Goal: Subscribe to service/newsletter

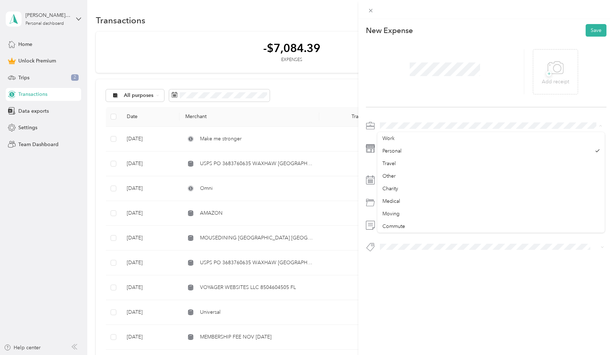
scroll to position [9, 0]
click at [214, 96] on div "This expense cannot be edited because it is either under review, approved, or p…" at bounding box center [307, 177] width 614 height 355
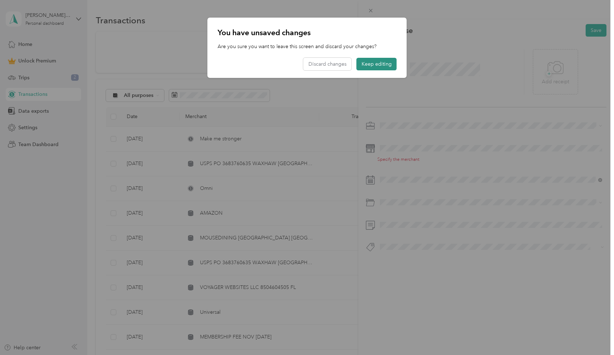
click at [370, 63] on button "Keep editing" at bounding box center [377, 64] width 40 height 13
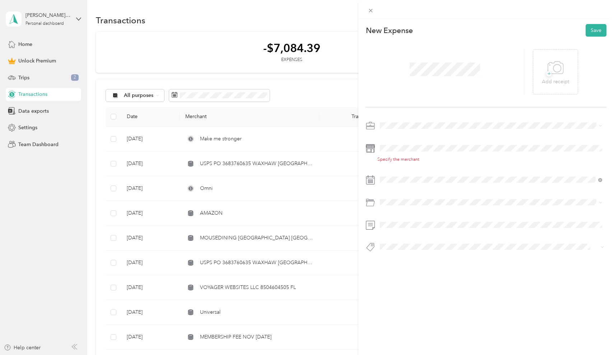
click at [20, 48] on div "This expense cannot be edited because it is either under review, approved, or p…" at bounding box center [307, 177] width 614 height 355
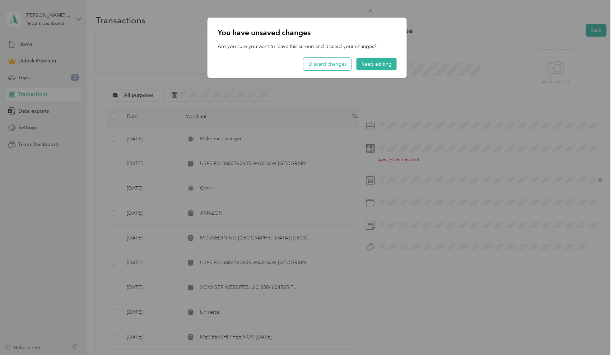
click at [333, 69] on button "Discard changes" at bounding box center [328, 64] width 48 height 13
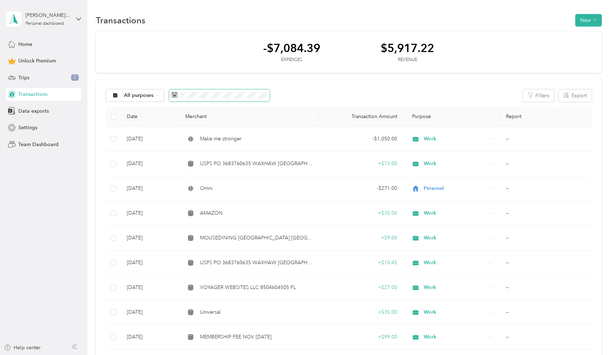
click at [210, 99] on span at bounding box center [219, 95] width 101 height 12
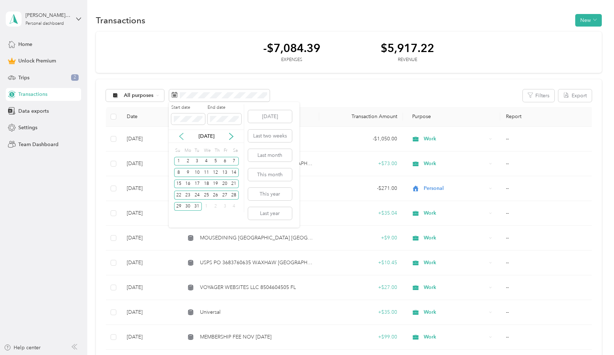
click at [181, 135] on icon at bounding box center [182, 136] width 4 height 6
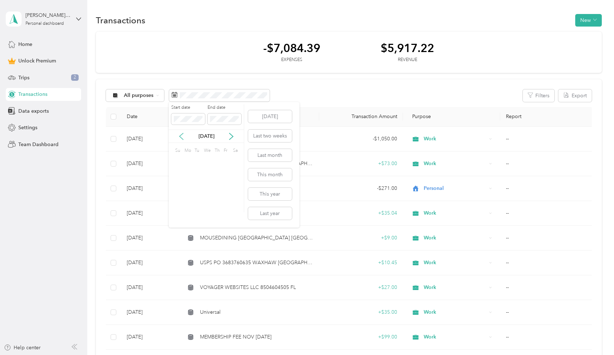
click at [181, 135] on icon at bounding box center [182, 136] width 4 height 6
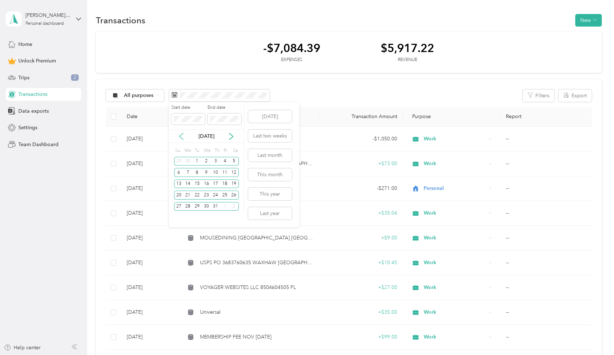
click at [181, 138] on icon at bounding box center [181, 136] width 7 height 7
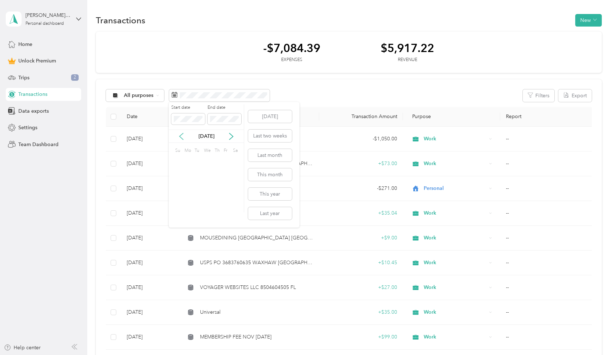
click at [181, 138] on icon at bounding box center [181, 136] width 7 height 7
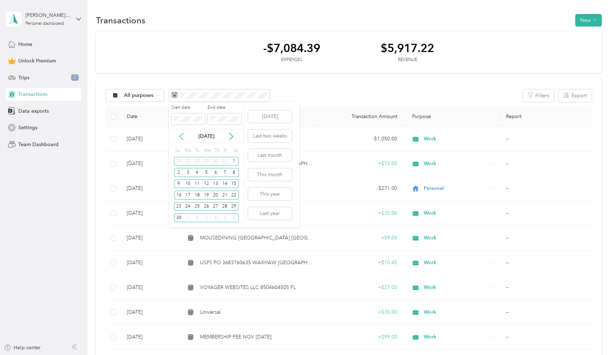
click at [181, 138] on icon at bounding box center [181, 136] width 7 height 7
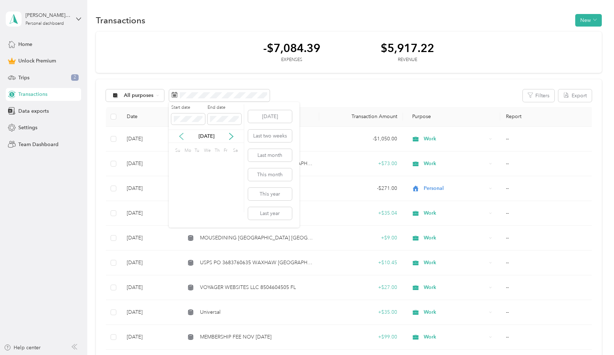
click at [181, 138] on icon at bounding box center [181, 136] width 7 height 7
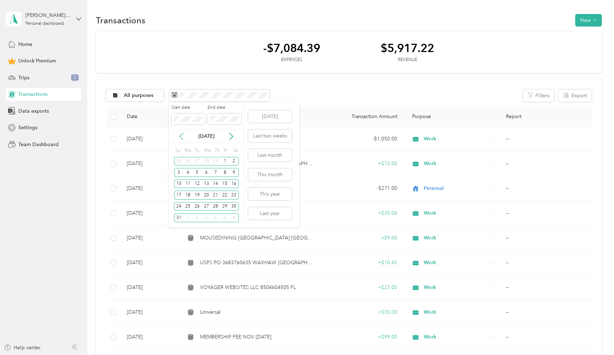
click at [181, 138] on icon at bounding box center [181, 136] width 7 height 7
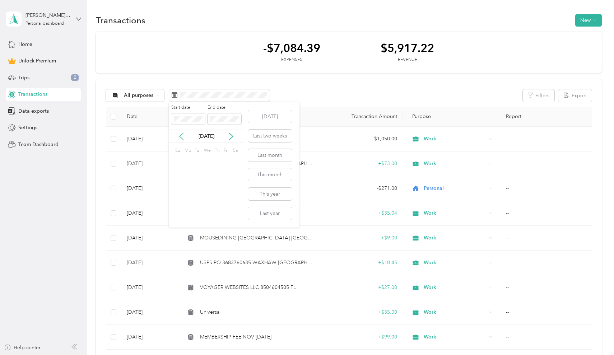
click at [181, 138] on icon at bounding box center [181, 136] width 7 height 7
click at [180, 163] on div "1" at bounding box center [178, 161] width 9 height 9
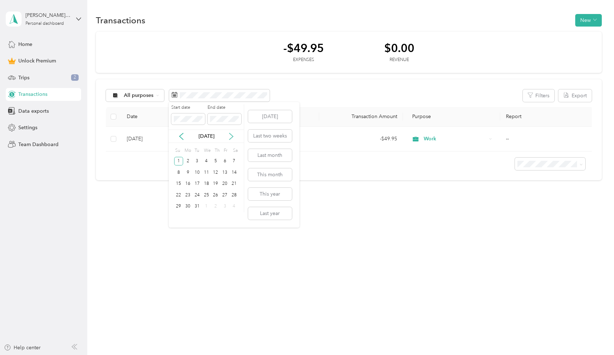
click at [231, 137] on icon at bounding box center [231, 136] width 7 height 7
click at [179, 222] on div "30" at bounding box center [178, 217] width 9 height 11
click at [180, 216] on div "30" at bounding box center [178, 217] width 9 height 9
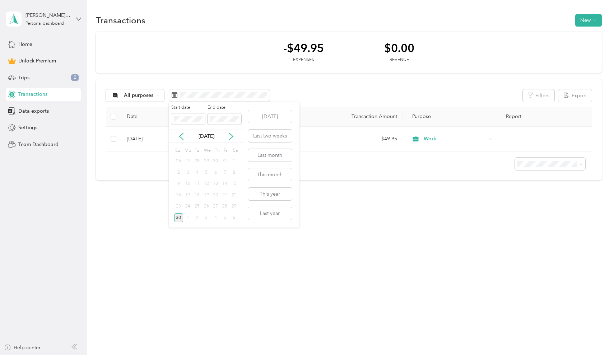
click at [180, 218] on div "30" at bounding box center [178, 217] width 9 height 9
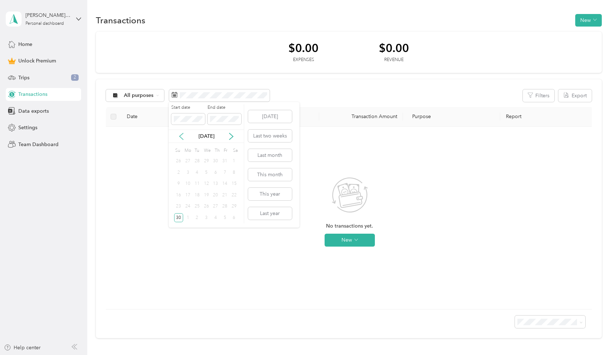
click at [184, 136] on icon at bounding box center [181, 136] width 7 height 7
click at [233, 138] on icon at bounding box center [231, 136] width 7 height 7
click at [232, 138] on icon at bounding box center [231, 136] width 7 height 7
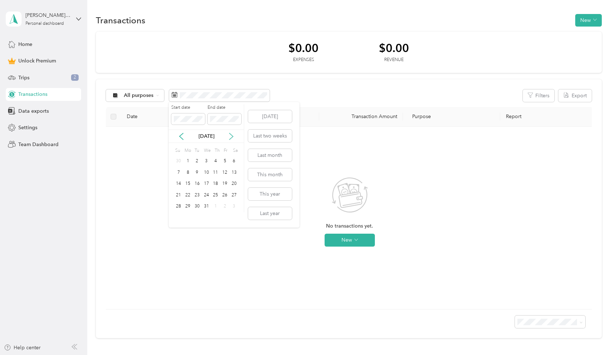
click at [232, 138] on icon at bounding box center [231, 136] width 7 height 7
click at [226, 206] on div "30" at bounding box center [224, 206] width 9 height 9
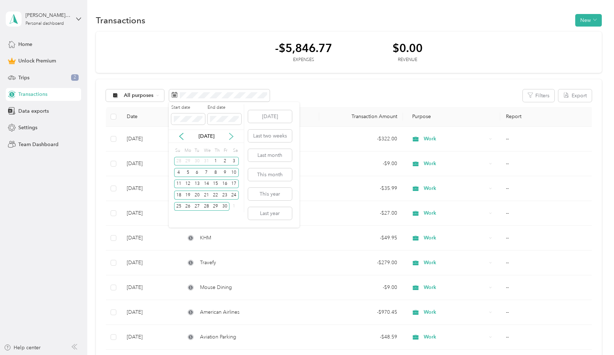
click at [234, 136] on icon at bounding box center [231, 136] width 7 height 7
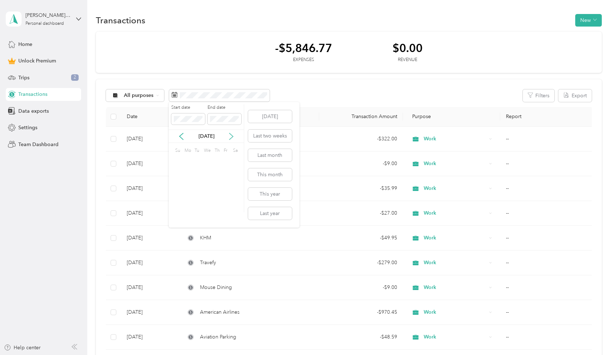
click at [234, 136] on icon at bounding box center [231, 136] width 7 height 7
click at [180, 220] on div "31" at bounding box center [178, 217] width 9 height 9
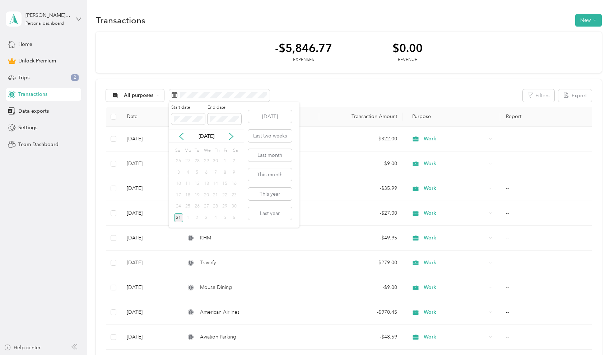
click at [178, 219] on div "31" at bounding box center [178, 217] width 9 height 9
click at [325, 110] on th "Transaction Amount" at bounding box center [361, 117] width 84 height 20
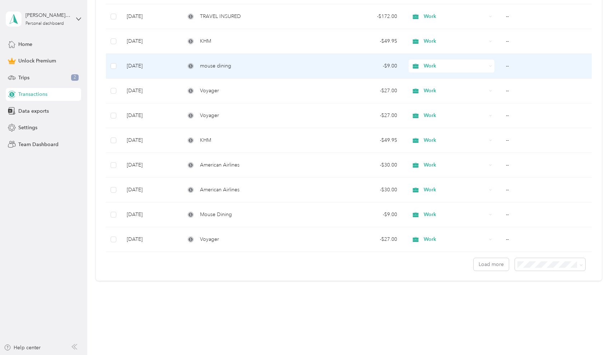
scroll to position [494, 0]
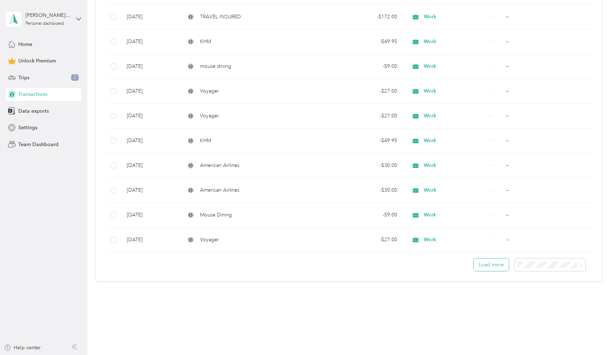
click at [490, 264] on button "Load more" at bounding box center [491, 265] width 35 height 13
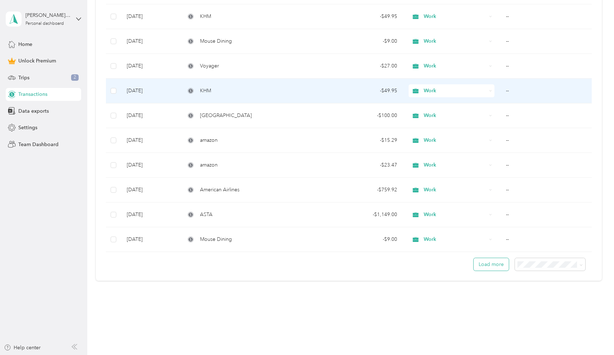
scroll to position [1114, 0]
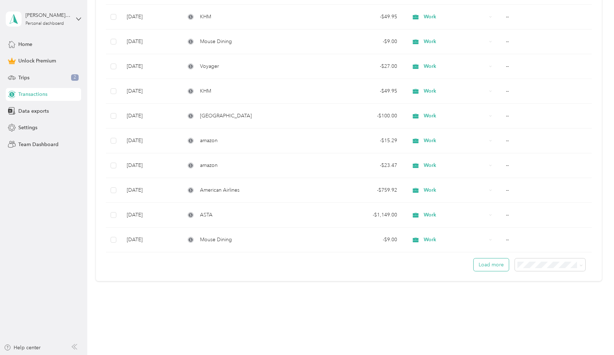
click at [492, 266] on button "Load more" at bounding box center [491, 265] width 35 height 13
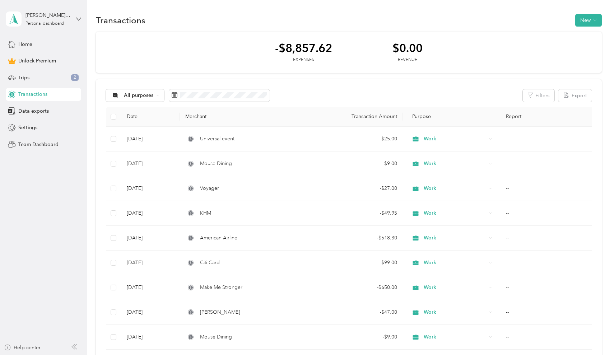
scroll to position [0, 0]
click at [180, 217] on div "31" at bounding box center [178, 217] width 9 height 9
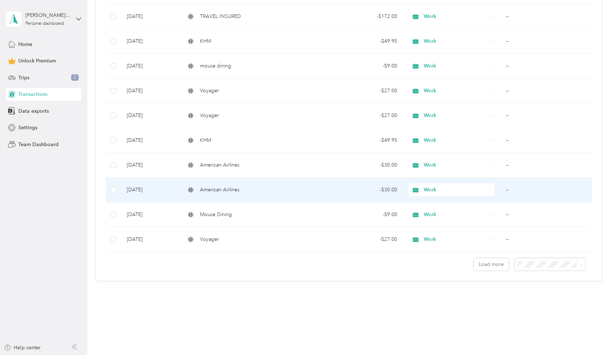
scroll to position [494, 0]
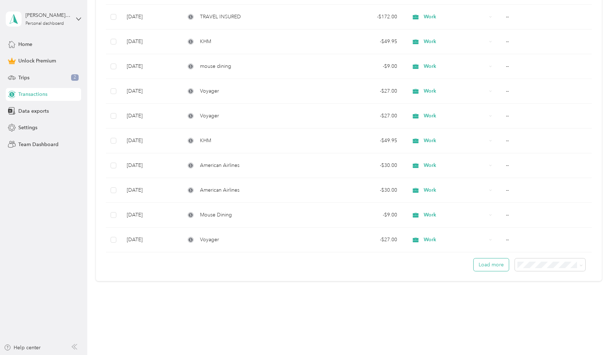
click at [493, 267] on button "Load more" at bounding box center [491, 265] width 35 height 13
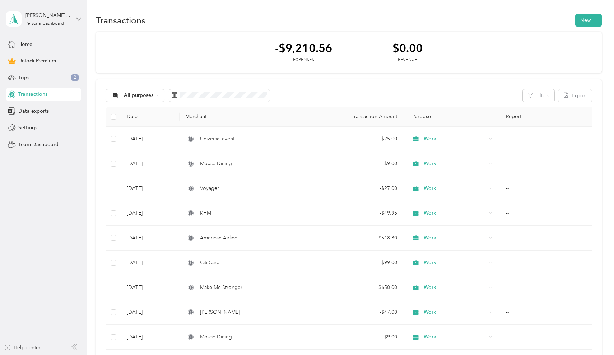
scroll to position [0, 0]
click at [580, 96] on button "Export" at bounding box center [575, 95] width 33 height 13
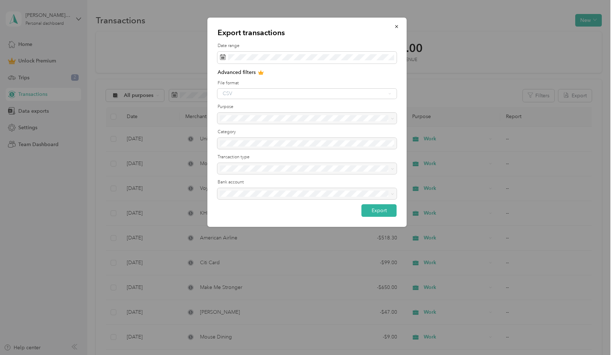
click at [353, 92] on div "CSV" at bounding box center [307, 94] width 179 height 10
click at [376, 209] on button "Export" at bounding box center [379, 210] width 35 height 13
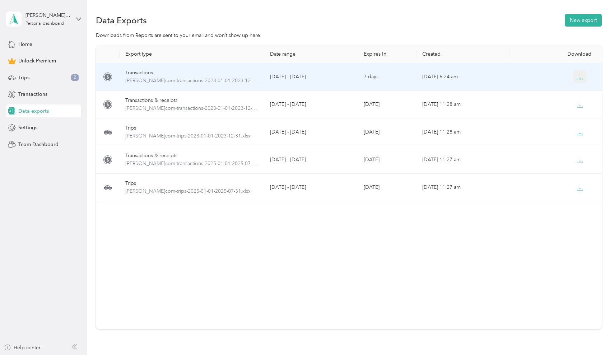
click at [578, 79] on icon "button" at bounding box center [580, 77] width 6 height 6
click at [581, 80] on icon "button" at bounding box center [580, 77] width 6 height 6
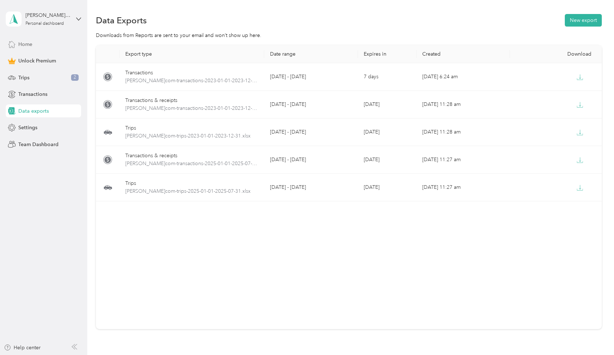
click at [27, 46] on span "Home" at bounding box center [25, 45] width 14 height 8
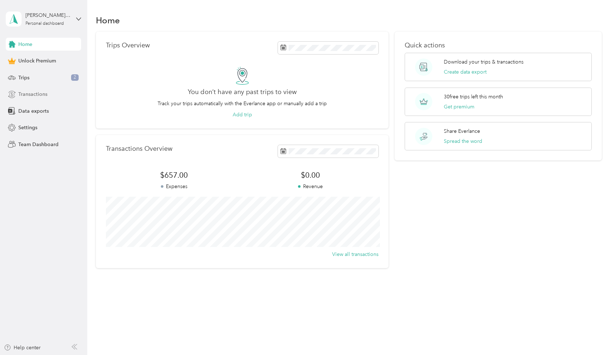
click at [33, 95] on span "Transactions" at bounding box center [32, 95] width 29 height 8
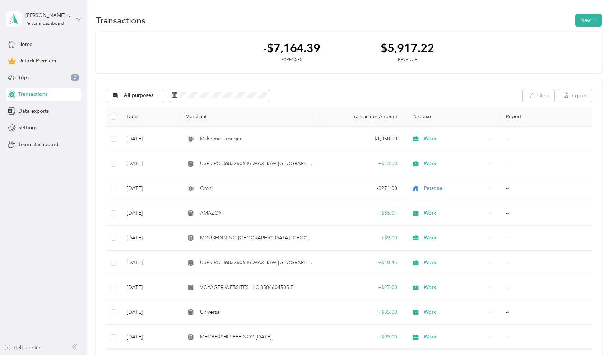
click at [354, 90] on div "All purposes Filters Export" at bounding box center [349, 95] width 486 height 13
click at [200, 115] on th "Merchant" at bounding box center [249, 117] width 139 height 20
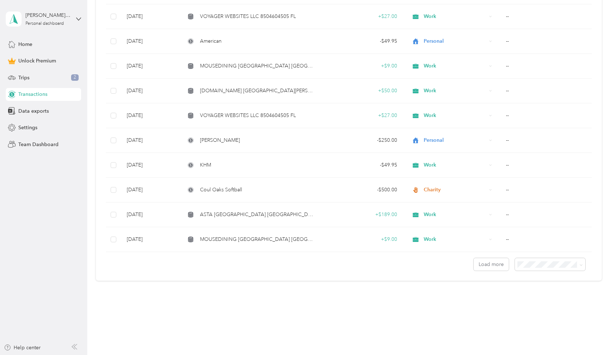
scroll to position [494, 0]
click at [497, 269] on button "Load more" at bounding box center [491, 265] width 35 height 13
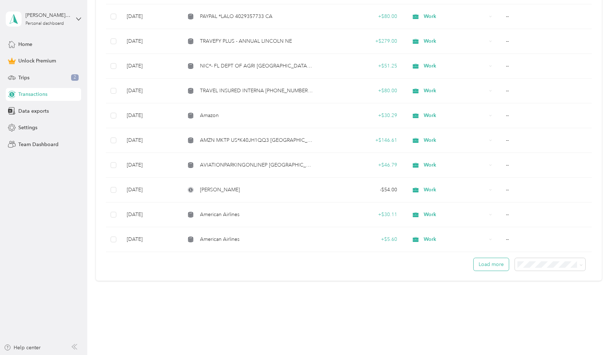
scroll to position [1114, 0]
click at [494, 266] on button "Load more" at bounding box center [491, 265] width 35 height 13
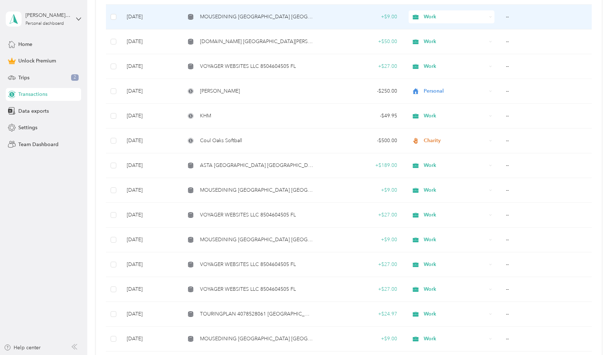
scroll to position [548, 0]
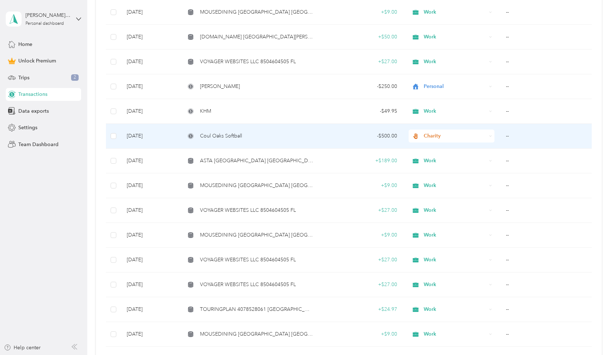
click at [146, 137] on td "Sep 18, 2024" at bounding box center [150, 136] width 59 height 25
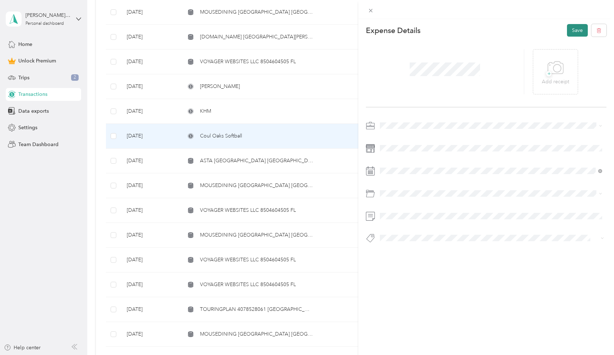
click at [576, 34] on button "Save" at bounding box center [577, 30] width 21 height 13
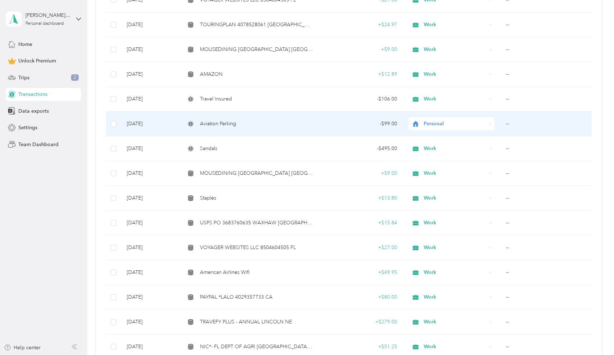
scroll to position [807, 0]
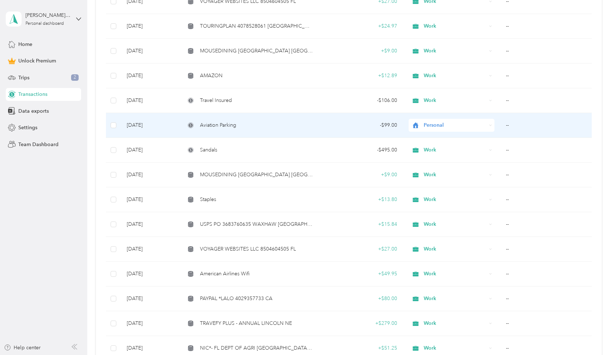
click at [427, 126] on span "Personal" at bounding box center [455, 125] width 63 height 8
click at [426, 140] on li "Work" at bounding box center [452, 138] width 86 height 13
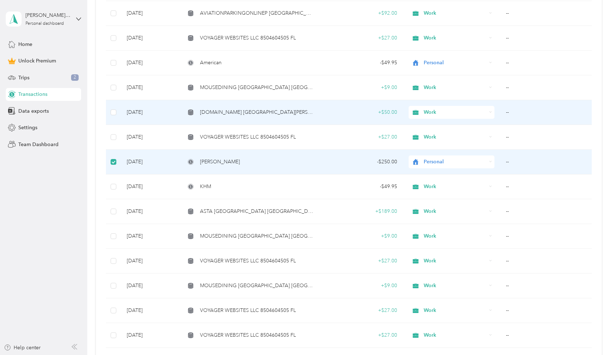
scroll to position [472, 0]
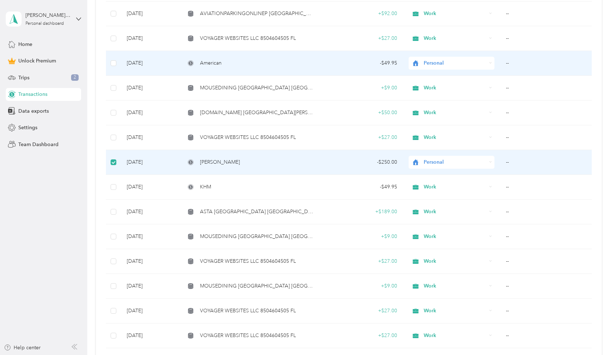
click at [431, 63] on span "Personal" at bounding box center [455, 63] width 63 height 8
click at [431, 76] on li "Work" at bounding box center [452, 76] width 86 height 13
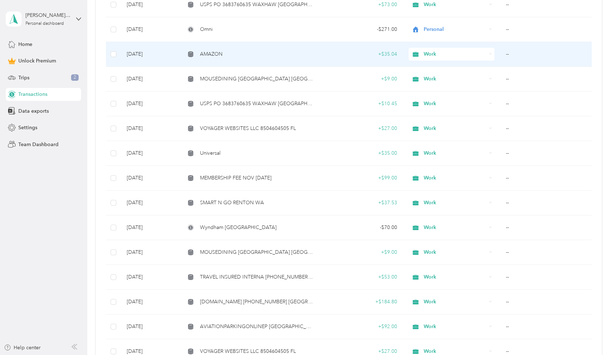
scroll to position [154, 0]
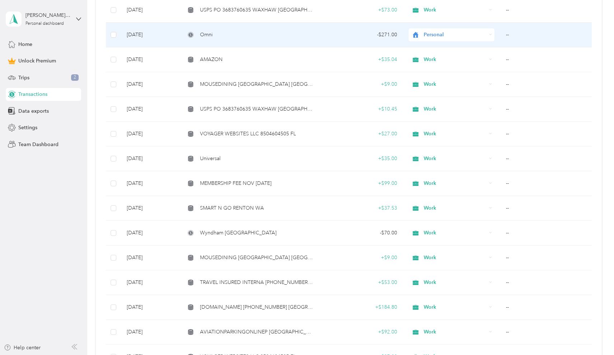
click at [427, 36] on span "Personal" at bounding box center [455, 35] width 63 height 8
click at [428, 45] on span "Work" at bounding box center [457, 48] width 63 height 8
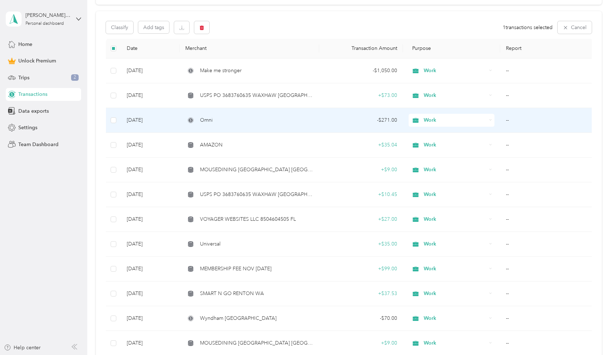
scroll to position [67, 0]
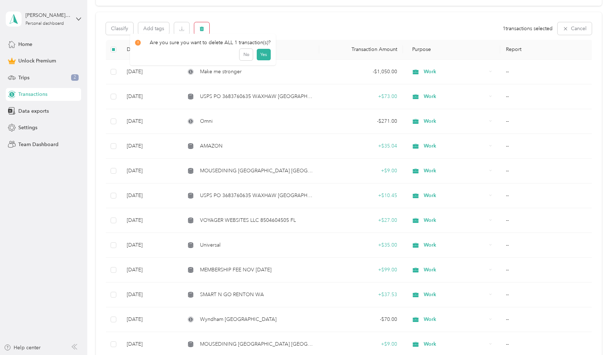
click at [207, 28] on button "button" at bounding box center [201, 28] width 15 height 13
click at [262, 59] on button "Yes" at bounding box center [264, 57] width 14 height 11
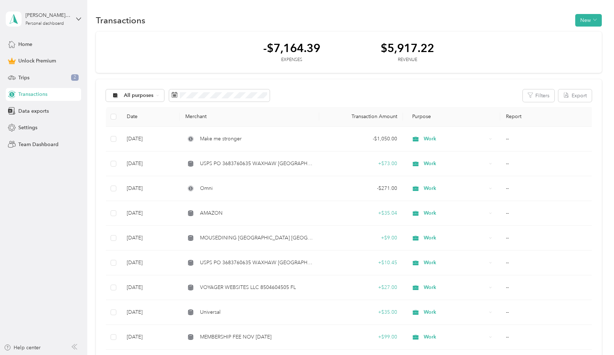
scroll to position [0, 0]
click at [589, 26] on button "New" at bounding box center [589, 20] width 27 height 13
click at [586, 38] on li "Expense" at bounding box center [585, 34] width 37 height 13
click at [586, 35] on span "Expense" at bounding box center [588, 34] width 19 height 8
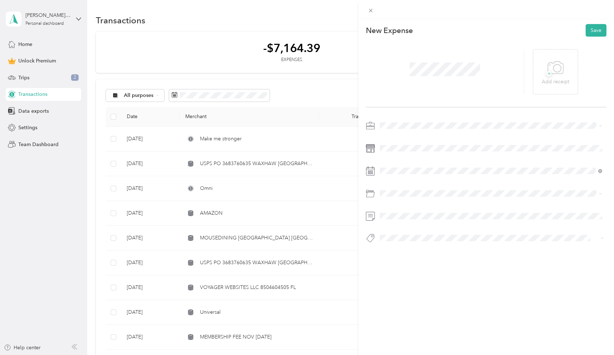
click at [391, 141] on div "Work" at bounding box center [492, 139] width 218 height 8
click at [379, 191] on span at bounding box center [409, 194] width 64 height 11
click at [461, 88] on div at bounding box center [445, 71] width 158 height 45
click at [594, 29] on button "Save" at bounding box center [596, 30] width 21 height 13
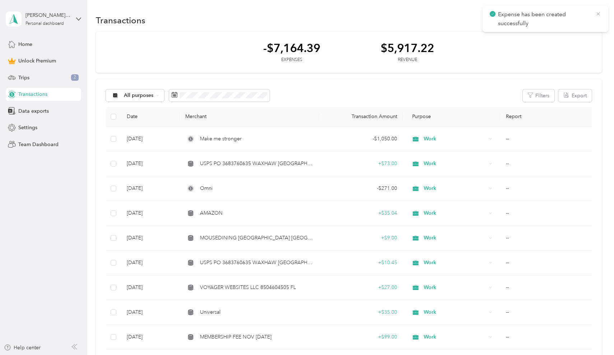
click at [600, 13] on icon at bounding box center [599, 14] width 6 height 6
click at [591, 19] on button "New" at bounding box center [589, 20] width 27 height 13
click at [582, 35] on span "Expense" at bounding box center [588, 34] width 19 height 8
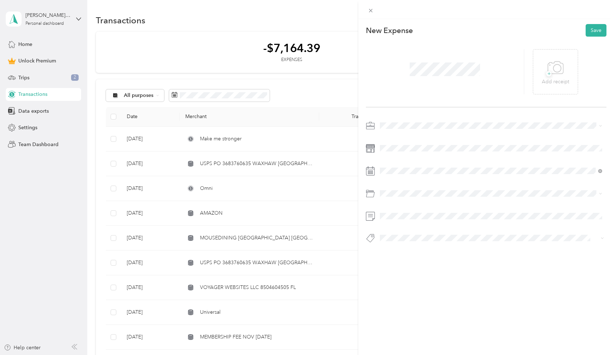
click at [389, 139] on li "Work" at bounding box center [492, 137] width 228 height 13
click at [392, 152] on span at bounding box center [493, 148] width 230 height 11
click at [378, 193] on span at bounding box center [409, 194] width 64 height 11
click at [408, 234] on div "1" at bounding box center [404, 236] width 9 height 9
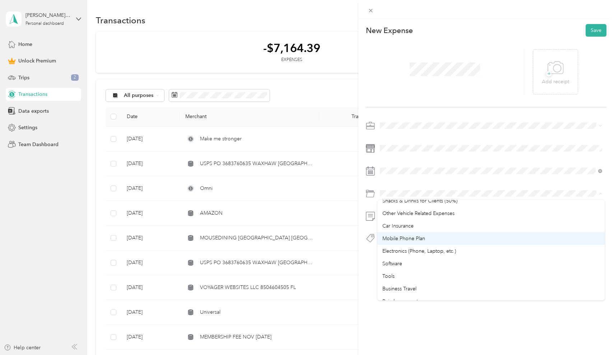
scroll to position [139, 0]
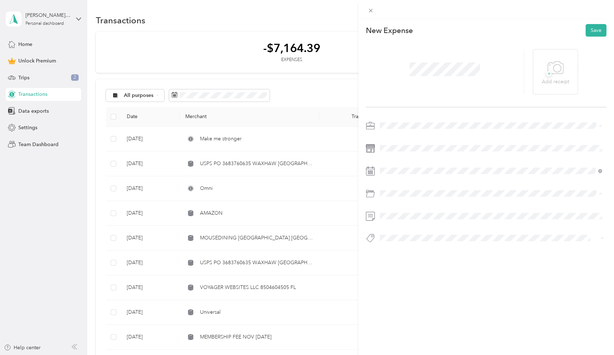
click at [402, 239] on li "Mobile Phone Plan" at bounding box center [492, 238] width 228 height 13
click at [596, 33] on button "Save" at bounding box center [596, 30] width 21 height 13
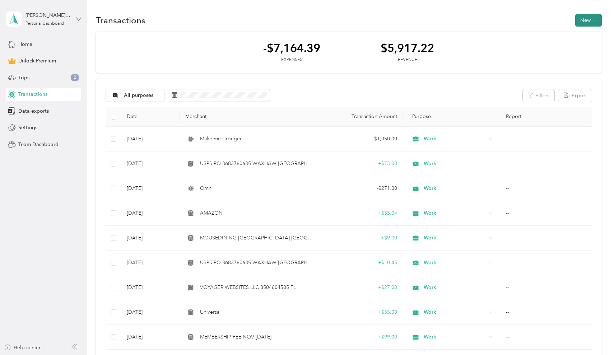
click at [586, 22] on button "New" at bounding box center [589, 20] width 27 height 13
click at [585, 33] on span "Expense" at bounding box center [588, 34] width 19 height 8
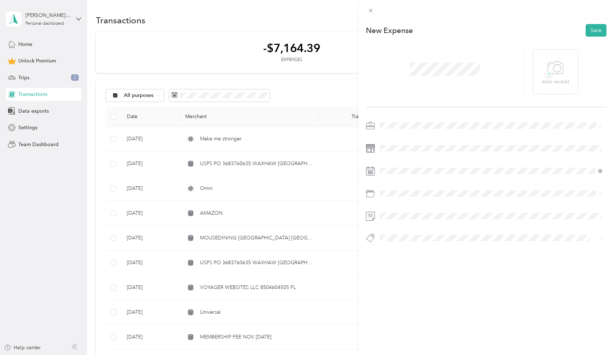
click at [390, 139] on span "Work" at bounding box center [389, 138] width 12 height 6
click at [403, 174] on span at bounding box center [493, 170] width 230 height 11
click at [433, 238] on div "1" at bounding box center [431, 236] width 9 height 9
click at [396, 199] on span at bounding box center [493, 193] width 230 height 11
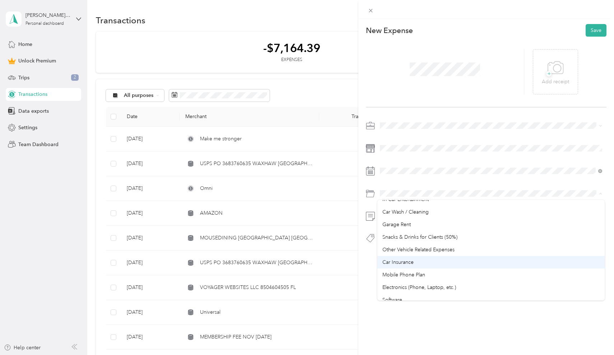
scroll to position [105, 0]
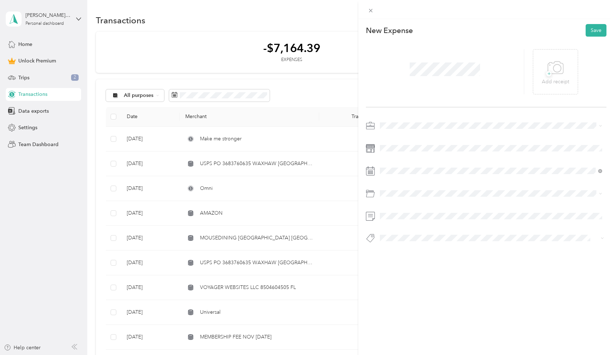
click at [403, 272] on span "Mobile Phone Plan" at bounding box center [404, 270] width 43 height 6
click at [593, 33] on button "Save" at bounding box center [596, 30] width 21 height 13
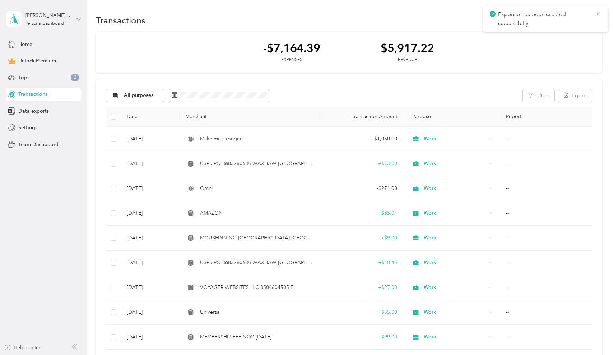
click at [596, 15] on icon at bounding box center [599, 14] width 6 height 6
click at [592, 26] on button "New" at bounding box center [589, 20] width 27 height 13
click at [590, 33] on span "Expense" at bounding box center [588, 34] width 19 height 8
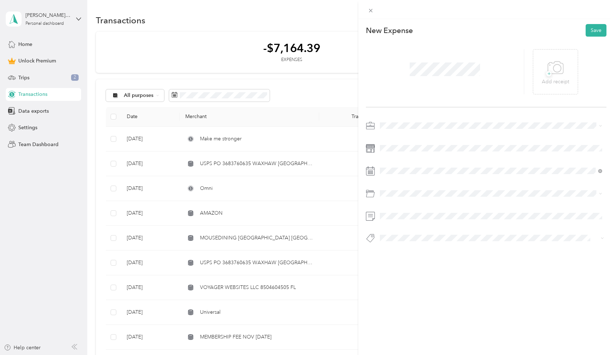
click at [392, 121] on span at bounding box center [493, 125] width 230 height 11
click at [391, 140] on li "Work" at bounding box center [492, 138] width 228 height 13
click at [442, 236] on div "1" at bounding box center [441, 236] width 9 height 9
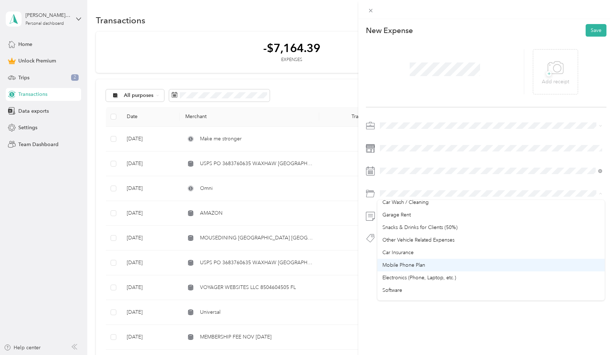
scroll to position [114, 0]
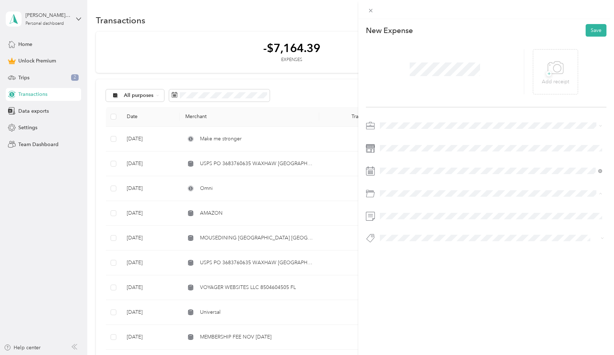
click at [400, 265] on li "Mobile Phone Plan" at bounding box center [492, 263] width 228 height 13
click at [598, 31] on button "Save" at bounding box center [596, 30] width 21 height 13
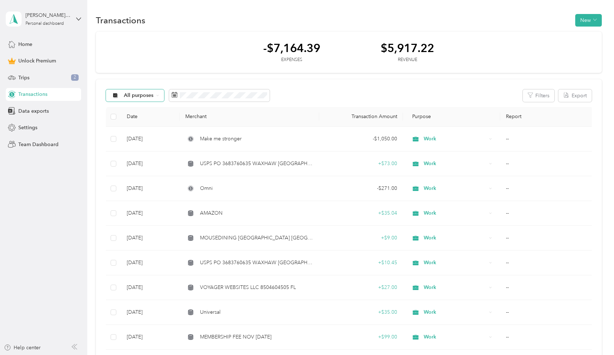
click at [146, 96] on span "All purposes" at bounding box center [139, 95] width 30 height 5
click at [295, 91] on div "All purposes Filters Export" at bounding box center [349, 95] width 486 height 13
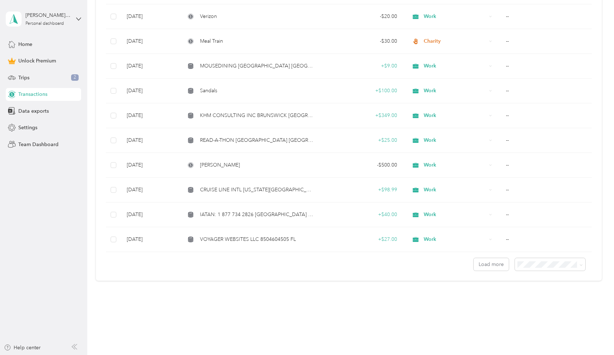
scroll to position [1734, 0]
click at [485, 263] on button "Load more" at bounding box center [491, 265] width 35 height 13
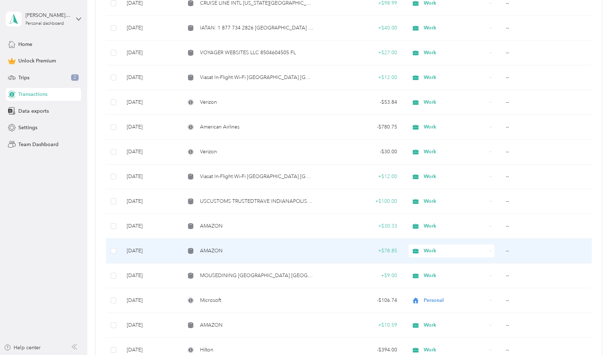
scroll to position [1919, 0]
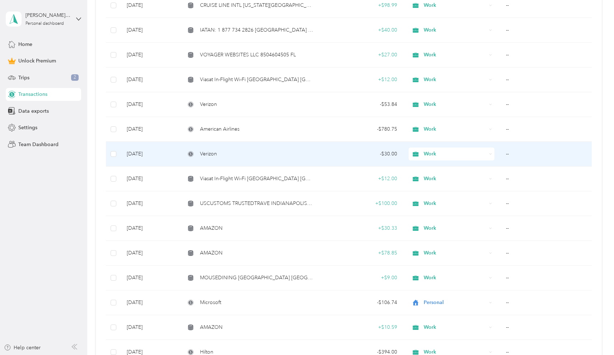
click at [312, 157] on div "Verizon" at bounding box center [249, 154] width 128 height 8
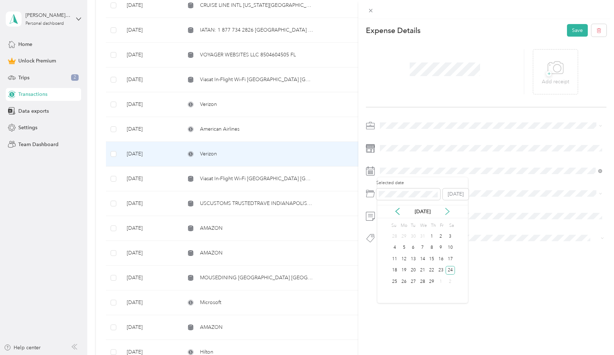
click at [448, 212] on icon at bounding box center [447, 211] width 7 height 7
click at [405, 237] on div "1" at bounding box center [404, 236] width 9 height 9
click at [279, 107] on div "This expense cannot be edited because it is either under review, approved, or p…" at bounding box center [307, 177] width 614 height 355
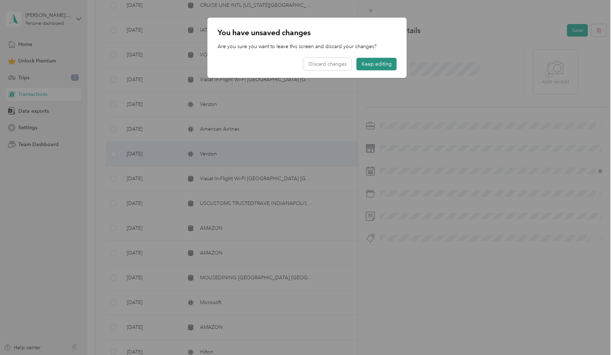
click at [366, 65] on button "Keep editing" at bounding box center [377, 64] width 40 height 13
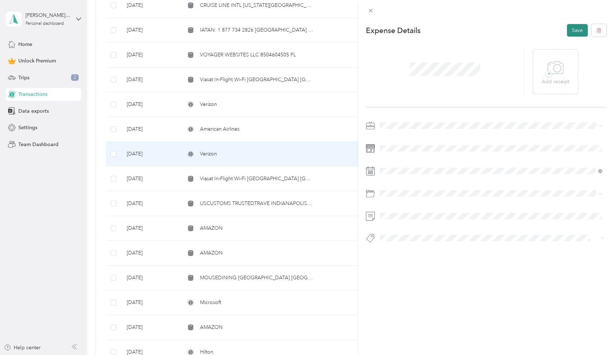
click at [573, 28] on button "Save" at bounding box center [577, 30] width 21 height 13
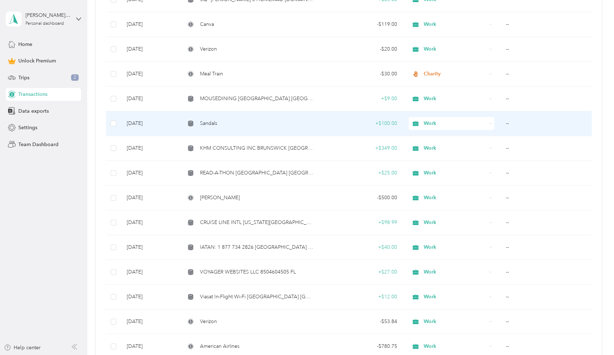
scroll to position [1725, 0]
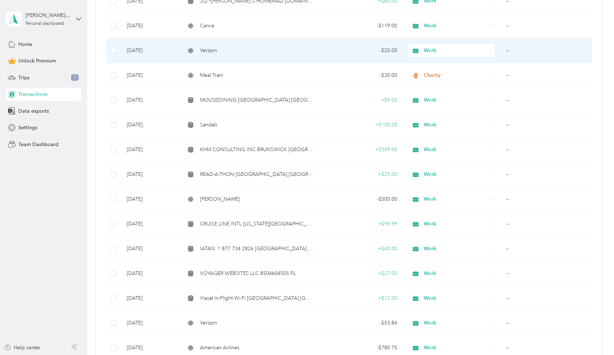
click at [321, 57] on td "- $20.00" at bounding box center [361, 50] width 84 height 25
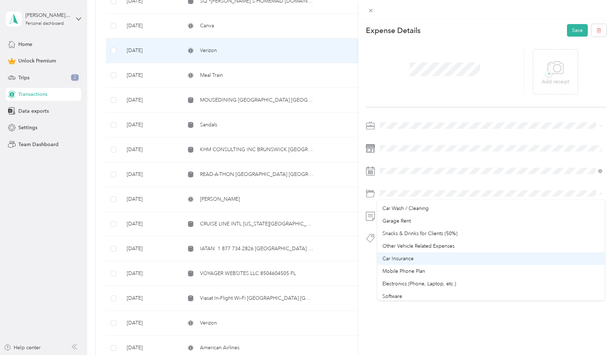
scroll to position [108, 0]
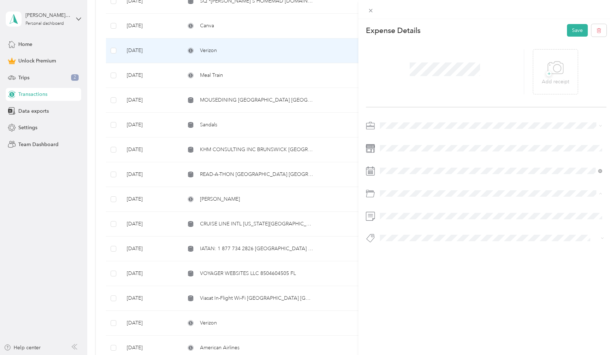
click at [412, 269] on li "Mobile Phone Plan" at bounding box center [492, 269] width 228 height 13
click at [576, 33] on button "Save" at bounding box center [577, 30] width 21 height 13
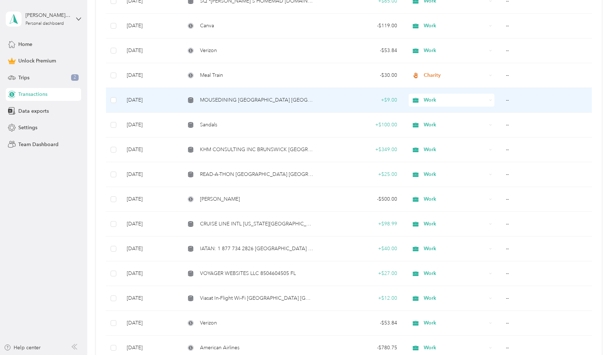
scroll to position [1724, 0]
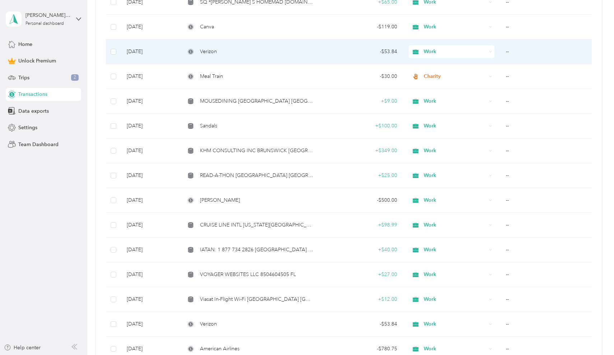
click at [290, 57] on td "Verizon" at bounding box center [249, 52] width 139 height 25
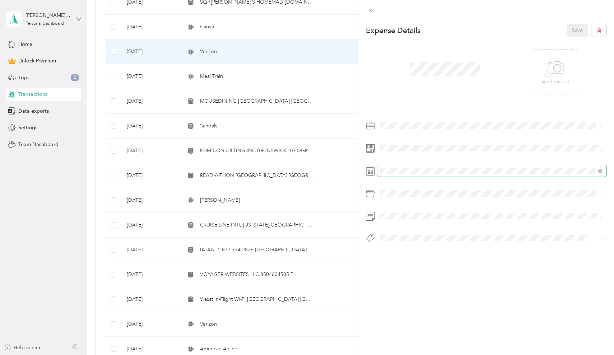
click at [392, 167] on span at bounding box center [493, 170] width 230 height 11
click at [447, 211] on icon at bounding box center [447, 211] width 7 height 7
click at [406, 237] on div "1" at bounding box center [404, 236] width 9 height 9
click at [574, 33] on button "Save" at bounding box center [577, 30] width 21 height 13
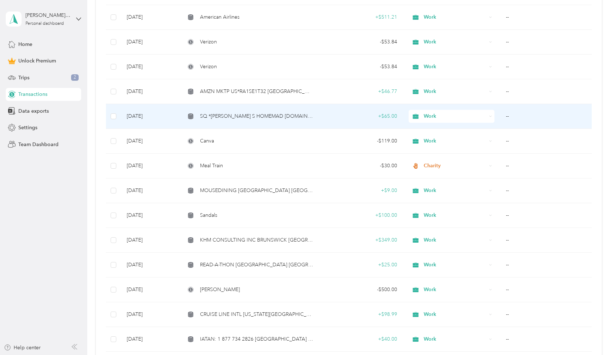
scroll to position [1632, 0]
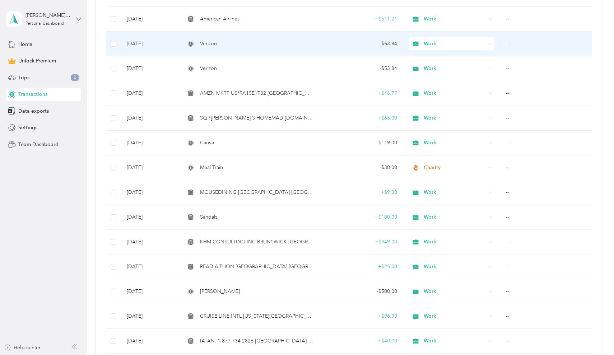
click at [294, 48] on td "Verizon" at bounding box center [249, 44] width 139 height 25
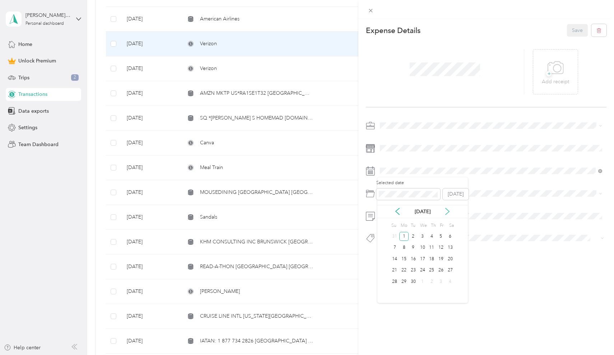
click at [446, 211] on icon at bounding box center [447, 211] width 7 height 7
click at [423, 237] on div "1" at bounding box center [422, 236] width 9 height 9
click at [571, 27] on button "Save" at bounding box center [577, 30] width 21 height 13
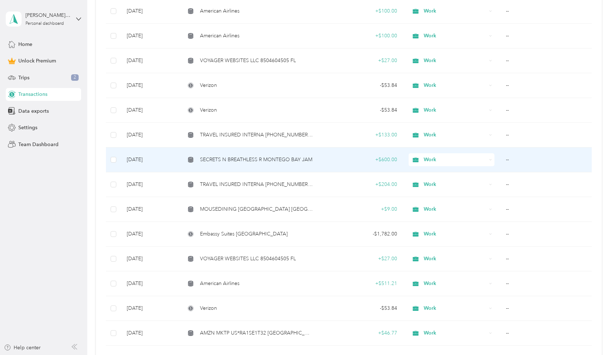
scroll to position [1389, 0]
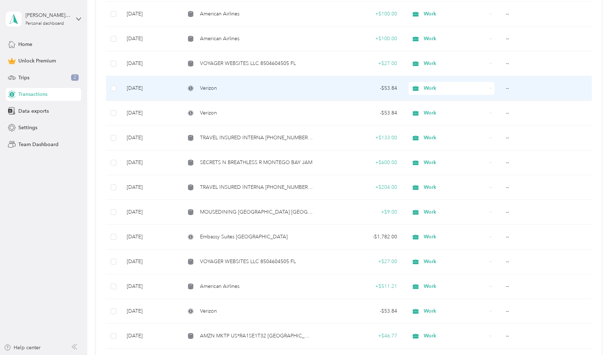
click at [256, 90] on div "Verizon" at bounding box center [249, 88] width 128 height 8
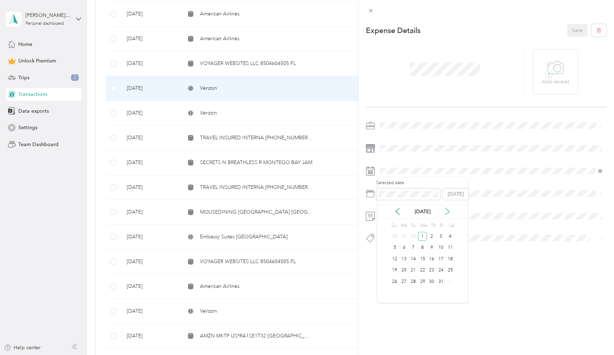
click at [449, 211] on icon at bounding box center [447, 211] width 7 height 7
click at [451, 235] on div "1" at bounding box center [450, 236] width 9 height 9
click at [577, 31] on button "Save" at bounding box center [577, 30] width 21 height 13
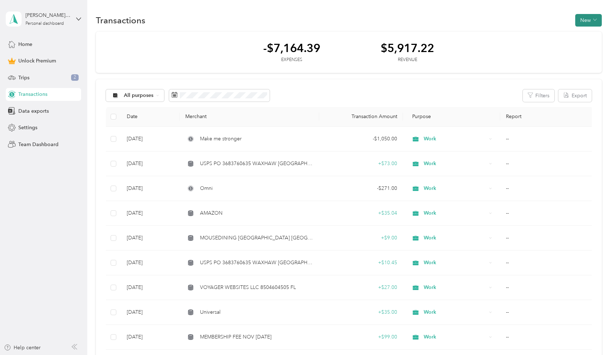
click at [586, 22] on button "New" at bounding box center [589, 20] width 27 height 13
click at [583, 33] on span "Expense" at bounding box center [588, 34] width 19 height 8
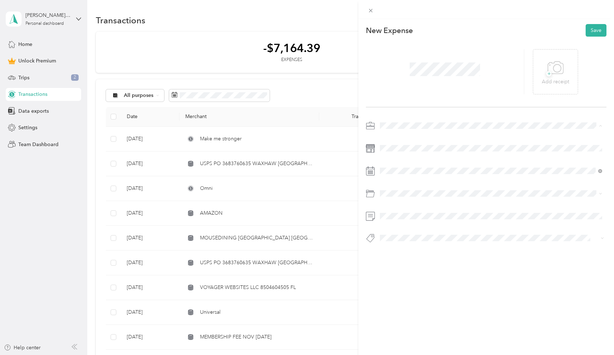
click at [388, 140] on div "Work" at bounding box center [492, 139] width 218 height 8
click at [400, 210] on icon at bounding box center [397, 211] width 7 height 7
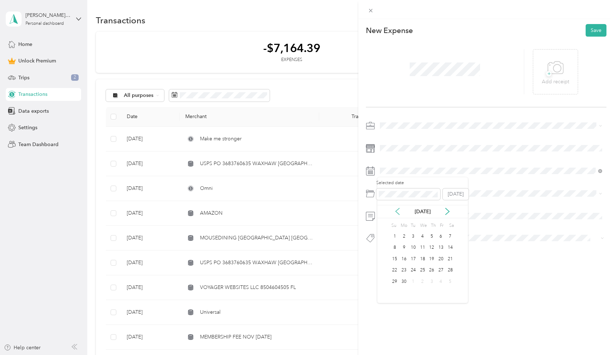
click at [400, 210] on icon at bounding box center [397, 211] width 7 height 7
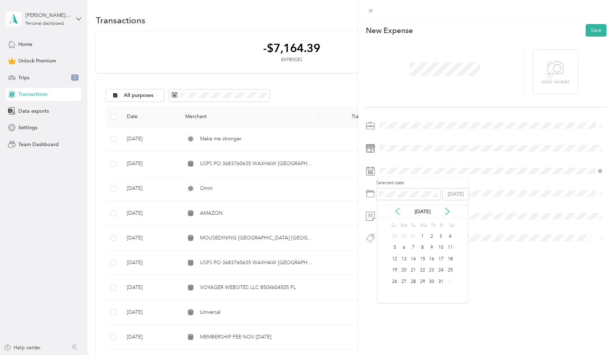
click at [400, 210] on icon at bounding box center [397, 211] width 7 height 7
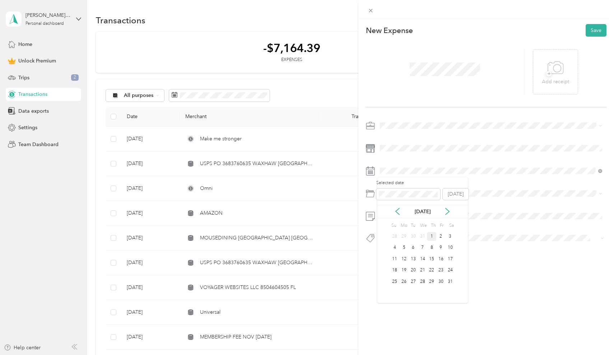
click at [434, 237] on div "1" at bounding box center [431, 236] width 9 height 9
click at [397, 267] on li "Mobile Phone Plan" at bounding box center [492, 267] width 228 height 13
click at [590, 29] on button "Save" at bounding box center [596, 30] width 21 height 13
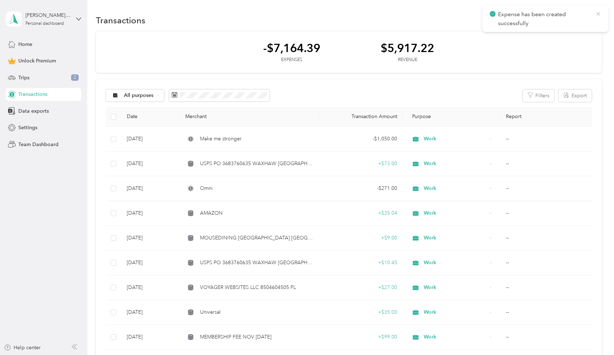
click at [599, 14] on icon at bounding box center [598, 13] width 3 height 3
click at [591, 18] on button "New" at bounding box center [589, 20] width 27 height 13
click at [588, 33] on span "Expense" at bounding box center [588, 34] width 19 height 8
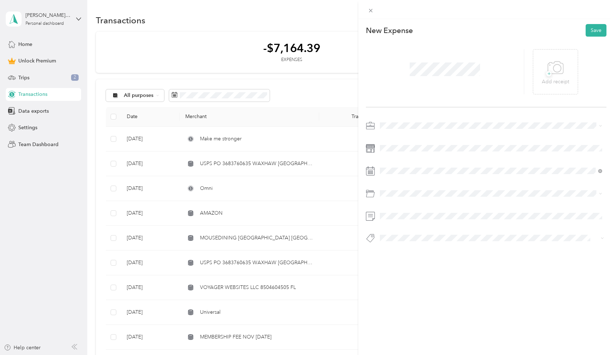
click at [387, 137] on span "Work" at bounding box center [389, 136] width 12 height 6
click at [434, 237] on div "1" at bounding box center [431, 236] width 9 height 9
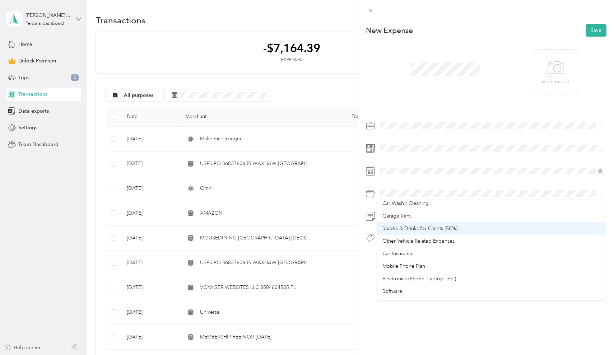
scroll to position [117, 0]
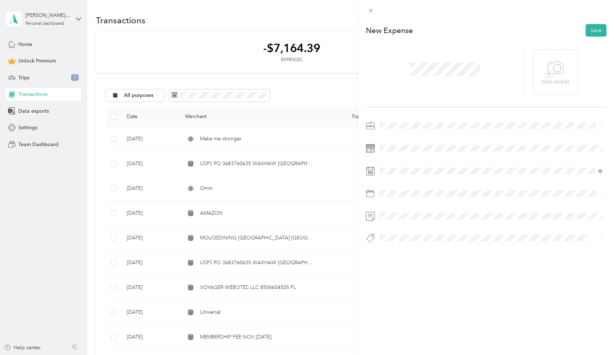
click at [403, 258] on span "Mobile Phone Plan" at bounding box center [404, 257] width 43 height 6
click at [591, 29] on button "Save" at bounding box center [596, 30] width 21 height 13
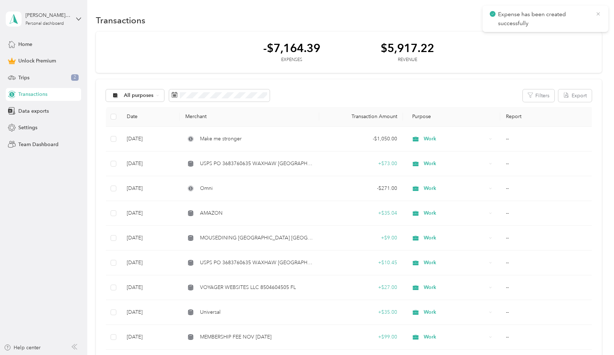
click at [599, 13] on icon at bounding box center [599, 14] width 6 height 6
click at [593, 19] on button "New" at bounding box center [589, 20] width 27 height 13
click at [586, 32] on span "Expense" at bounding box center [588, 34] width 19 height 8
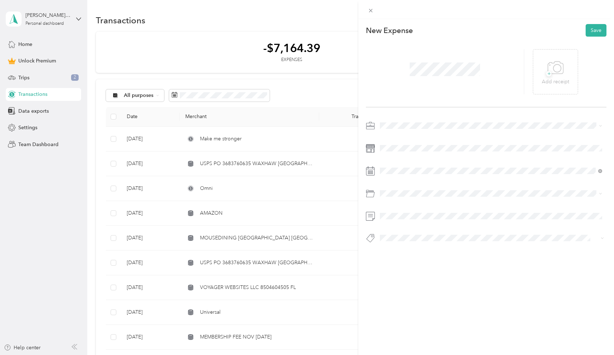
click at [393, 137] on span "Work" at bounding box center [389, 137] width 12 height 6
click at [396, 236] on div "1" at bounding box center [395, 236] width 9 height 9
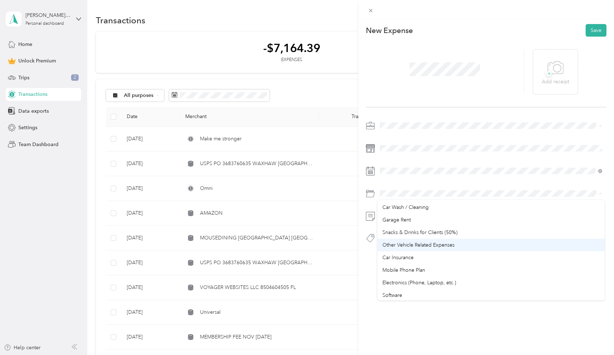
scroll to position [110, 0]
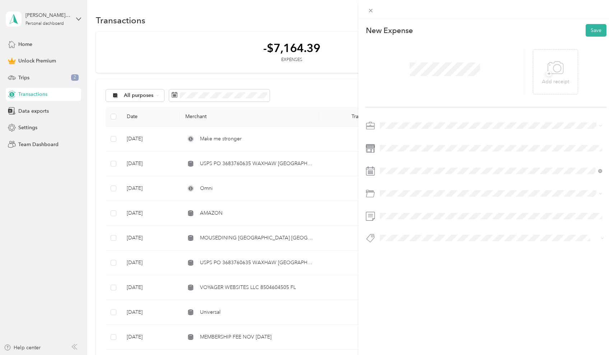
click at [410, 266] on span "Mobile Phone Plan" at bounding box center [404, 263] width 43 height 6
click at [592, 29] on button "Save" at bounding box center [596, 30] width 21 height 13
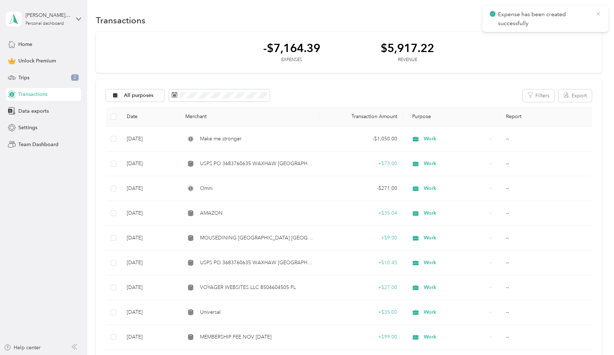
click at [600, 12] on icon at bounding box center [599, 14] width 6 height 6
click at [595, 20] on button "New" at bounding box center [589, 20] width 27 height 13
click at [585, 34] on span "Expense" at bounding box center [588, 34] width 19 height 8
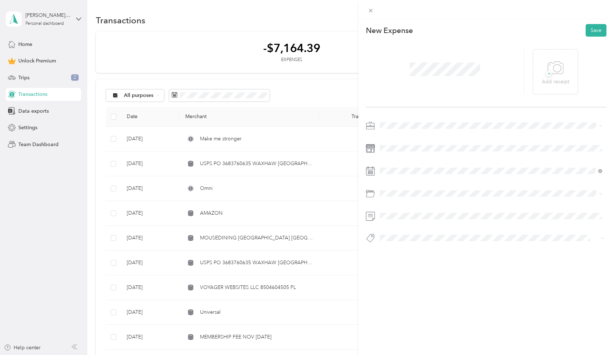
click at [389, 137] on span "Work" at bounding box center [389, 137] width 12 height 6
click at [415, 236] on div "1" at bounding box center [413, 236] width 9 height 9
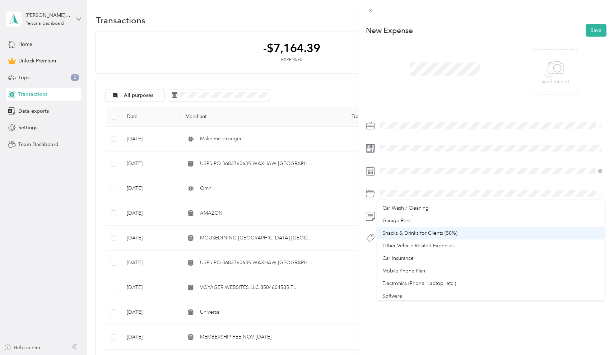
scroll to position [109, 0]
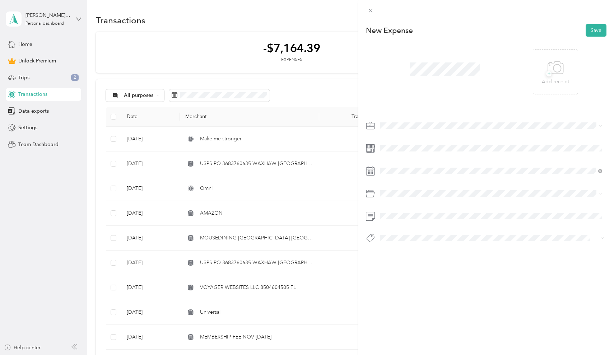
click at [411, 269] on li "Mobile Phone Plan" at bounding box center [492, 266] width 228 height 13
click at [594, 31] on button "Save" at bounding box center [596, 30] width 21 height 13
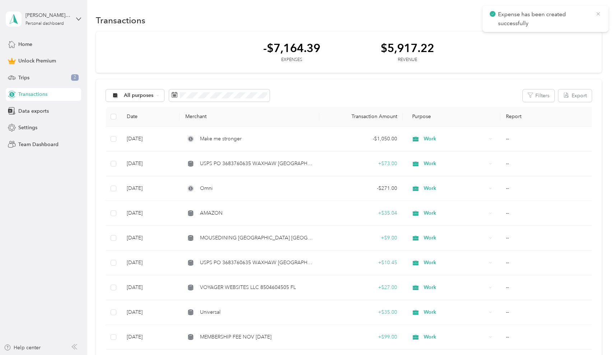
click at [599, 12] on icon at bounding box center [599, 14] width 6 height 6
click at [590, 20] on button "New" at bounding box center [589, 20] width 27 height 13
click at [581, 33] on span "Expense" at bounding box center [588, 34] width 19 height 8
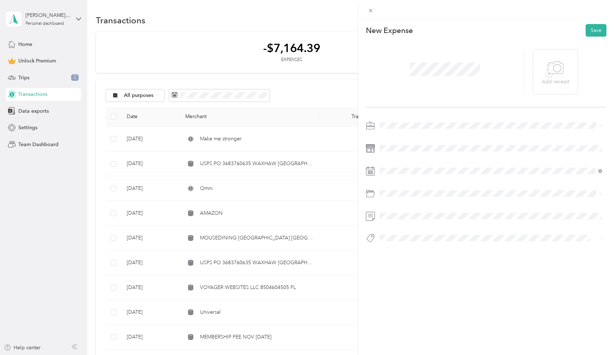
click at [391, 138] on span "Work" at bounding box center [389, 138] width 12 height 6
click at [442, 238] on div "1" at bounding box center [441, 236] width 9 height 9
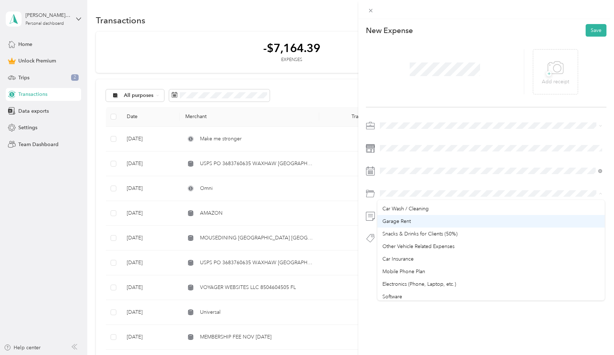
scroll to position [109, 0]
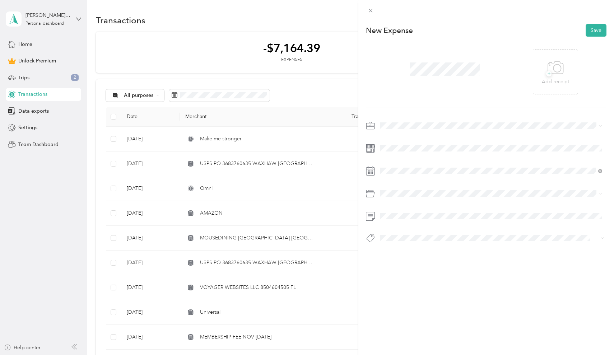
click at [401, 269] on li "Mobile Phone Plan" at bounding box center [492, 266] width 228 height 13
click at [594, 29] on button "Save" at bounding box center [596, 30] width 21 height 13
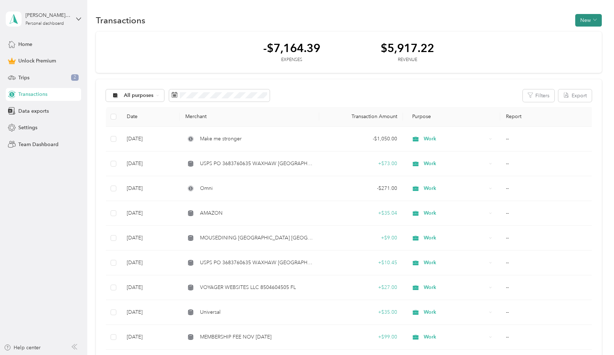
click at [586, 18] on button "New" at bounding box center [589, 20] width 27 height 13
click at [583, 34] on span "Expense" at bounding box center [588, 34] width 19 height 8
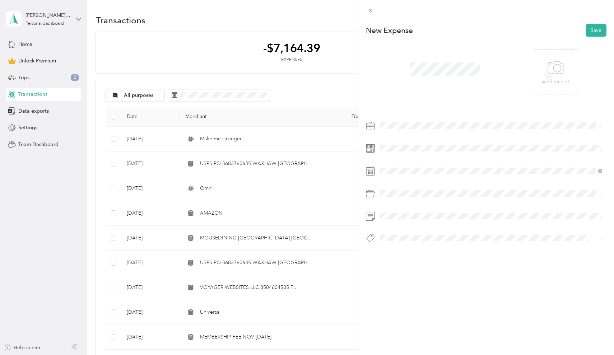
click at [388, 136] on span "Work" at bounding box center [389, 138] width 12 height 6
click at [393, 167] on span at bounding box center [493, 170] width 230 height 11
click at [399, 237] on div "1" at bounding box center [395, 236] width 9 height 9
click at [451, 202] on div at bounding box center [486, 196] width 241 height 17
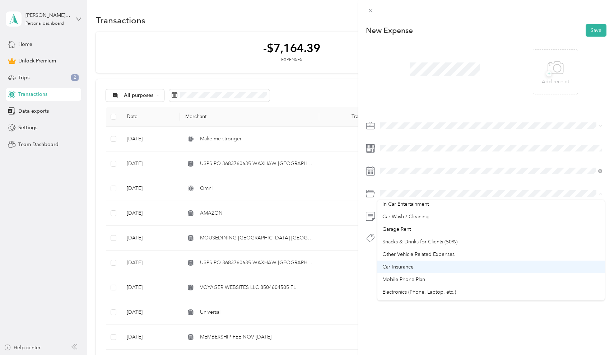
scroll to position [98, 0]
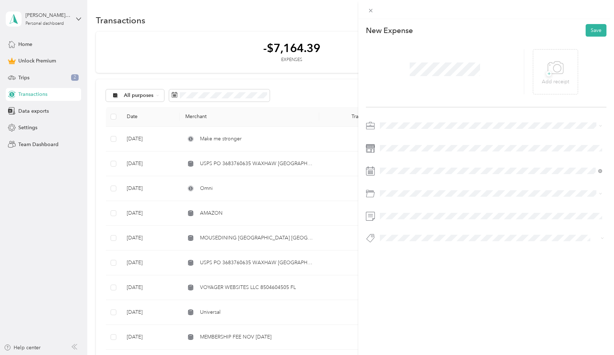
click at [414, 280] on li "Mobile Phone Plan" at bounding box center [492, 277] width 228 height 13
click at [595, 29] on button "Save" at bounding box center [596, 30] width 21 height 13
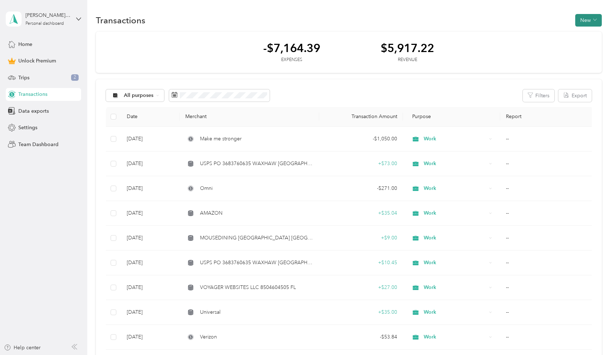
click at [589, 24] on button "New" at bounding box center [589, 20] width 27 height 13
click at [591, 33] on span "Expense" at bounding box center [588, 34] width 19 height 8
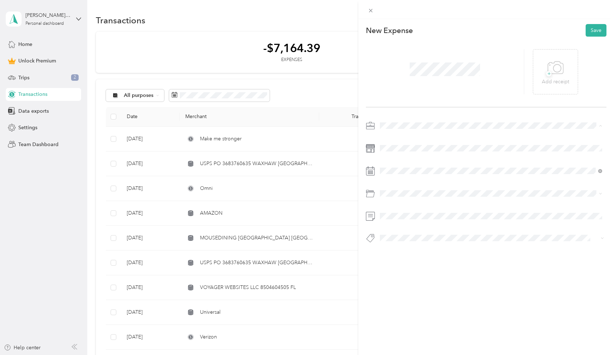
click at [394, 137] on span "Work" at bounding box center [389, 138] width 12 height 6
click at [400, 210] on icon at bounding box center [397, 211] width 7 height 7
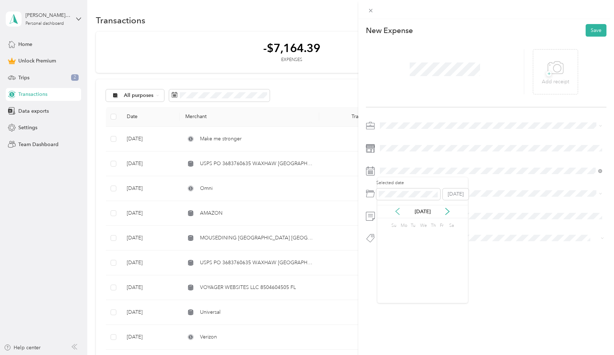
click at [400, 210] on icon at bounding box center [397, 211] width 7 height 7
click at [450, 271] on div "22" at bounding box center [450, 270] width 9 height 9
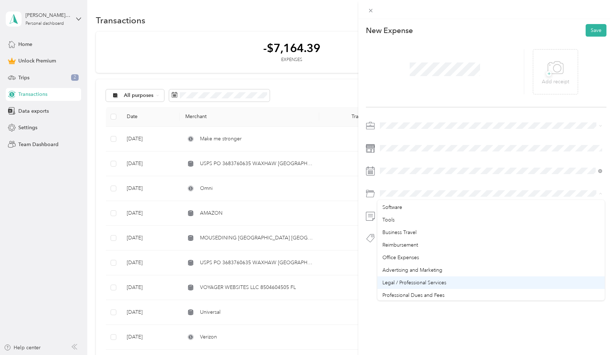
scroll to position [192, 0]
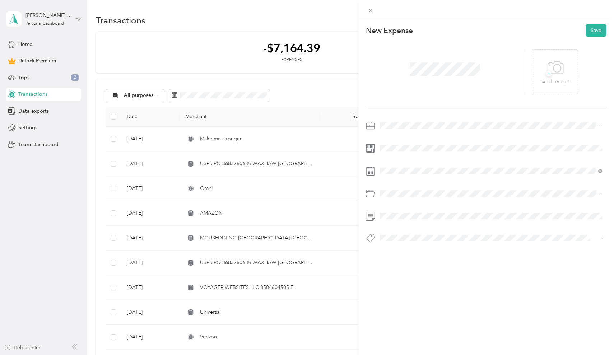
click at [402, 239] on ol "Custom categories gifts Default categories Gasoline Car Maintenance and Repairs…" at bounding box center [492, 250] width 228 height 101
click at [396, 198] on span at bounding box center [493, 193] width 230 height 11
click at [396, 234] on span "Business Travel" at bounding box center [400, 234] width 34 height 6
click at [597, 37] on div "+ Add receipt" at bounding box center [486, 72] width 241 height 71
click at [599, 32] on button "Save" at bounding box center [596, 30] width 21 height 13
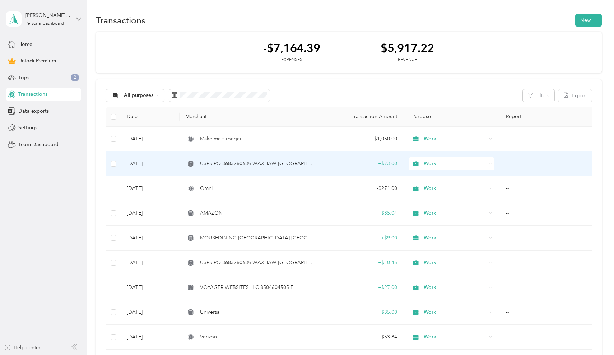
click at [394, 164] on div "+ $73.00" at bounding box center [361, 164] width 72 height 8
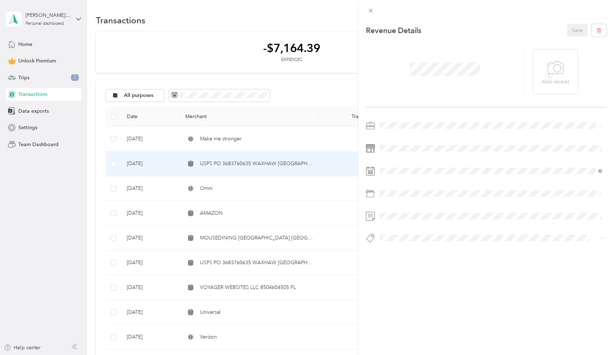
click at [318, 171] on div "This revenue cannot be edited because it is either under review, approved, or p…" at bounding box center [307, 177] width 614 height 355
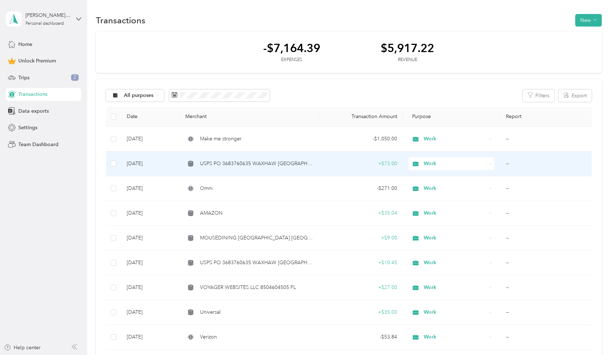
click at [317, 167] on td "USPS PO 3683760635 WAXHAW [GEOGRAPHIC_DATA]" at bounding box center [249, 164] width 139 height 25
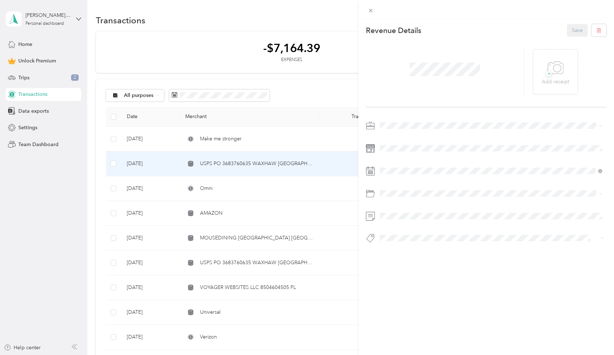
click at [317, 167] on div "This revenue cannot be edited because it is either under review, approved, or p…" at bounding box center [307, 177] width 614 height 355
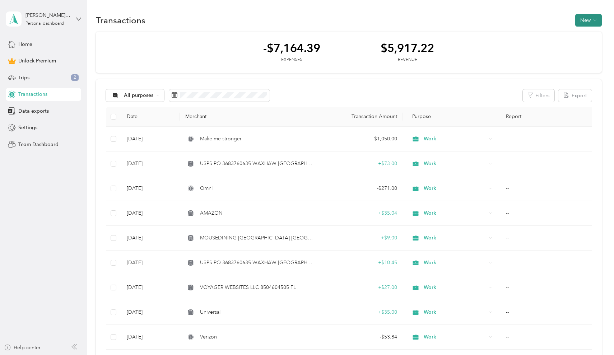
click at [587, 21] on button "New" at bounding box center [589, 20] width 27 height 13
click at [486, 60] on div "-$7,164.39 Expenses $5,917.22 Revenue" at bounding box center [349, 53] width 506 height 42
click at [34, 75] on div "Trips 2" at bounding box center [43, 77] width 75 height 13
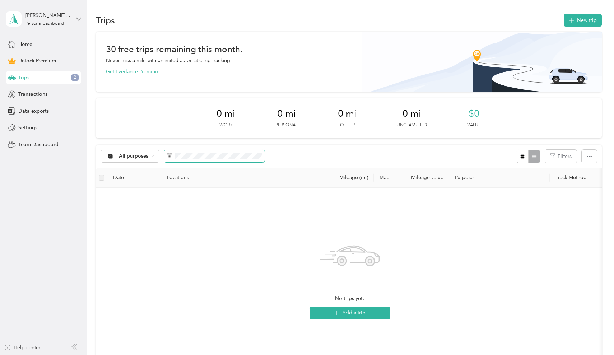
click at [199, 159] on span at bounding box center [214, 156] width 101 height 12
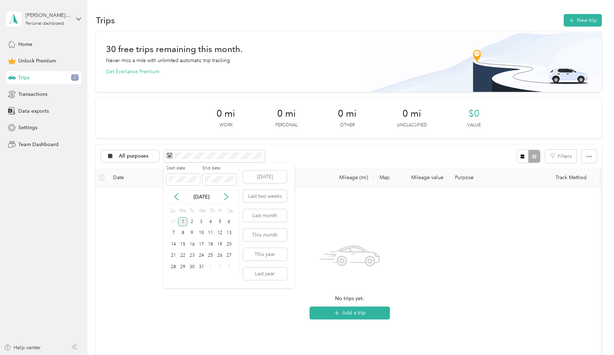
click at [184, 222] on div "1" at bounding box center [182, 221] width 9 height 9
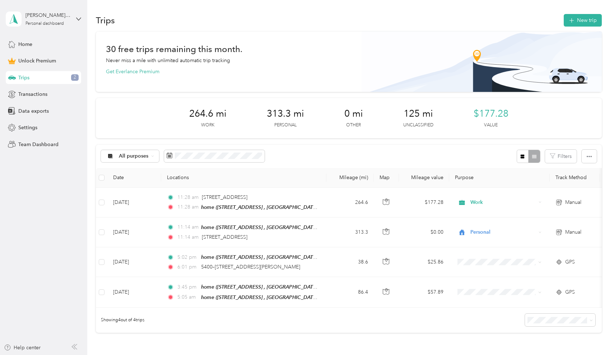
click at [313, 161] on div "All purposes Filters" at bounding box center [349, 156] width 506 height 23
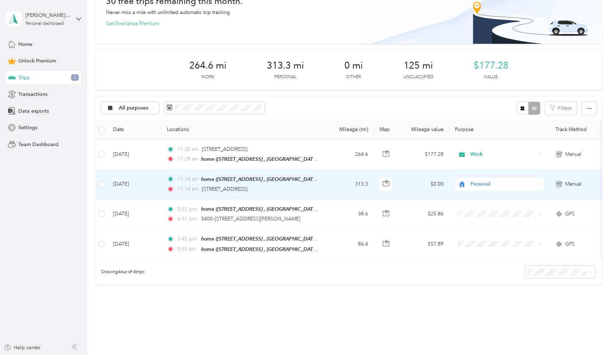
scroll to position [49, 0]
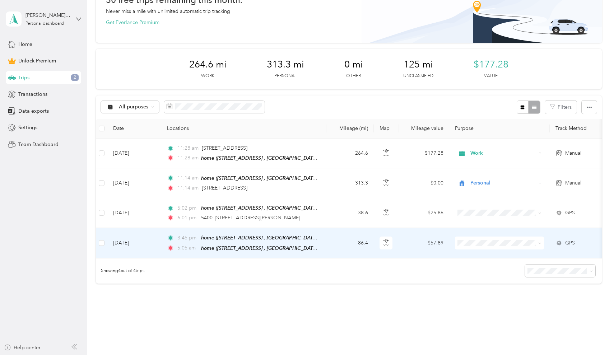
click at [480, 253] on span "Work" at bounding box center [506, 252] width 66 height 8
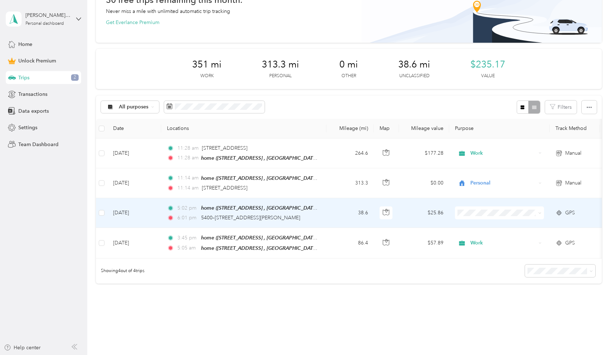
click at [474, 215] on span at bounding box center [499, 213] width 89 height 13
click at [477, 224] on span "Work" at bounding box center [506, 226] width 66 height 8
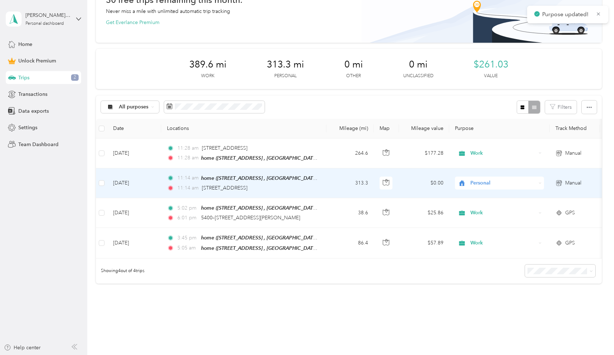
click at [474, 182] on span "Personal" at bounding box center [504, 183] width 66 height 8
click at [474, 194] on span "Work" at bounding box center [506, 196] width 66 height 8
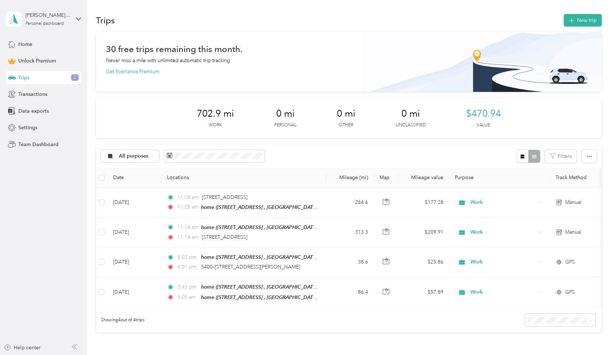
scroll to position [0, 0]
click at [587, 17] on button "New trip" at bounding box center [583, 20] width 38 height 13
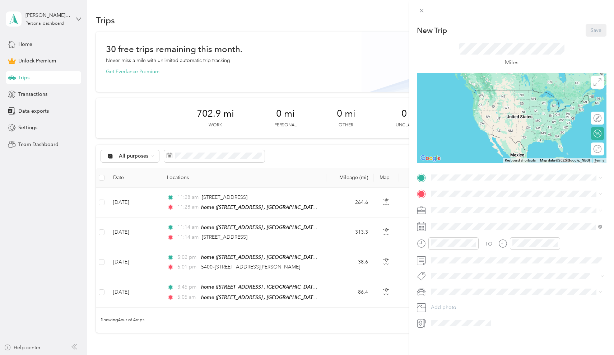
click at [455, 215] on span "1125 Snowbird Ln, Waxhaw, NC, United States , 28173, Waxhaw, NC, United States" at bounding box center [498, 215] width 106 height 14
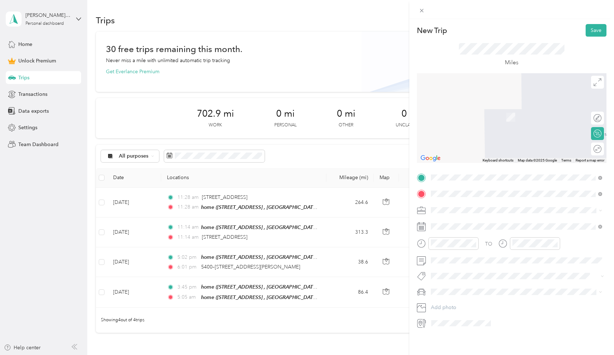
click at [456, 240] on span "Waverly Walk Avenue Charlotte, North Carolina 28277, United States" at bounding box center [511, 240] width 133 height 6
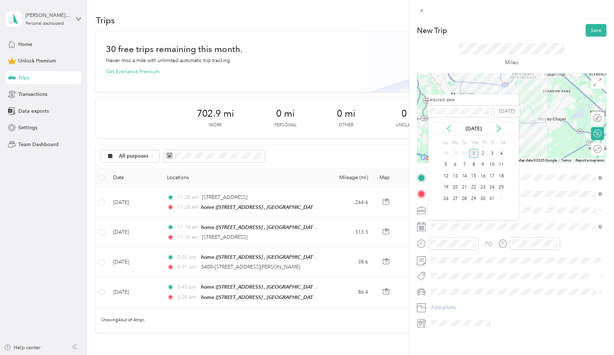
click at [448, 126] on icon at bounding box center [449, 128] width 7 height 7
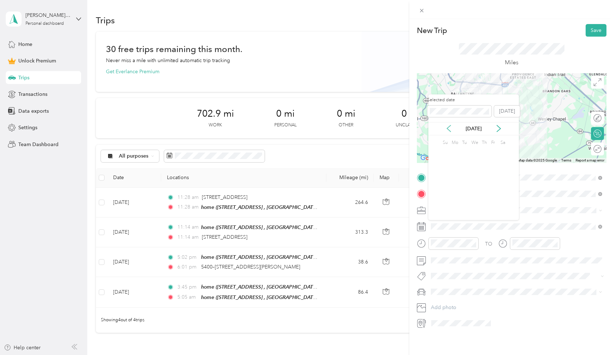
click at [448, 126] on icon at bounding box center [449, 128] width 7 height 7
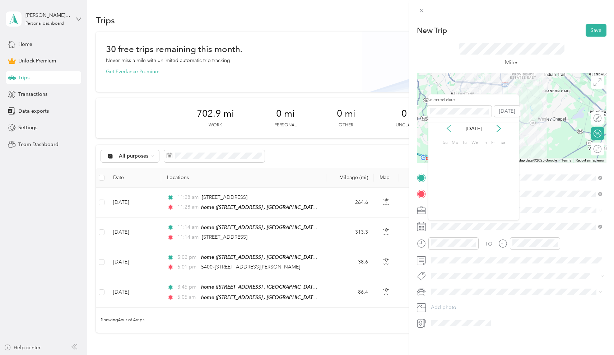
click at [448, 126] on icon at bounding box center [449, 128] width 7 height 7
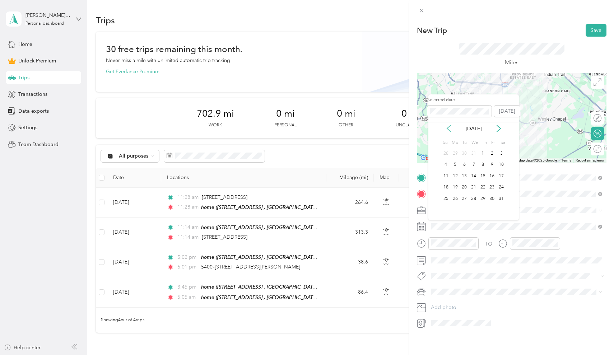
click at [448, 126] on icon at bounding box center [449, 128] width 7 height 7
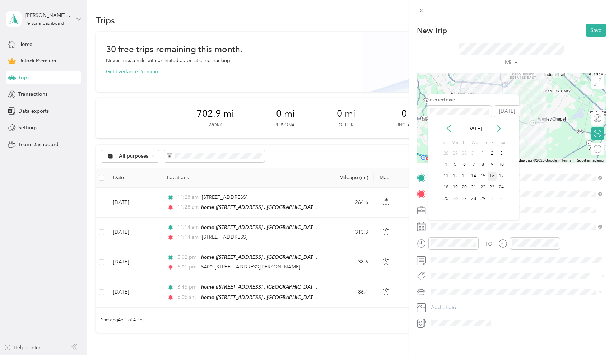
click at [495, 177] on div "16" at bounding box center [492, 176] width 9 height 9
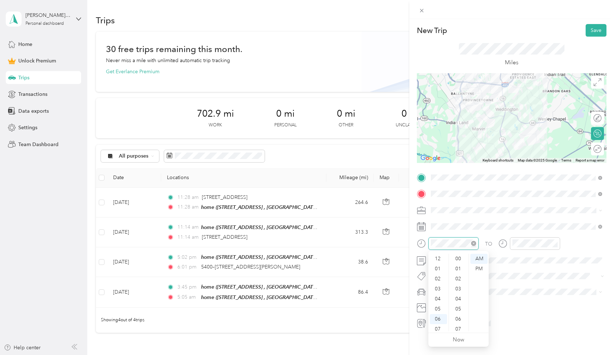
scroll to position [43, 0]
click at [441, 328] on div "11" at bounding box center [438, 327] width 17 height 10
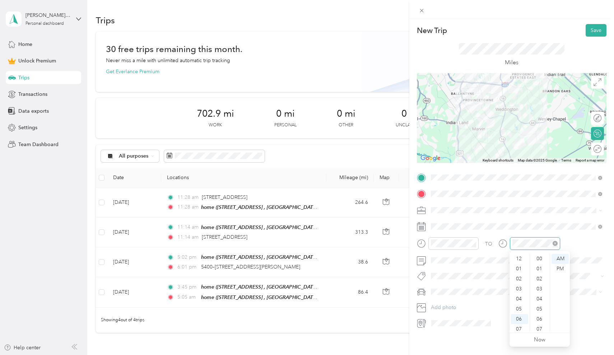
scroll to position [526, 0]
click at [597, 30] on button "Save" at bounding box center [596, 30] width 21 height 13
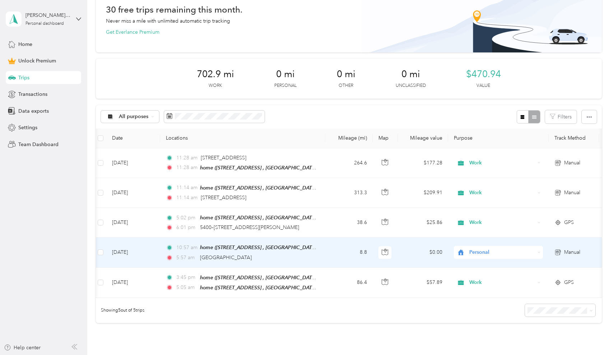
scroll to position [38, 0]
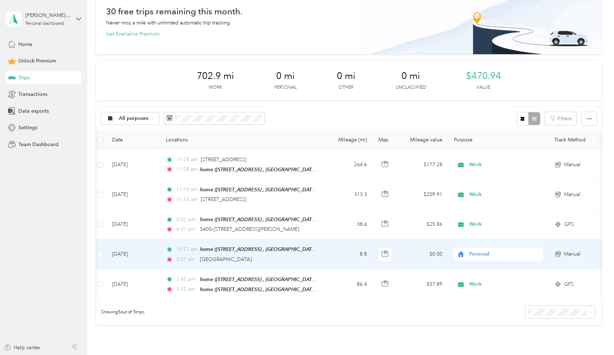
click at [477, 252] on span "Personal" at bounding box center [503, 254] width 66 height 8
click at [482, 156] on ol "Work Personal Travel Other Charity Medical Moving Commute Travel" at bounding box center [499, 191] width 89 height 101
click at [466, 254] on span "Personal" at bounding box center [496, 254] width 78 height 8
click at [477, 154] on ol "Work Personal Travel Other Charity Medical Moving Commute Travel" at bounding box center [499, 195] width 89 height 101
click at [414, 255] on td "$0.00" at bounding box center [423, 255] width 50 height 30
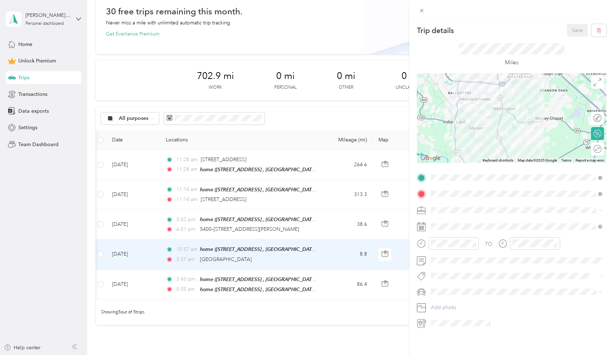
click at [441, 224] on li "Work" at bounding box center [517, 219] width 176 height 13
click at [577, 27] on button "Save" at bounding box center [577, 30] width 21 height 13
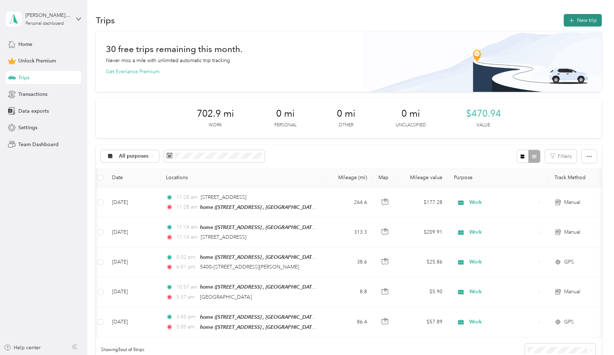
click at [584, 20] on button "New trip" at bounding box center [583, 20] width 38 height 13
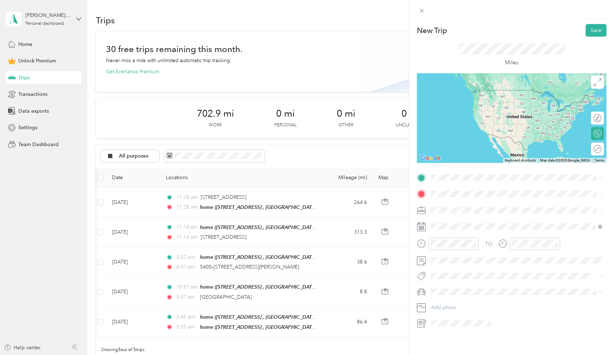
drag, startPoint x: 462, startPoint y: 172, endPoint x: 472, endPoint y: 227, distance: 56.2
click at [472, 225] on span "Waverly Walk Avenue Charlotte, North Carolina 28277, United States" at bounding box center [511, 222] width 133 height 6
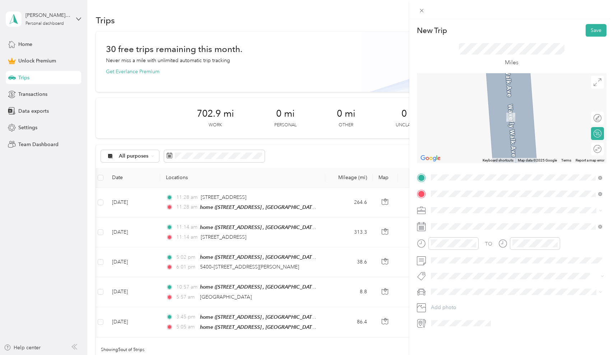
click at [463, 227] on span "1125 Snowbird Ln, Waxhaw, NC, United States , 28173, Waxhaw, NC, United States" at bounding box center [498, 234] width 106 height 14
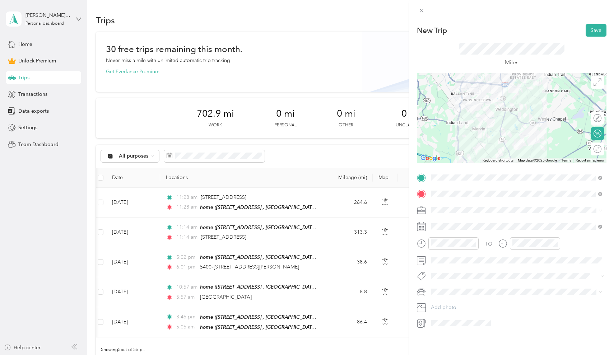
click at [448, 222] on div "Work" at bounding box center [517, 222] width 166 height 8
click at [440, 264] on div "02" at bounding box center [438, 264] width 17 height 10
click at [481, 267] on div "PM" at bounding box center [479, 269] width 17 height 10
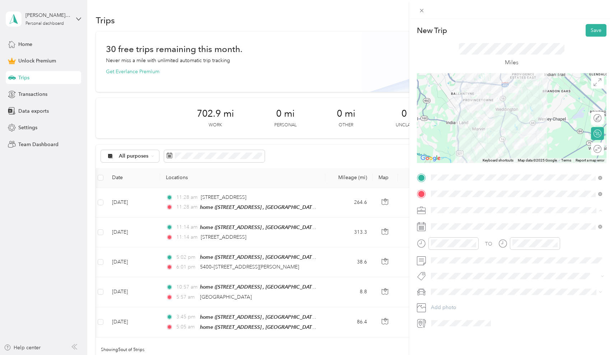
click at [440, 222] on div "Work" at bounding box center [513, 223] width 158 height 8
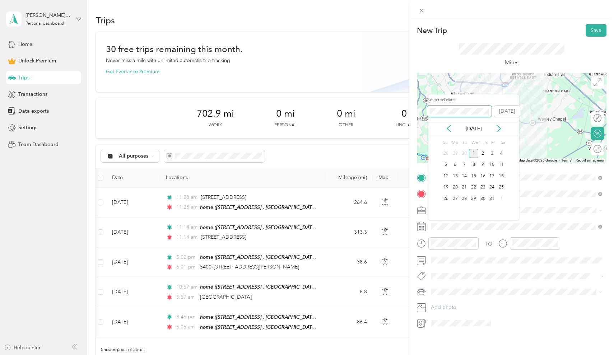
click at [408, 355] on div "New Trip Save This trip cannot be edited because it is either under review, app…" at bounding box center [305, 355] width 611 height 0
click at [492, 175] on div "16" at bounding box center [492, 176] width 9 height 9
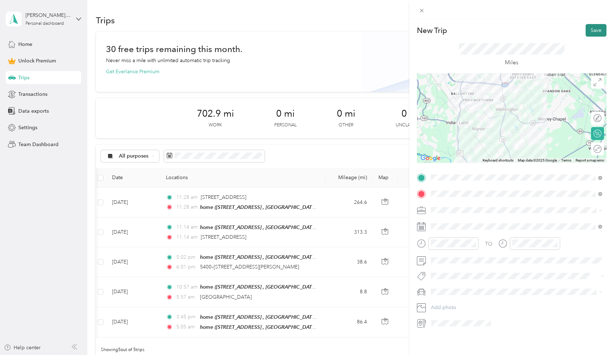
click at [600, 32] on button "Save" at bounding box center [596, 30] width 21 height 13
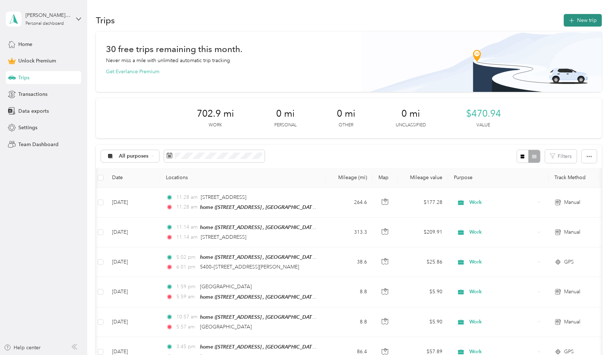
click at [582, 22] on button "New trip" at bounding box center [583, 20] width 38 height 13
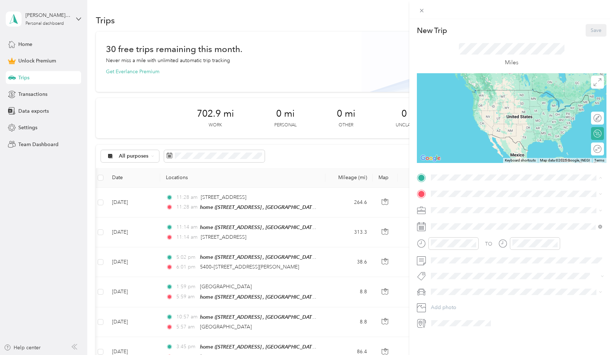
click at [458, 222] on div "home 1125 Snowbird Ln, Waxhaw, NC, United States , 28173, Waxhaw, NC, United St…" at bounding box center [522, 214] width 155 height 23
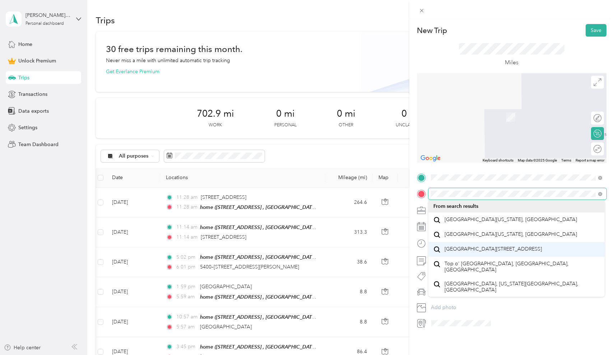
scroll to position [11, 0]
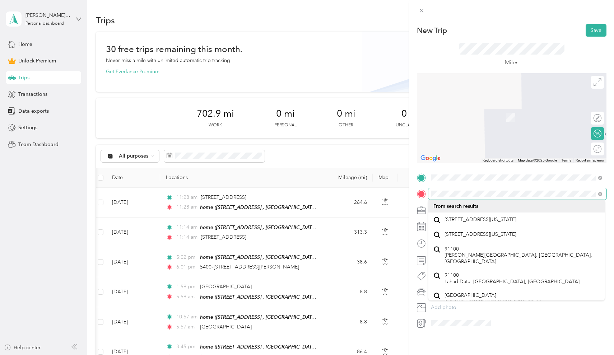
click at [417, 188] on form "New Trip Save This trip cannot be edited because it is either under review, app…" at bounding box center [512, 176] width 205 height 305
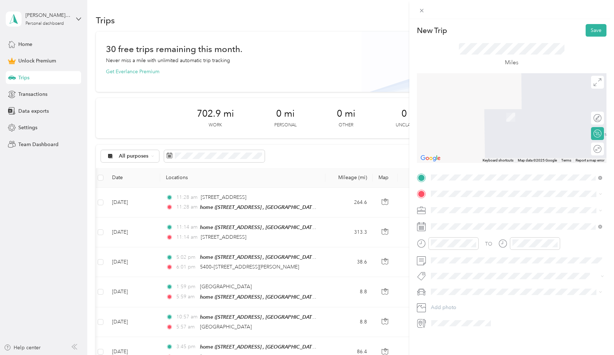
click at [460, 220] on span "9110 Drivers Way Charlotte, North Carolina 28262, United States" at bounding box center [481, 217] width 72 height 6
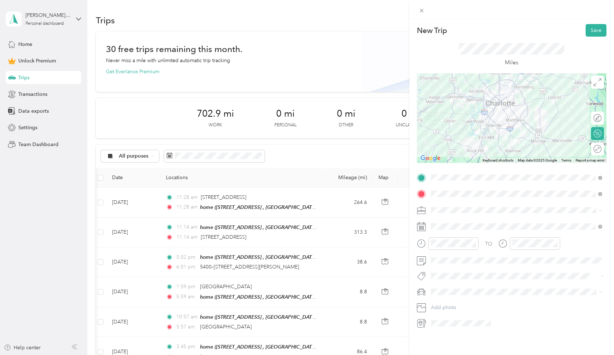
click at [443, 224] on li "Work" at bounding box center [517, 219] width 176 height 13
click at [403, 217] on div "New Trip Save This trip cannot be edited because it is either under review, app…" at bounding box center [307, 177] width 614 height 355
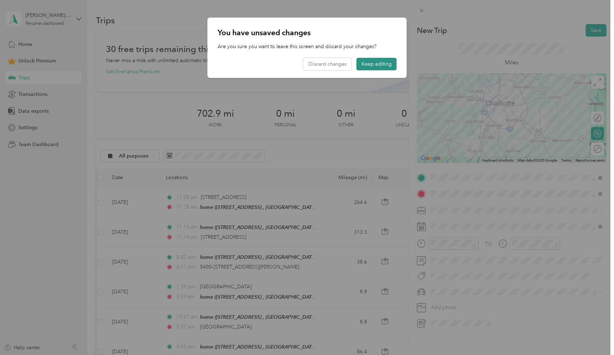
click at [377, 63] on button "Keep editing" at bounding box center [377, 64] width 40 height 13
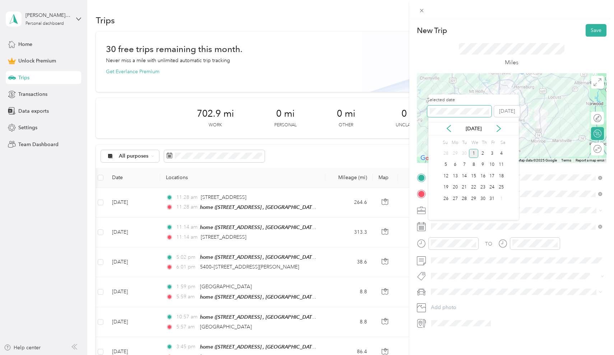
click at [382, 355] on div "New Trip Save This trip cannot be edited because it is either under review, app…" at bounding box center [305, 355] width 611 height 0
click at [456, 187] on div "18" at bounding box center [455, 187] width 9 height 9
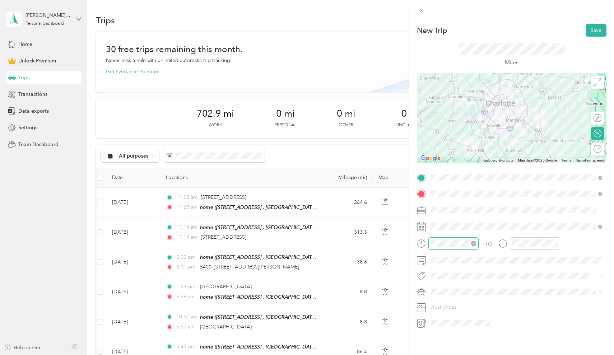
scroll to position [9, 0]
click at [440, 317] on div "10" at bounding box center [438, 317] width 17 height 10
click at [441, 223] on li "Work" at bounding box center [517, 221] width 176 height 13
click at [594, 32] on button "Save" at bounding box center [596, 30] width 21 height 13
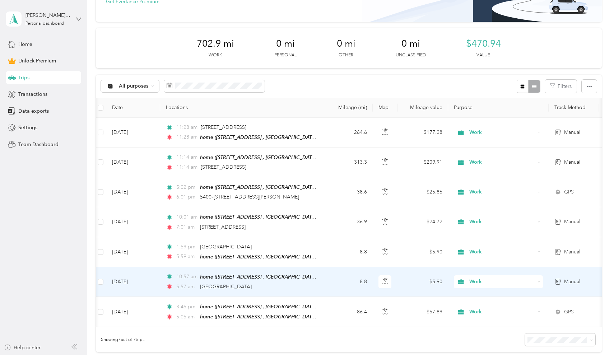
scroll to position [74, 0]
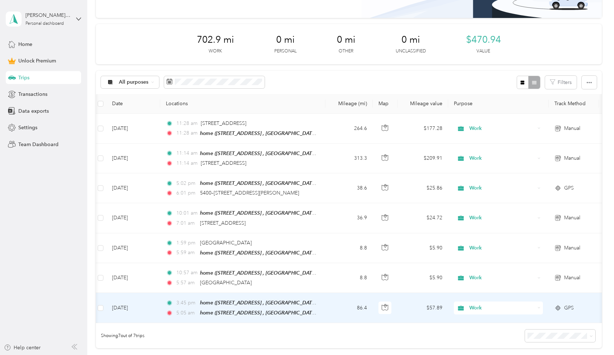
click at [345, 309] on td "86.4" at bounding box center [349, 308] width 47 height 30
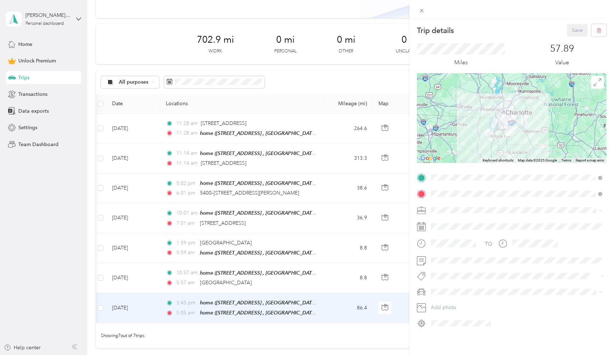
scroll to position [2, 0]
click at [350, 284] on div "Trip details Save This trip cannot be edited because it is either under review,…" at bounding box center [307, 177] width 614 height 355
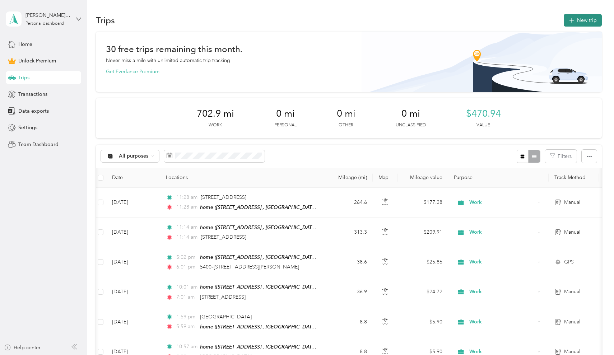
click at [583, 26] on button "New trip" at bounding box center [583, 20] width 38 height 13
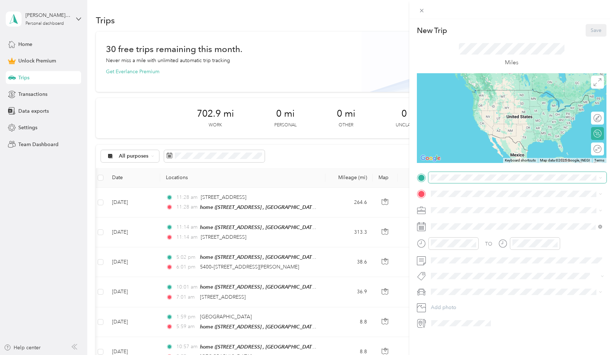
click at [453, 181] on span at bounding box center [518, 177] width 178 height 11
click at [466, 202] on span "9110 Drivers Way Charlotte, North Carolina 28262, United States" at bounding box center [481, 203] width 72 height 6
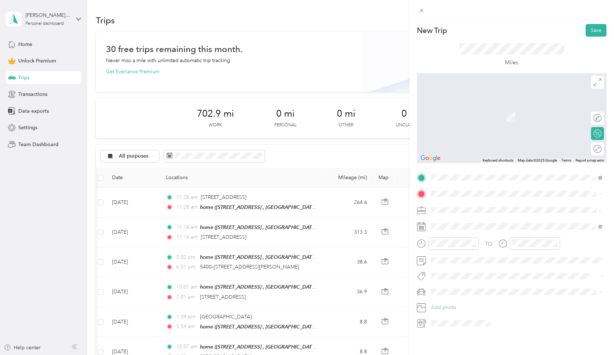
click at [455, 227] on div "home 1125 Snowbird Ln, Waxhaw, NC, United States , 28173, Waxhaw, NC, United St…" at bounding box center [522, 227] width 155 height 23
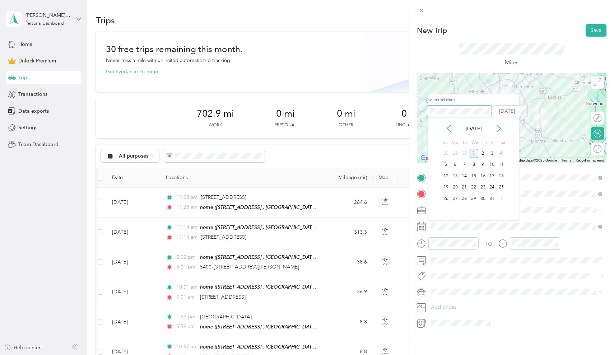
click at [405, 355] on div "New Trip Save This trip cannot be edited because it is either under review, app…" at bounding box center [305, 355] width 611 height 0
click at [454, 188] on div "18" at bounding box center [455, 187] width 9 height 9
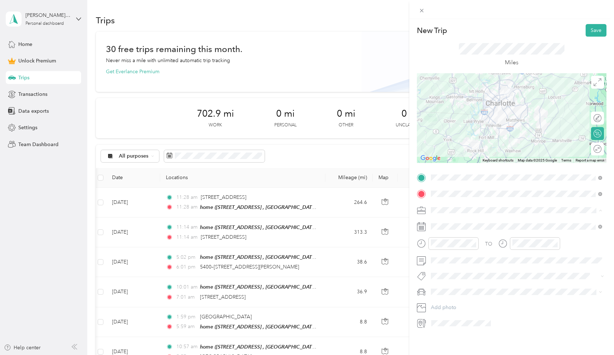
click at [443, 220] on span "Work" at bounding box center [440, 223] width 12 height 6
click at [592, 32] on button "Save" at bounding box center [596, 30] width 21 height 13
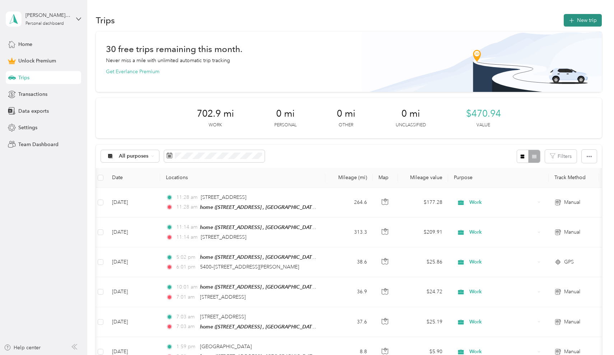
click at [587, 22] on button "New trip" at bounding box center [583, 20] width 38 height 13
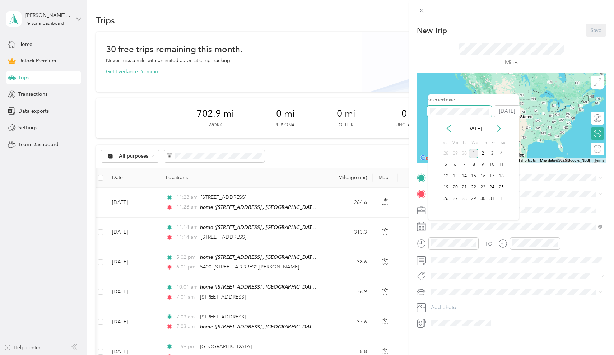
click at [422, 355] on div "New Trip Save This trip cannot be edited because it is either under review, app…" at bounding box center [305, 355] width 611 height 0
click at [484, 186] on div "21" at bounding box center [483, 187] width 9 height 9
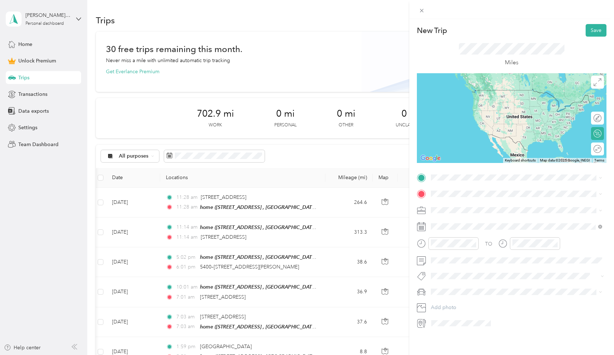
click at [463, 215] on div "home 1125 Snowbird Ln, Waxhaw, NC, United States , 28173, Waxhaw, NC, United St…" at bounding box center [522, 211] width 155 height 23
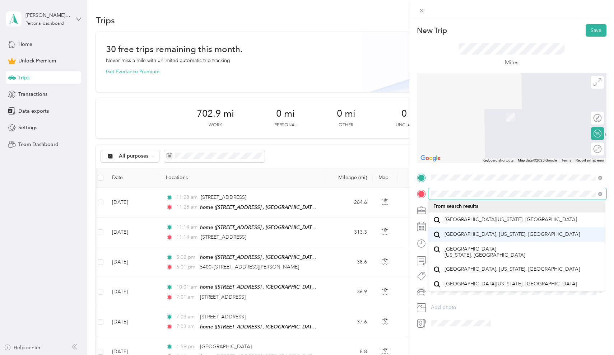
scroll to position [11, 0]
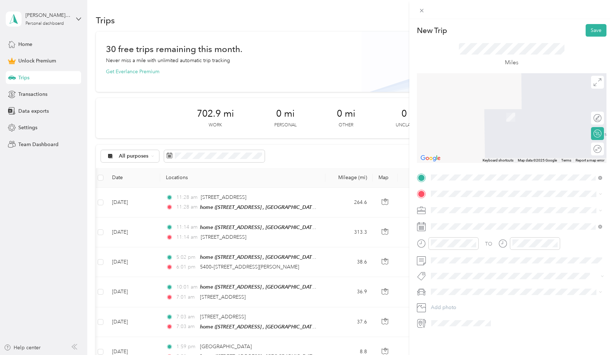
click at [501, 215] on span "South Park Drive Charlotte, North Carolina 28211, United States" at bounding box center [511, 218] width 133 height 6
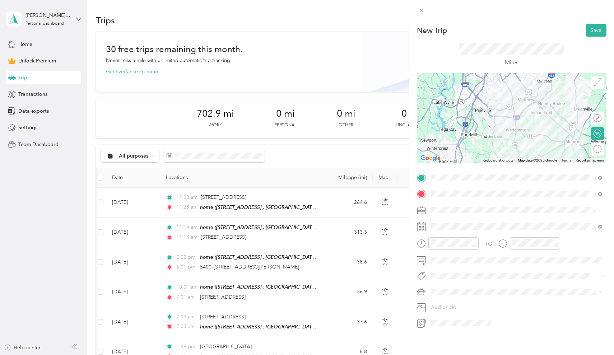
click at [441, 221] on span "Work" at bounding box center [440, 222] width 12 height 6
click at [594, 32] on button "Save" at bounding box center [596, 30] width 21 height 13
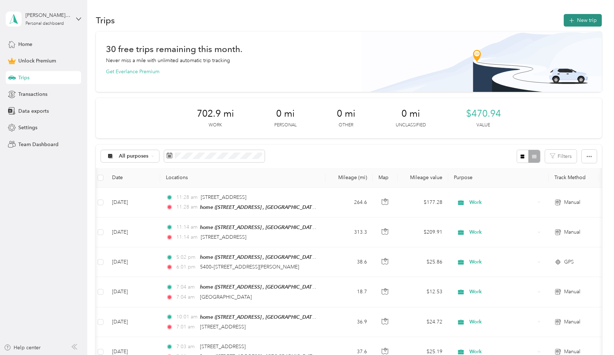
scroll to position [0, 0]
click at [581, 18] on button "New trip" at bounding box center [583, 20] width 38 height 13
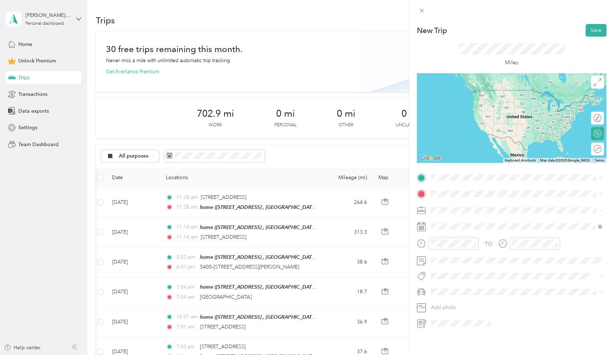
click at [449, 203] on span "South Park Drive Charlotte, North Carolina 28211, United States" at bounding box center [511, 202] width 133 height 6
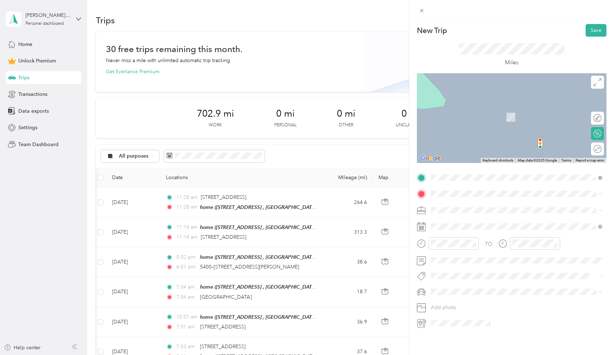
click at [450, 227] on span "1125 Snowbird Ln, Waxhaw, NC, United States , 28173, Waxhaw, NC, United States" at bounding box center [498, 232] width 106 height 14
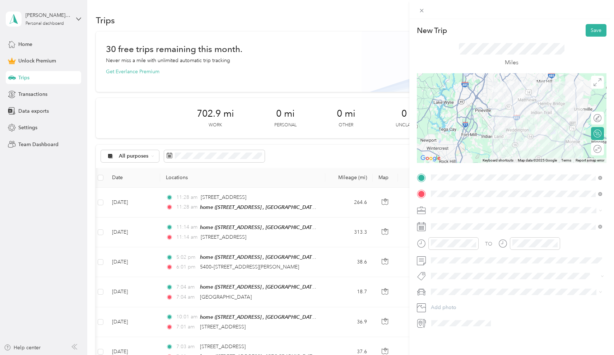
click at [441, 225] on li "Work" at bounding box center [517, 223] width 176 height 13
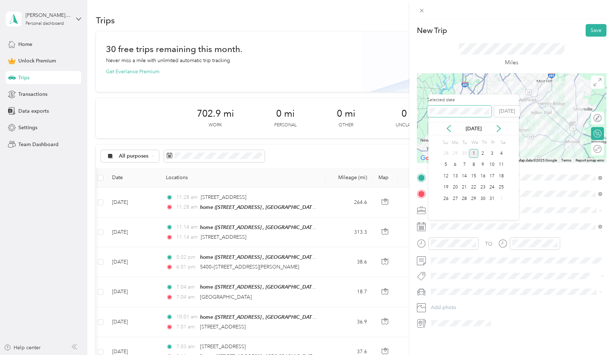
click at [401, 355] on div "New Trip Save This trip cannot be edited because it is either under review, app…" at bounding box center [305, 355] width 611 height 0
click at [483, 188] on div "21" at bounding box center [483, 187] width 9 height 9
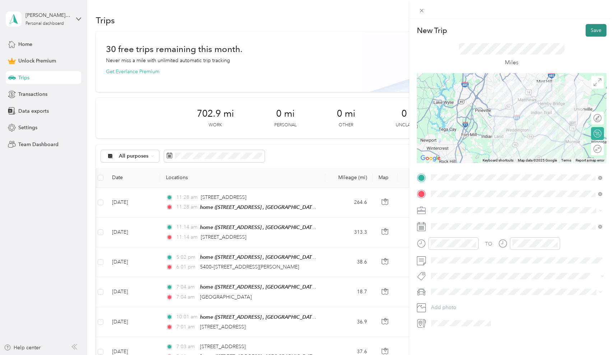
click at [596, 28] on button "Save" at bounding box center [596, 30] width 21 height 13
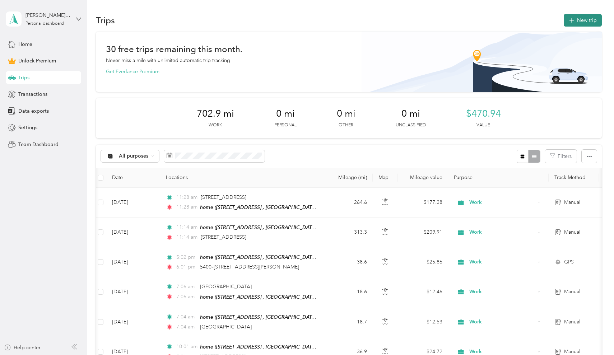
click at [583, 22] on button "New trip" at bounding box center [583, 20] width 38 height 13
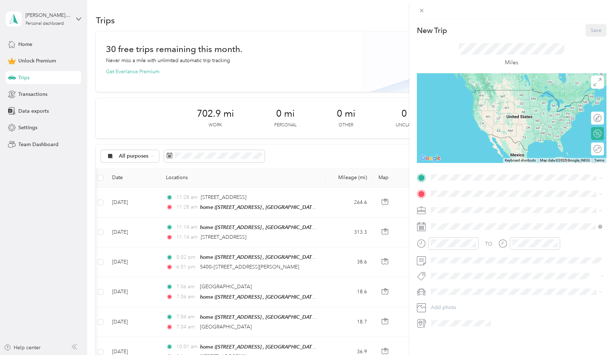
click at [452, 216] on span "1125 Snowbird Ln, Waxhaw, NC, United States , 28173, Waxhaw, NC, United States" at bounding box center [498, 218] width 106 height 14
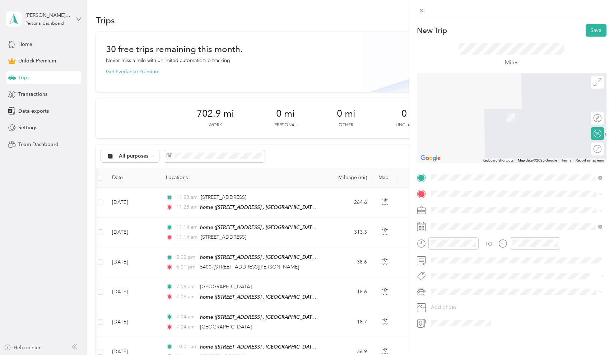
click at [460, 222] on span "5501 Josh Birmingham Parkway Charlotte, North Carolina 28214, United States" at bounding box center [501, 219] width 112 height 6
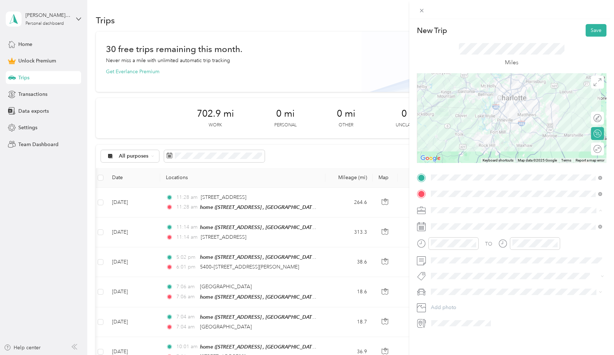
click at [442, 221] on span "Work" at bounding box center [440, 223] width 12 height 6
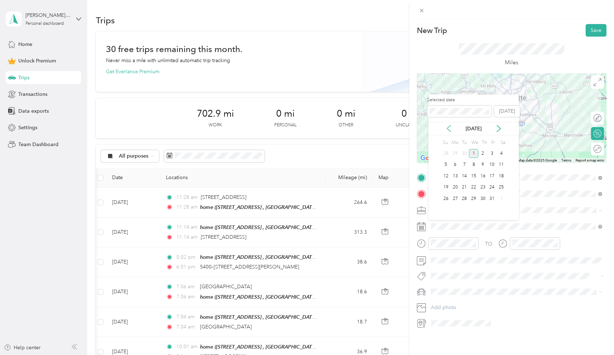
click at [450, 130] on icon at bounding box center [449, 128] width 7 height 7
click at [427, 355] on div "New Trip Save This trip cannot be edited because it is either under review, app…" at bounding box center [305, 355] width 611 height 0
click at [497, 128] on icon at bounding box center [498, 128] width 7 height 7
click at [473, 166] on div "5" at bounding box center [473, 165] width 9 height 9
click at [448, 162] on div "2" at bounding box center [446, 165] width 9 height 9
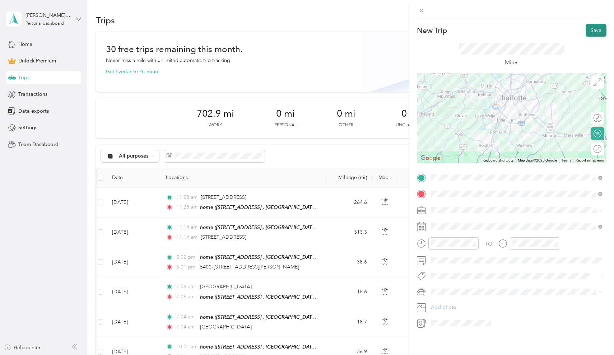
click at [591, 29] on button "Save" at bounding box center [596, 30] width 21 height 13
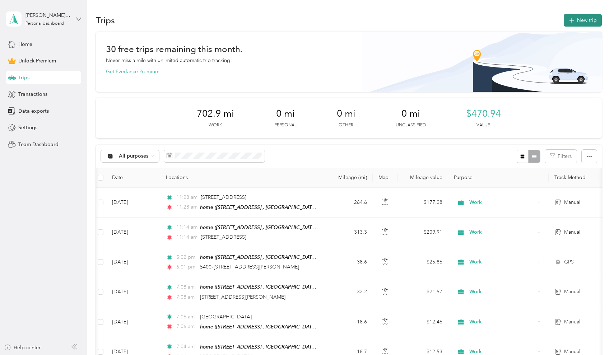
click at [588, 24] on button "New trip" at bounding box center [583, 20] width 38 height 13
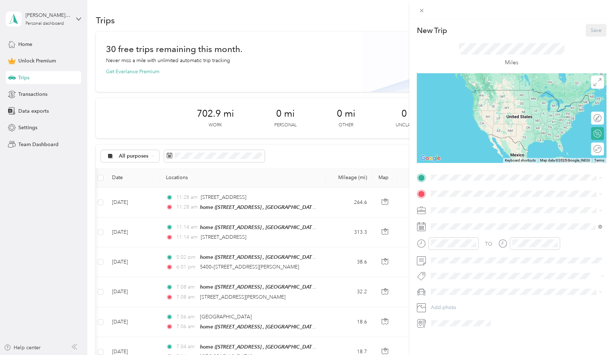
click at [458, 206] on div "home 1125 Snowbird Ln, Waxhaw, NC, United States , 28173, Waxhaw, NC, United St…" at bounding box center [522, 214] width 155 height 23
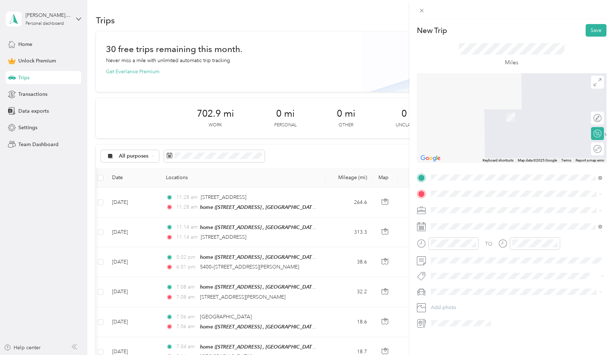
click at [466, 223] on span "5501 Josh Birmingham Parkway Charlotte, North Carolina 28214, United States" at bounding box center [501, 219] width 112 height 6
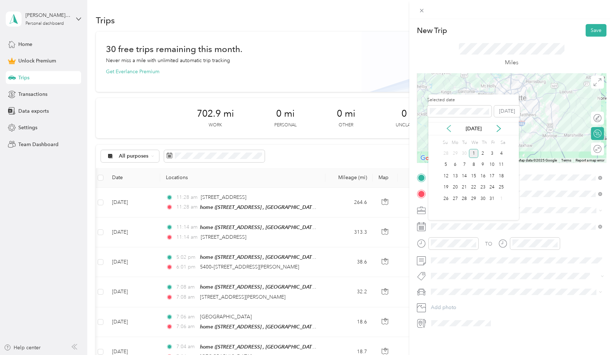
click at [450, 129] on icon at bounding box center [449, 128] width 7 height 7
click at [481, 152] on div "5" at bounding box center [483, 153] width 9 height 9
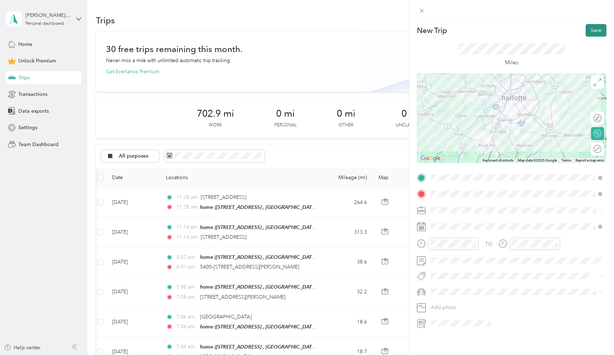
click at [595, 29] on button "Save" at bounding box center [596, 30] width 21 height 13
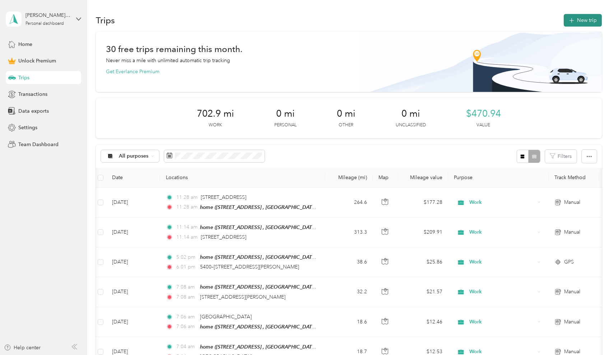
click at [587, 18] on button "New trip" at bounding box center [583, 20] width 38 height 13
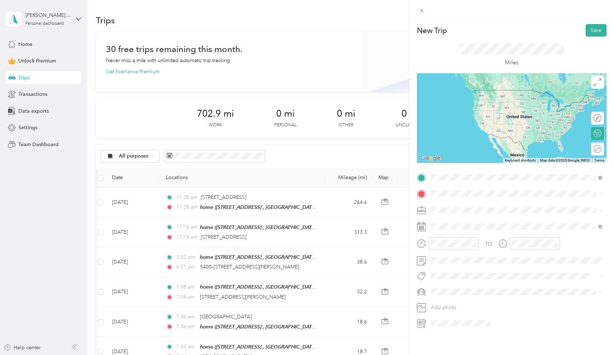
click at [460, 207] on span "5501 Josh Birmingham Parkway Charlotte, North Carolina 28214, United States" at bounding box center [501, 203] width 112 height 6
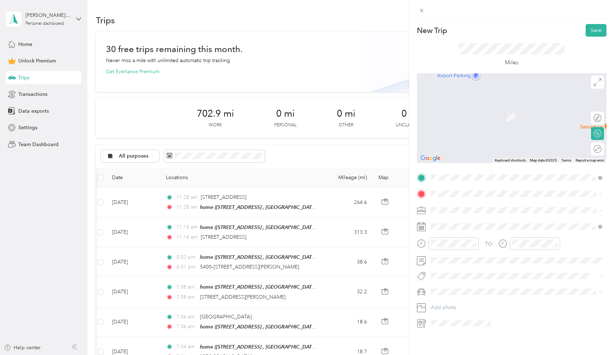
click at [453, 230] on span "1125 Snowbird Ln, Waxhaw, NC, United States , 28173, Waxhaw, NC, United States" at bounding box center [498, 234] width 106 height 14
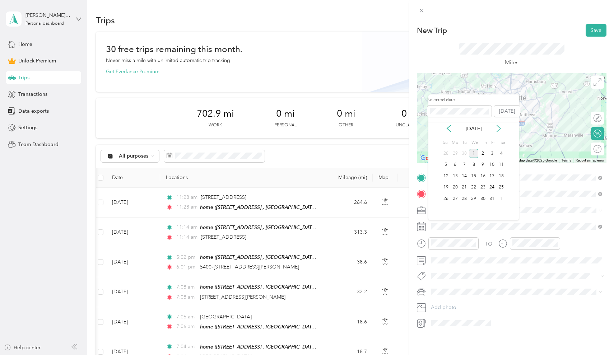
click at [500, 128] on icon at bounding box center [499, 128] width 4 height 6
click at [501, 186] on div "22" at bounding box center [501, 187] width 9 height 9
click at [492, 187] on div "22" at bounding box center [492, 187] width 9 height 9
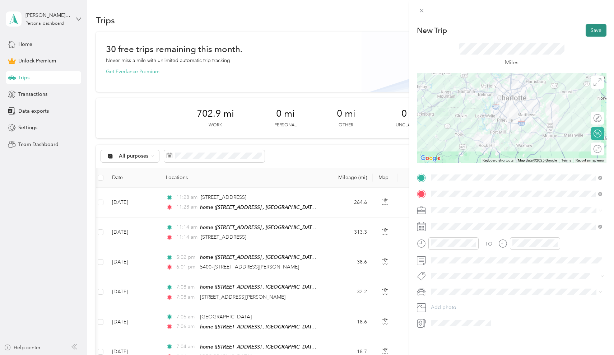
click at [597, 32] on button "Save" at bounding box center [596, 30] width 21 height 13
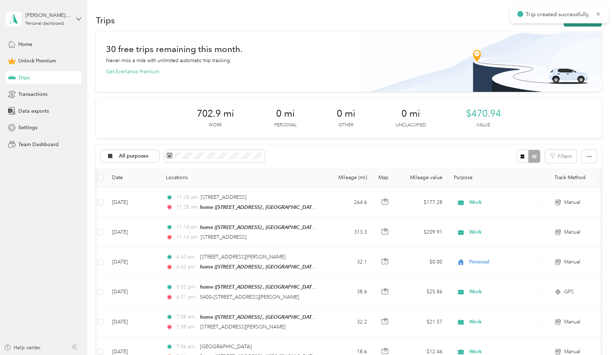
click at [588, 24] on button "New trip" at bounding box center [583, 20] width 38 height 13
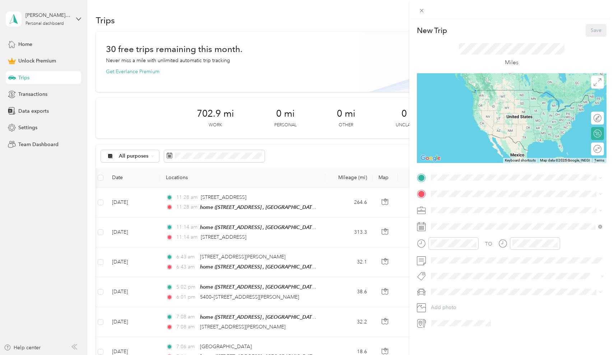
click at [453, 215] on span "1125 Snowbird Ln, Waxhaw, NC, United States , 28173, Waxhaw, NC, United States" at bounding box center [498, 215] width 106 height 14
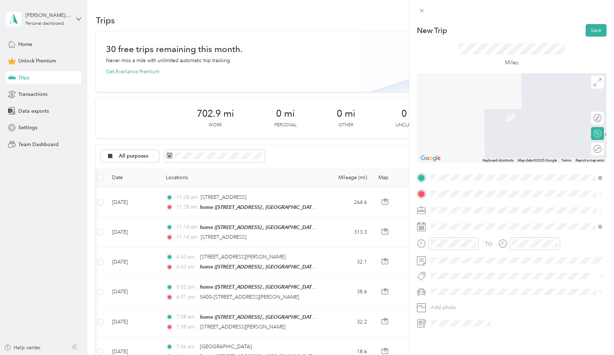
click at [494, 225] on div "5501 Josh Birmingham Parkway Charlotte, North Carolina 28214, United States" at bounding box center [517, 220] width 166 height 10
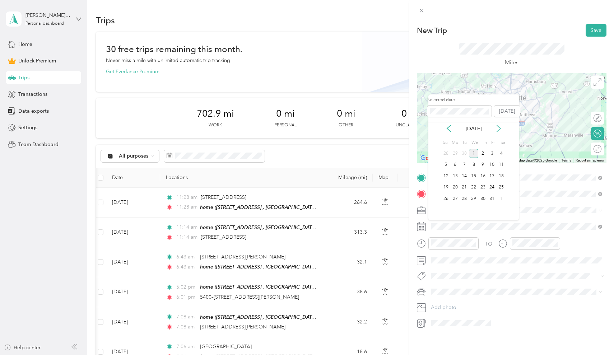
click at [500, 128] on icon at bounding box center [499, 128] width 4 height 6
click at [502, 179] on div "15" at bounding box center [501, 176] width 9 height 9
click at [492, 176] on div "15" at bounding box center [492, 176] width 9 height 9
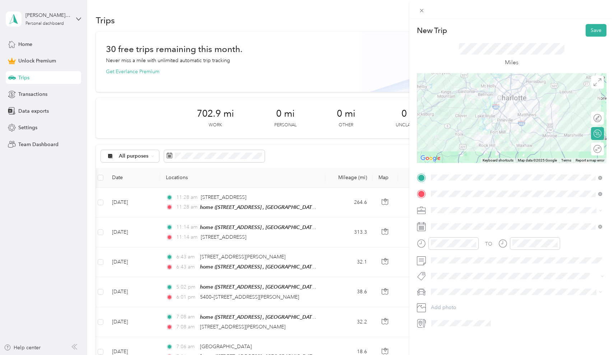
click at [450, 215] on span at bounding box center [518, 210] width 178 height 11
click at [440, 222] on span "Work" at bounding box center [440, 220] width 12 height 6
click at [593, 31] on button "Save" at bounding box center [596, 30] width 21 height 13
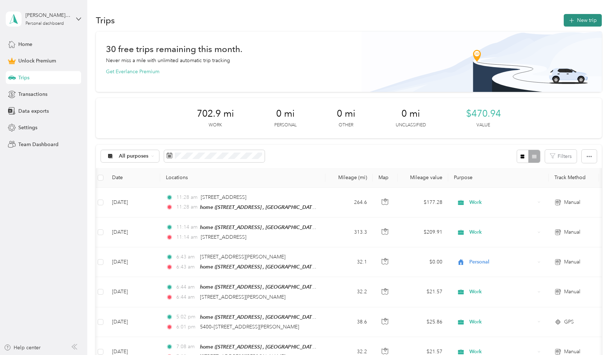
click at [586, 19] on button "New trip" at bounding box center [583, 20] width 38 height 13
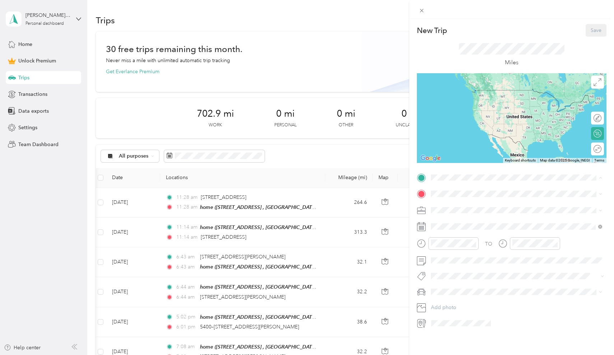
click at [457, 211] on span "1125 Snowbird Ln, Waxhaw, NC, United States , 28173, Waxhaw, NC, United States" at bounding box center [498, 218] width 106 height 14
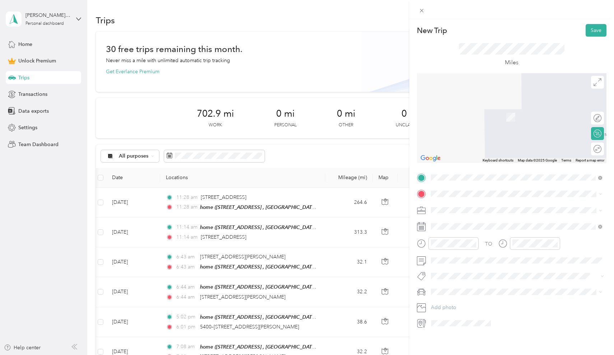
click at [457, 221] on span "110 Perrin Place Charlotte, North Carolina 28207, United States" at bounding box center [501, 219] width 112 height 6
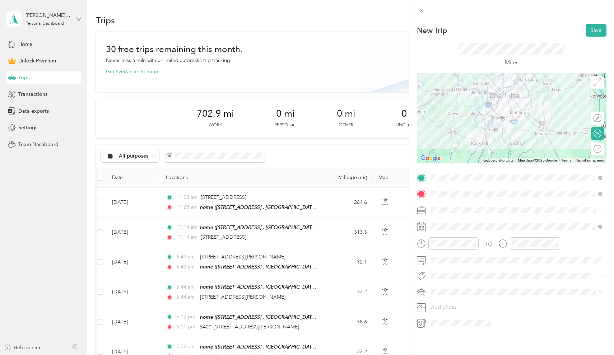
click at [440, 220] on span "Work" at bounding box center [440, 223] width 12 height 6
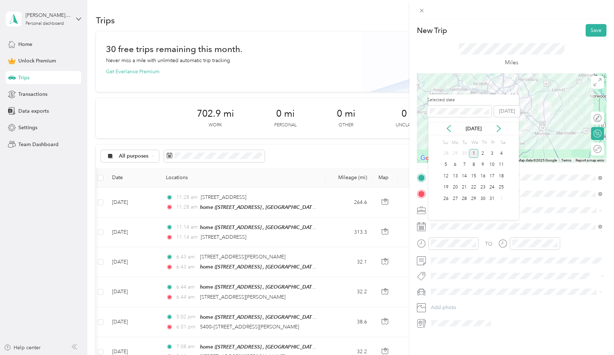
click at [453, 128] on div "Oct 2025" at bounding box center [474, 129] width 91 height 8
click at [448, 130] on icon at bounding box center [449, 128] width 7 height 7
click at [474, 177] on div "17" at bounding box center [473, 176] width 9 height 9
click at [463, 175] on div "17" at bounding box center [464, 176] width 9 height 9
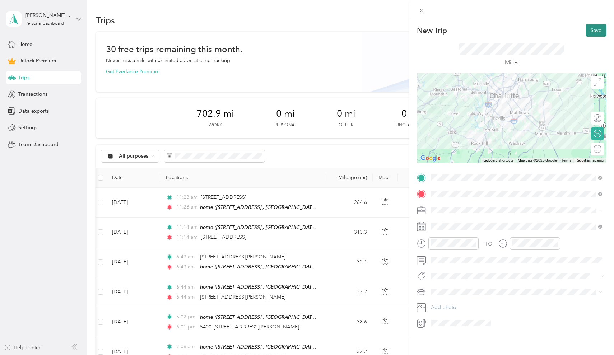
click at [596, 30] on button "Save" at bounding box center [596, 30] width 21 height 13
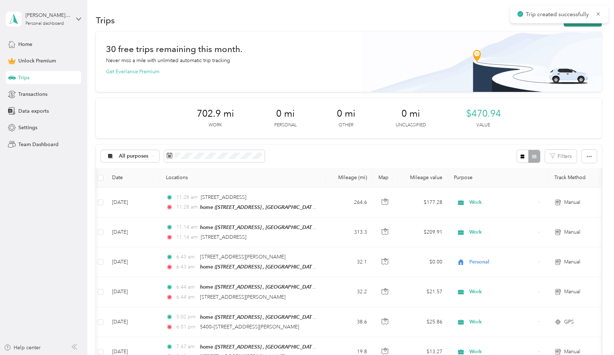
click at [574, 24] on button "New trip" at bounding box center [583, 20] width 38 height 13
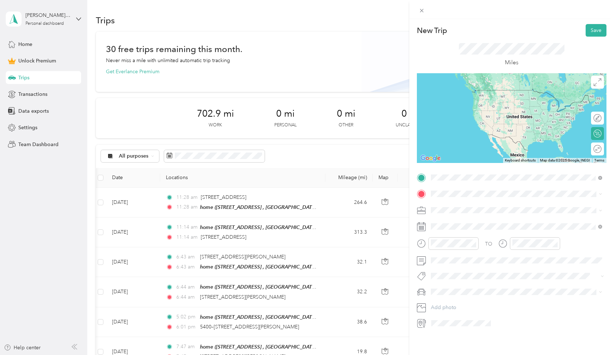
click at [448, 205] on span "110 Perrin Place Charlotte, North Carolina 28207, United States" at bounding box center [501, 203] width 112 height 6
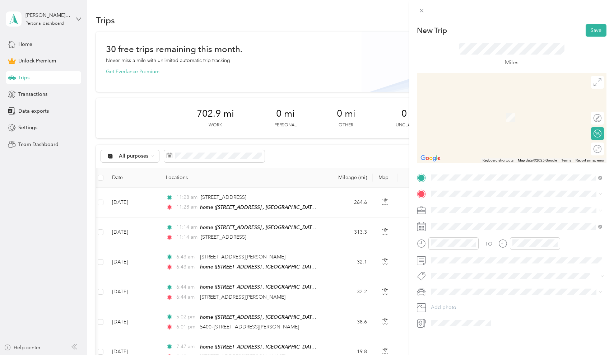
click at [452, 229] on span "1125 Snowbird Ln, Waxhaw, NC, United States , 28173, Waxhaw, NC, United States" at bounding box center [498, 232] width 106 height 14
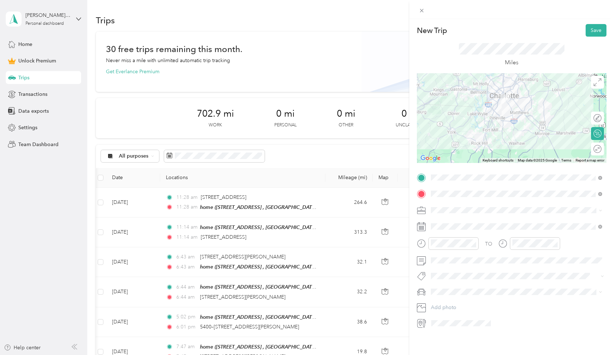
click at [448, 215] on span at bounding box center [518, 210] width 178 height 11
click at [443, 221] on span "Work" at bounding box center [440, 223] width 12 height 6
click at [594, 34] on button "Save" at bounding box center [596, 30] width 21 height 13
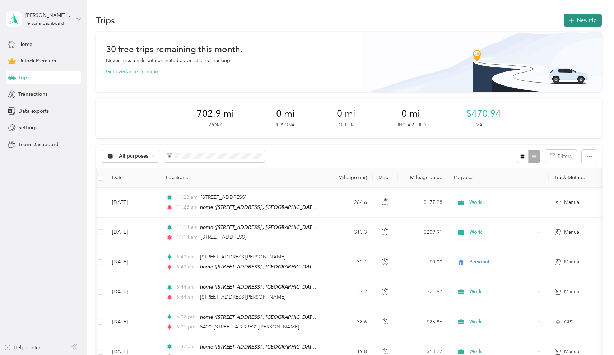
click at [583, 25] on button "New trip" at bounding box center [583, 20] width 38 height 13
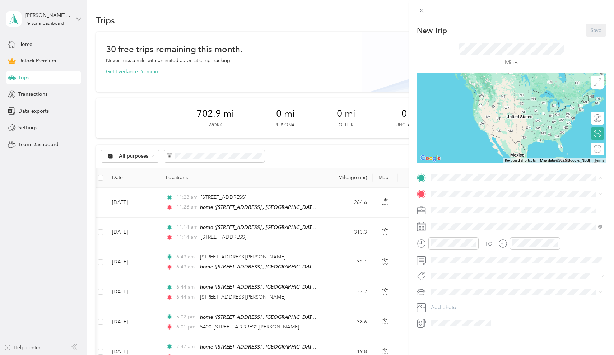
click at [454, 207] on div "home 1125 Snowbird Ln, Waxhaw, NC, United States , 28173, Waxhaw, NC, United St…" at bounding box center [522, 214] width 155 height 23
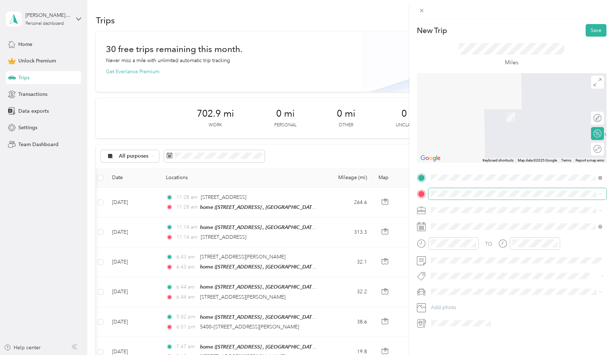
click at [448, 197] on span at bounding box center [518, 193] width 178 height 11
click at [454, 221] on span "16637 Lancaster Highway Charlotte, North Carolina 28277, United States" at bounding box center [481, 218] width 72 height 6
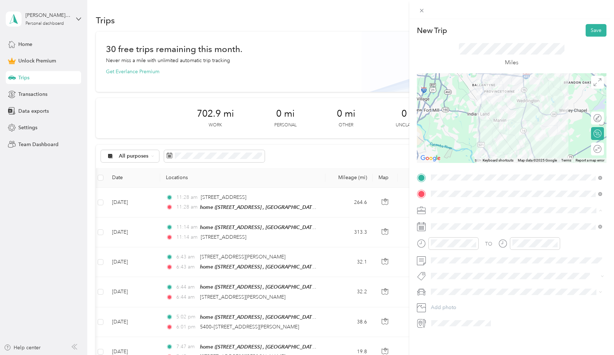
click at [439, 226] on ol "Work Personal Travel Other Charity Medical Moving Commute Travel" at bounding box center [517, 267] width 176 height 101
click at [594, 28] on button "Save" at bounding box center [596, 30] width 21 height 13
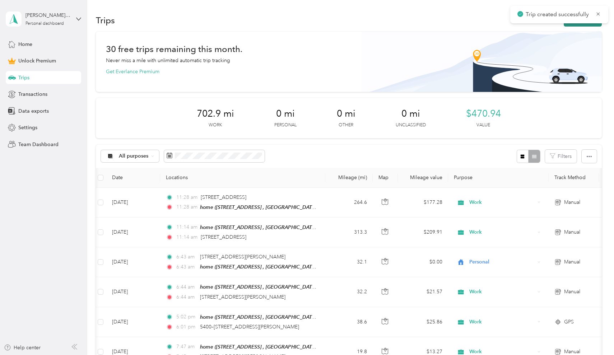
click at [585, 26] on button "New trip" at bounding box center [583, 20] width 38 height 13
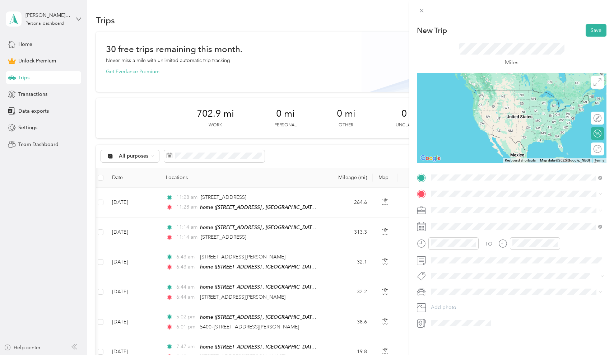
click at [467, 204] on span "16637 Lancaster Highway Charlotte, North Carolina 28277, United States" at bounding box center [481, 203] width 72 height 6
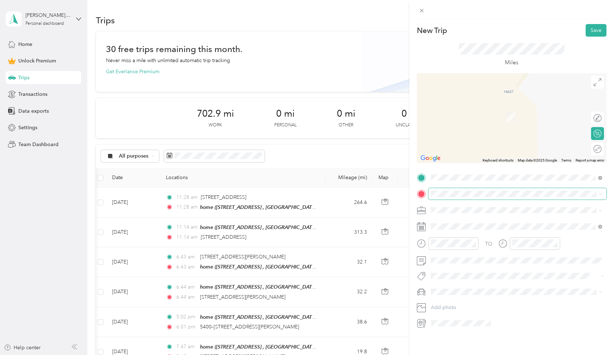
click at [447, 197] on span at bounding box center [518, 193] width 178 height 11
click at [450, 222] on div "home 1125 Snowbird Ln, Waxhaw, NC, United States , 28173, Waxhaw, NC, United St…" at bounding box center [522, 230] width 155 height 23
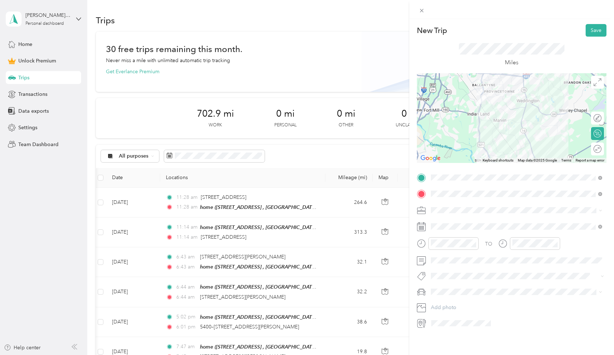
click at [444, 227] on ol "Work Personal Travel Other Charity Medical Moving Commute Travel" at bounding box center [517, 267] width 176 height 101
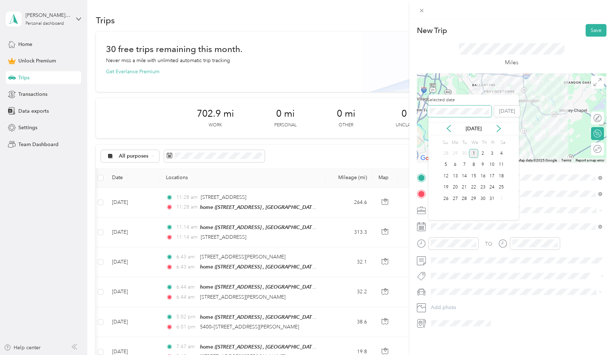
click at [407, 355] on div "New Trip Save This trip cannot be edited because it is either under review, app…" at bounding box center [305, 355] width 611 height 0
click at [493, 174] on div "17" at bounding box center [492, 176] width 9 height 9
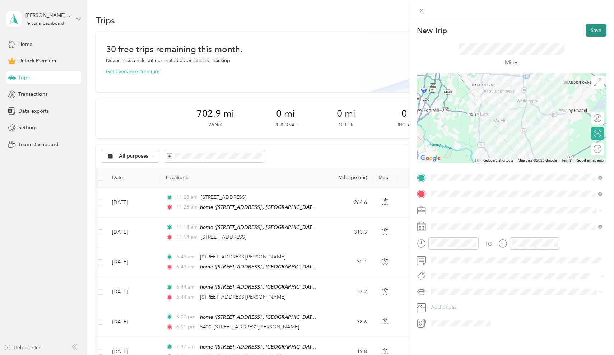
click at [595, 33] on button "Save" at bounding box center [596, 30] width 21 height 13
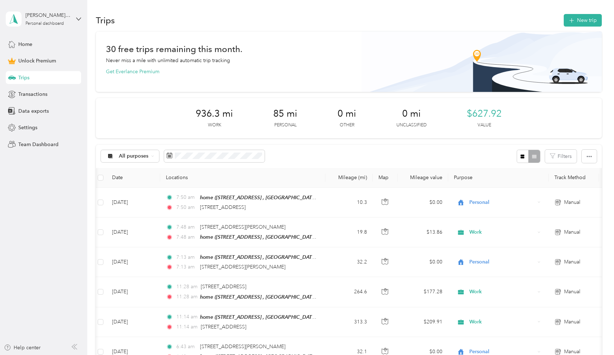
click at [296, 153] on div "All purposes Filters" at bounding box center [349, 156] width 506 height 23
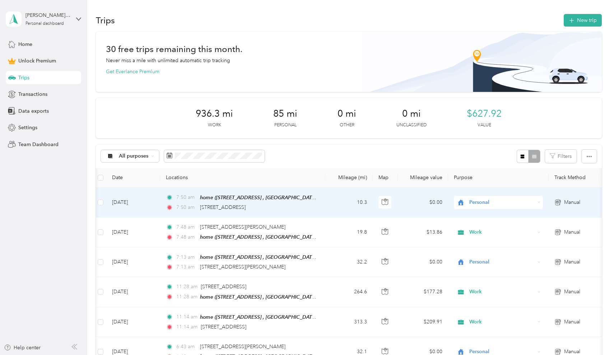
click at [289, 208] on div "7:50 am 16637 Lancaster Highway, Charlotte" at bounding box center [241, 208] width 151 height 8
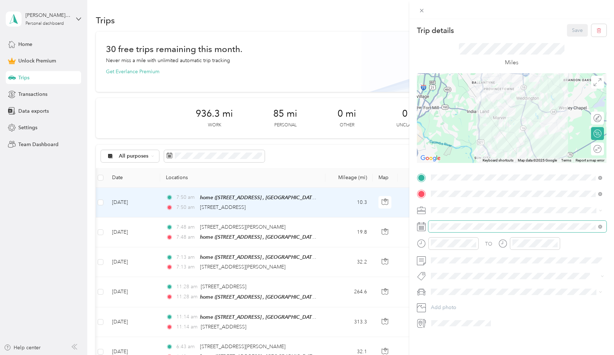
click at [460, 230] on span at bounding box center [518, 226] width 178 height 11
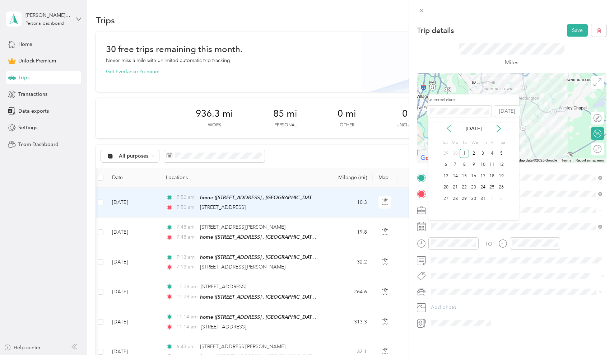
click at [447, 126] on icon at bounding box center [449, 128] width 7 height 7
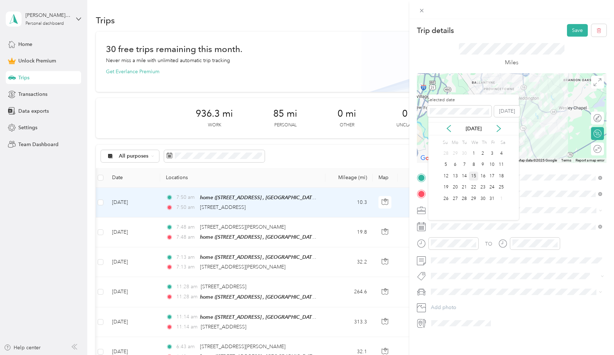
click at [474, 176] on div "15" at bounding box center [473, 176] width 9 height 9
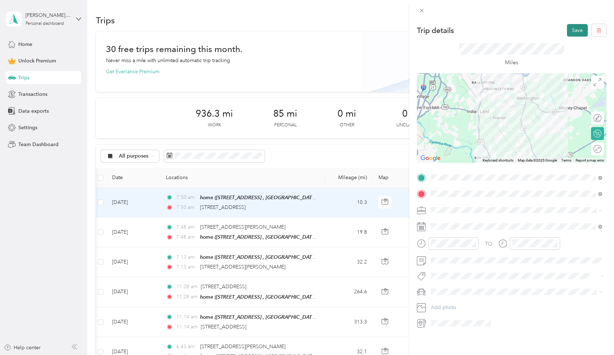
click at [577, 29] on button "Save" at bounding box center [577, 30] width 21 height 13
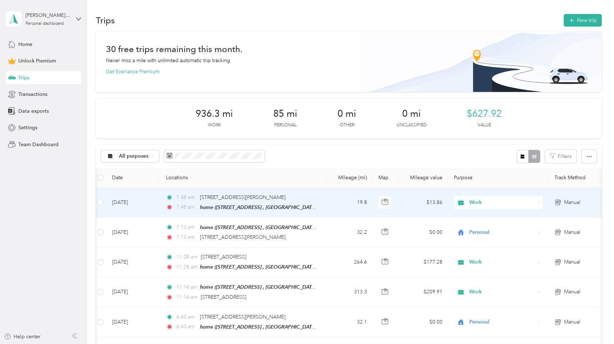
click at [294, 195] on div "7:48 am 110 Perrin Place, Charlotte" at bounding box center [241, 198] width 151 height 8
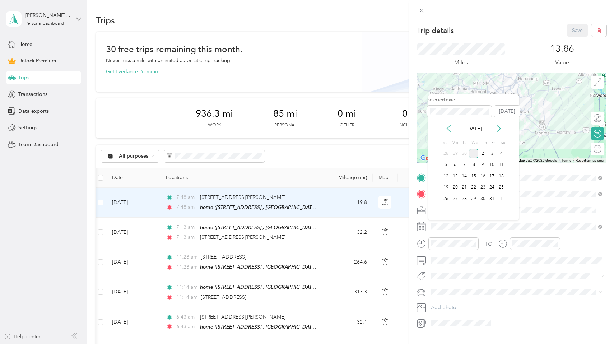
click at [449, 128] on icon at bounding box center [449, 128] width 7 height 7
click at [472, 178] on div "17" at bounding box center [473, 176] width 9 height 9
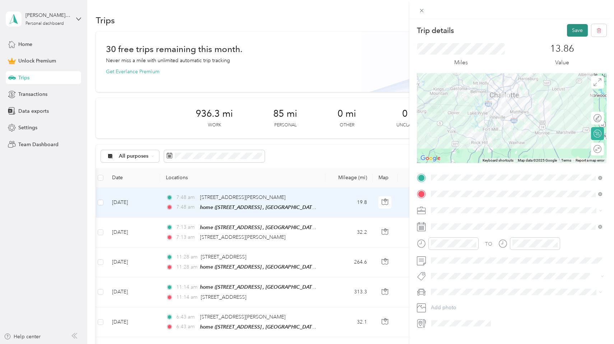
click at [573, 31] on button "Save" at bounding box center [577, 30] width 21 height 13
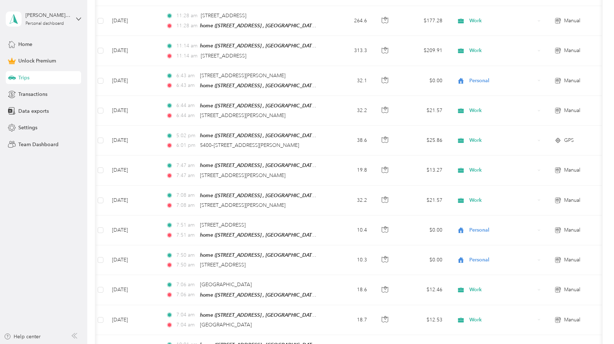
scroll to position [25, 0]
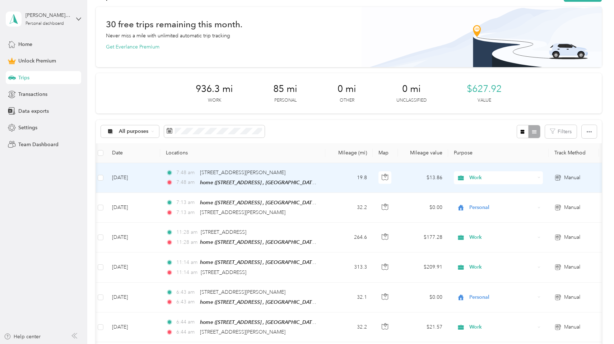
click at [308, 169] on div "7:48 am 110 Perrin Place, Charlotte" at bounding box center [241, 173] width 151 height 8
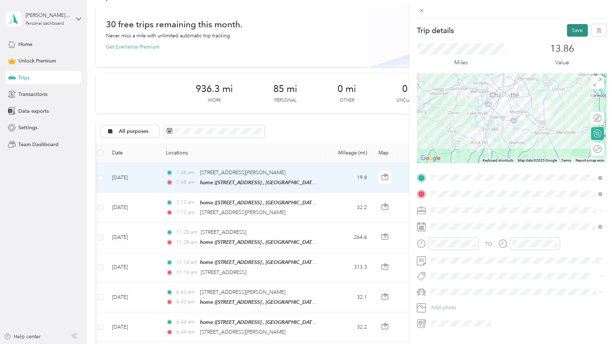
click at [569, 32] on button "Save" at bounding box center [577, 30] width 21 height 13
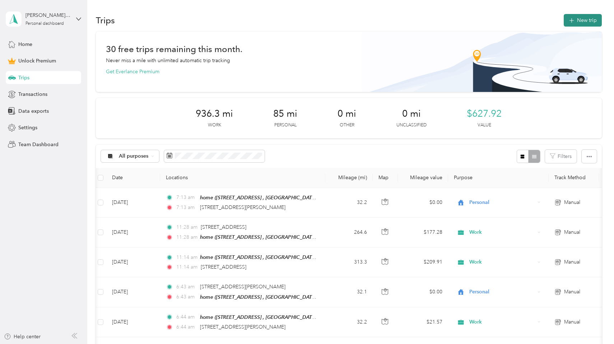
click at [587, 18] on button "New trip" at bounding box center [583, 20] width 38 height 13
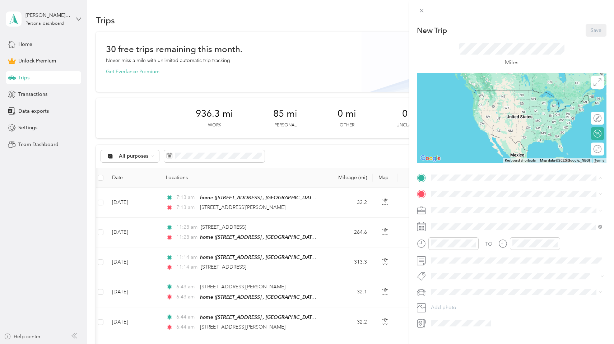
click at [475, 214] on span "1125 Snowbird Ln, Waxhaw, NC, United States , 28173, Waxhaw, NC, United States" at bounding box center [498, 218] width 106 height 14
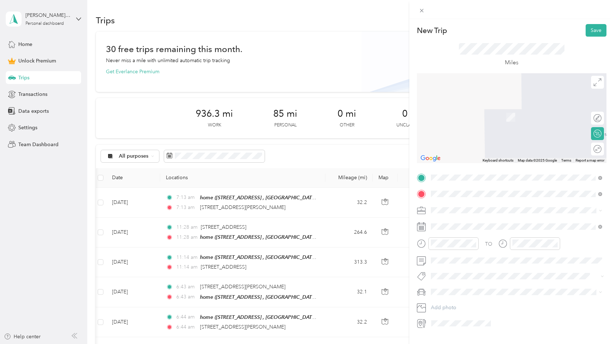
click at [525, 243] on span "Waverly Walk Avenue Charlotte, North Carolina 28277, United States" at bounding box center [511, 240] width 133 height 6
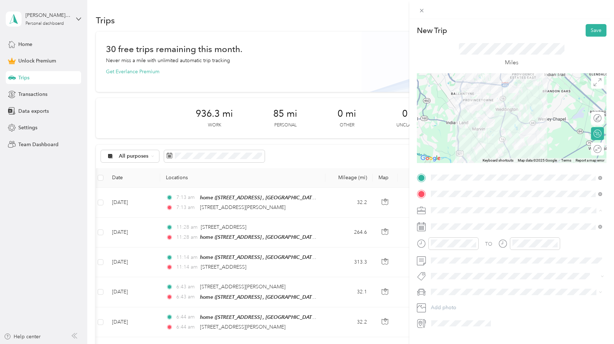
click at [443, 224] on li "Work" at bounding box center [517, 223] width 176 height 13
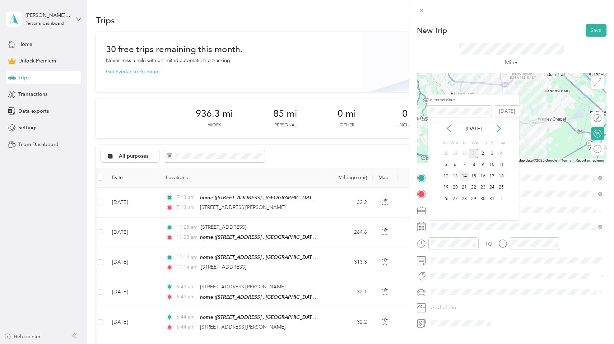
click at [466, 175] on div "14" at bounding box center [464, 176] width 9 height 9
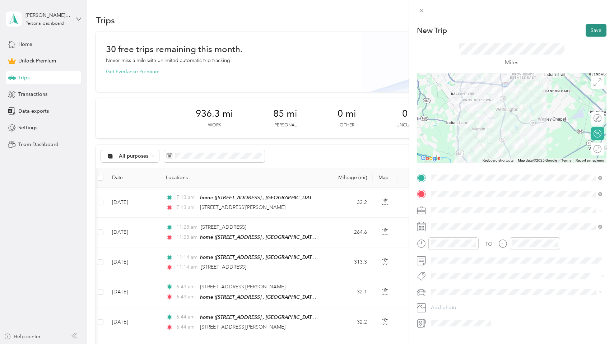
click at [594, 31] on button "Save" at bounding box center [596, 30] width 21 height 13
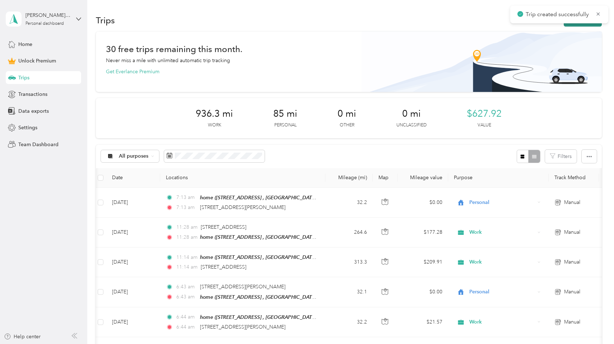
click at [587, 25] on button "New trip" at bounding box center [583, 20] width 38 height 13
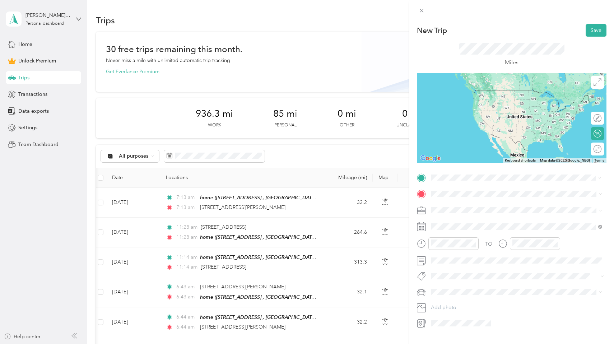
drag, startPoint x: 447, startPoint y: 190, endPoint x: 465, endPoint y: 224, distance: 38.2
click at [465, 224] on span "Waverly Walk Avenue Charlotte, North Carolina 28277, United States" at bounding box center [511, 223] width 133 height 6
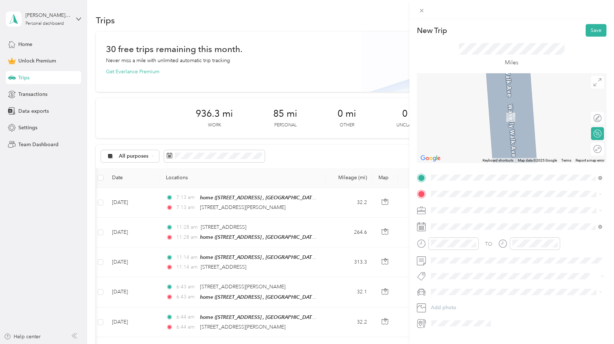
click at [458, 225] on div "home 1125 Snowbird Ln, Waxhaw, NC, United States , 28173, Waxhaw, NC, United St…" at bounding box center [522, 230] width 155 height 23
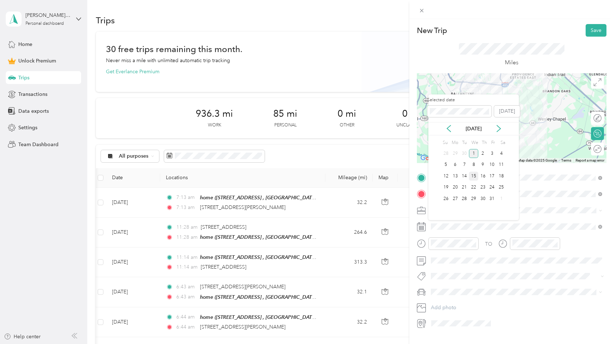
click at [474, 176] on div "15" at bounding box center [473, 176] width 9 height 9
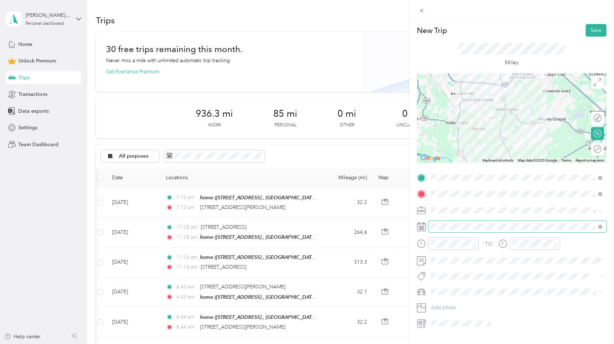
click at [458, 222] on span at bounding box center [518, 226] width 178 height 11
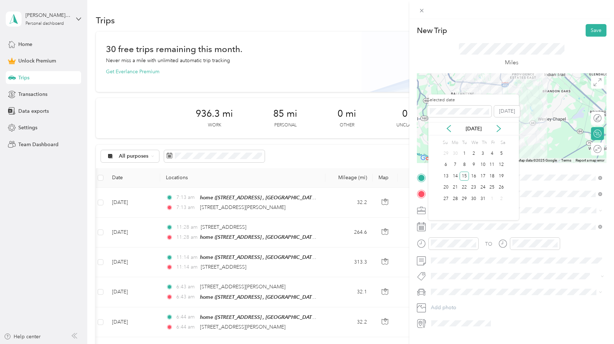
drag, startPoint x: 514, startPoint y: 111, endPoint x: 547, endPoint y: 72, distance: 51.2
click at [547, 344] on div "New Trip Save This trip cannot be edited because it is either under review, app…" at bounding box center [305, 344] width 611 height 0
click at [465, 174] on div "15" at bounding box center [464, 176] width 9 height 9
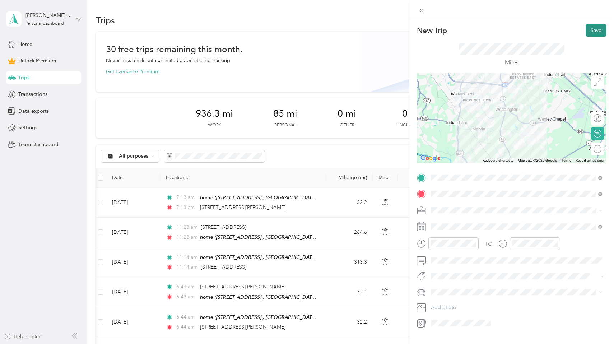
click at [591, 30] on button "Save" at bounding box center [596, 30] width 21 height 13
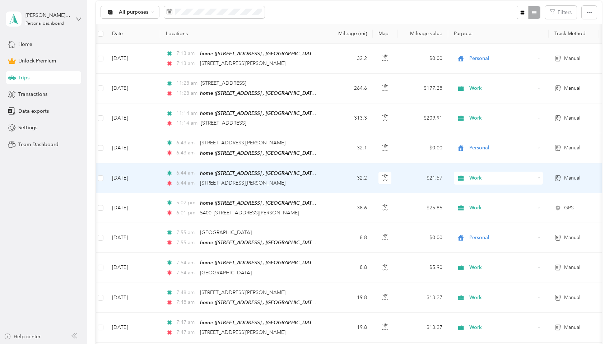
scroll to position [148, 0]
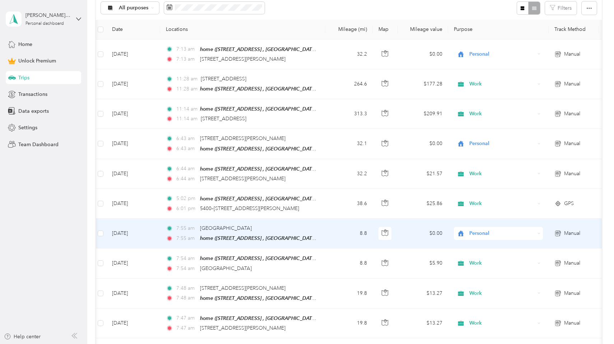
click at [306, 231] on div "7:55 am Waverly Walk Avenue, Charlotte 7:55 am home (1125 Snowbird Ln, Waxhaw, …" at bounding box center [241, 234] width 151 height 18
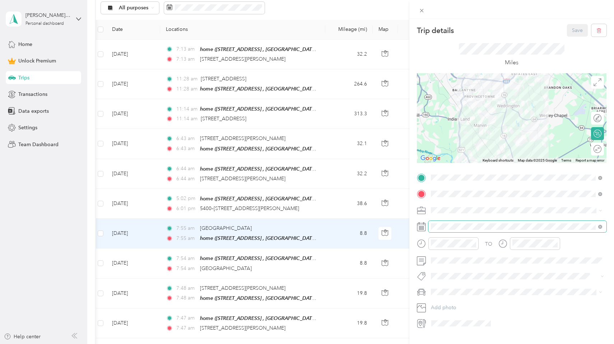
click at [454, 229] on span at bounding box center [518, 226] width 178 height 11
click at [430, 227] on span at bounding box center [518, 226] width 178 height 11
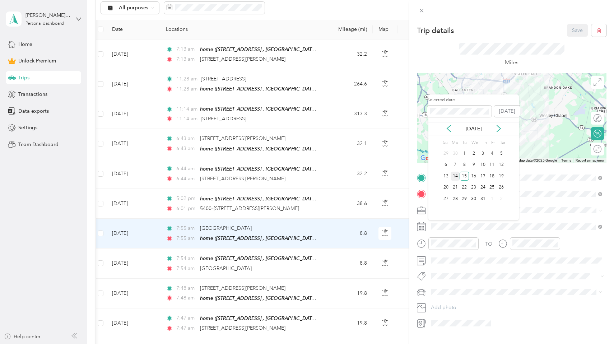
click at [457, 175] on div "14" at bounding box center [455, 176] width 9 height 9
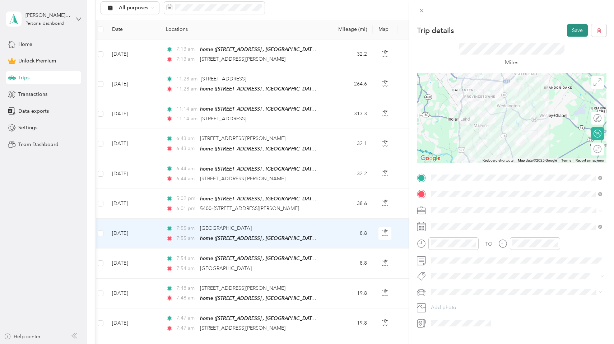
click at [573, 29] on button "Save" at bounding box center [577, 30] width 21 height 13
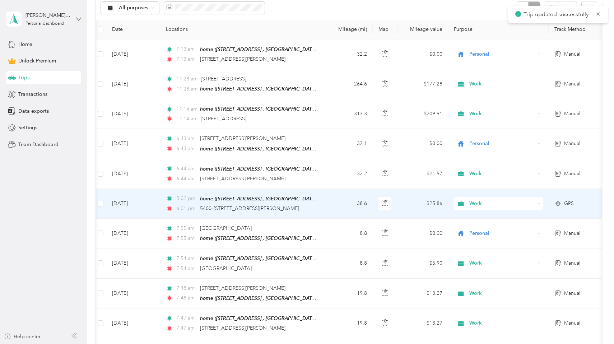
click at [330, 192] on td "38.6" at bounding box center [349, 204] width 47 height 30
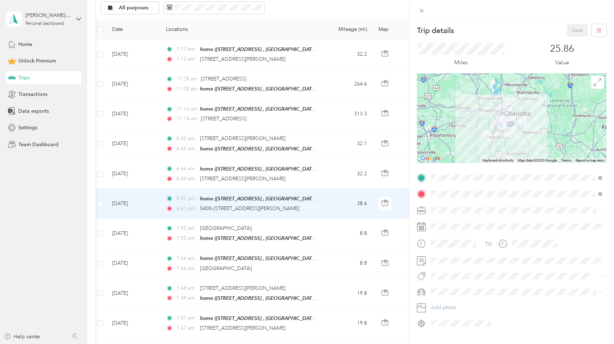
click at [301, 232] on div "Trip details Save This trip cannot be edited because it is either under review,…" at bounding box center [307, 172] width 614 height 344
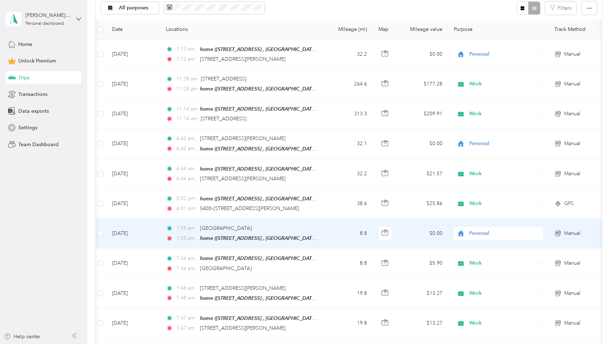
click at [301, 234] on div "home (1125 Snowbird Ln, Waxhaw, NC, United States , Waxhaw, NC)" at bounding box center [258, 238] width 117 height 8
click at [256, 234] on div "home (1125 Snowbird Ln, Waxhaw, NC, United States , Waxhaw, NC)" at bounding box center [258, 238] width 117 height 8
click at [252, 226] on span "Waverly Walk Avenue, Charlotte" at bounding box center [226, 228] width 52 height 6
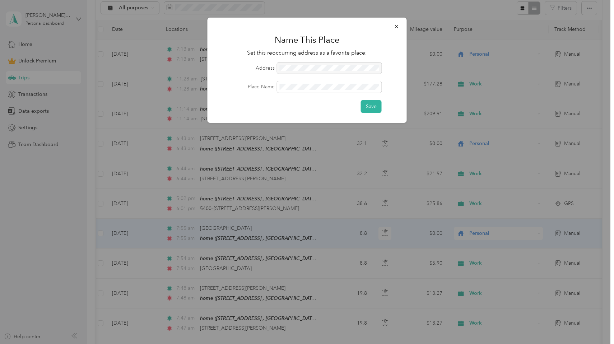
click at [352, 218] on div at bounding box center [307, 172] width 614 height 344
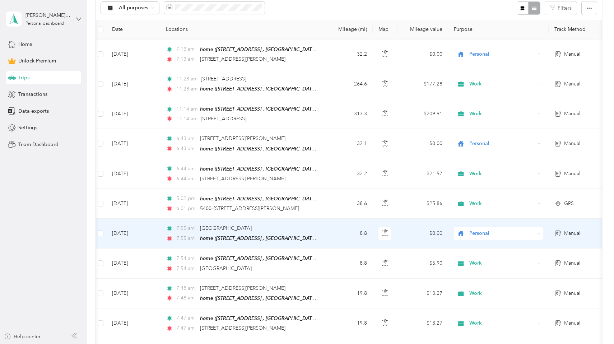
click at [347, 225] on td "8.8" at bounding box center [349, 234] width 47 height 30
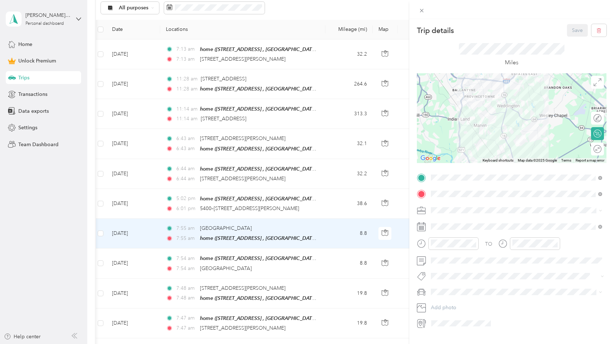
click at [347, 225] on div "Trip details Save This trip cannot be edited because it is either under review,…" at bounding box center [307, 172] width 614 height 344
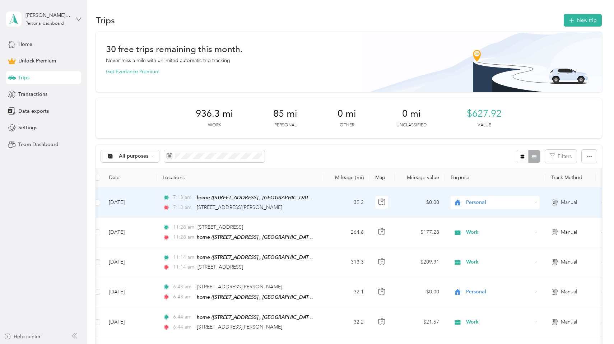
click at [476, 202] on span "Personal" at bounding box center [499, 203] width 66 height 8
click at [476, 216] on span "Work" at bounding box center [502, 216] width 66 height 8
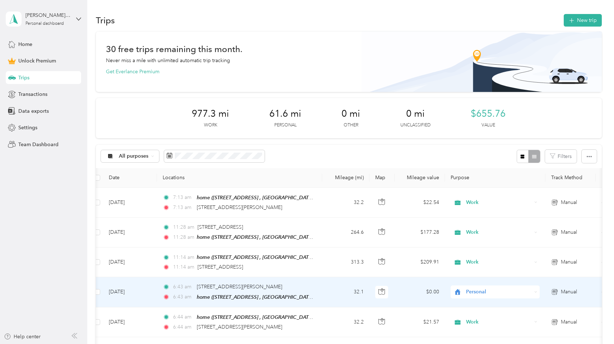
click at [474, 291] on span "Personal" at bounding box center [499, 292] width 66 height 8
click at [477, 192] on ol "Work Personal Travel Other Charity Medical Moving Commute Travel" at bounding box center [495, 233] width 89 height 101
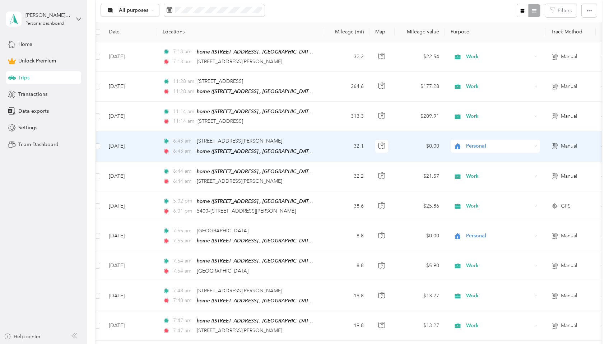
scroll to position [146, 0]
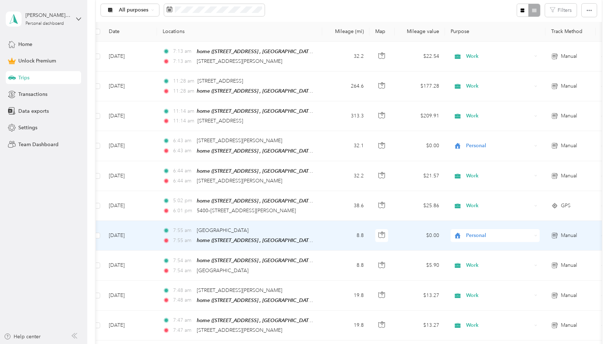
click at [473, 232] on span "Personal" at bounding box center [499, 236] width 66 height 8
click at [475, 244] on span "Work" at bounding box center [502, 247] width 66 height 8
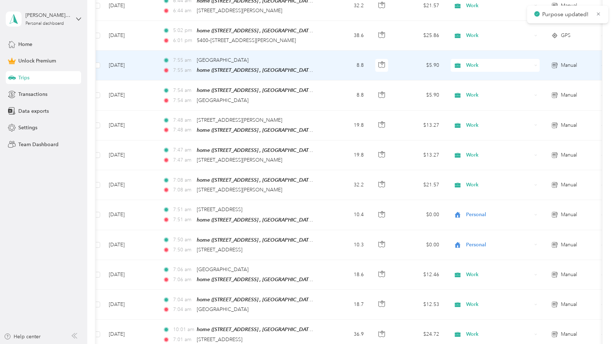
scroll to position [318, 0]
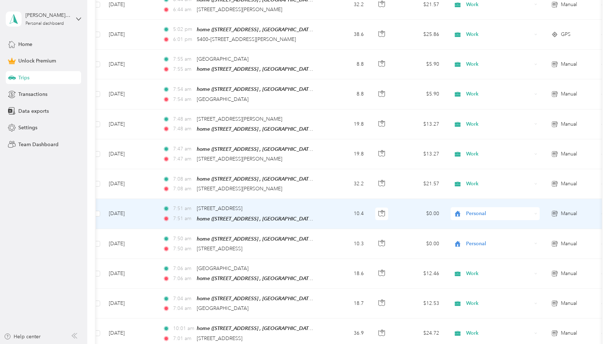
click at [475, 220] on td "Personal" at bounding box center [495, 214] width 101 height 30
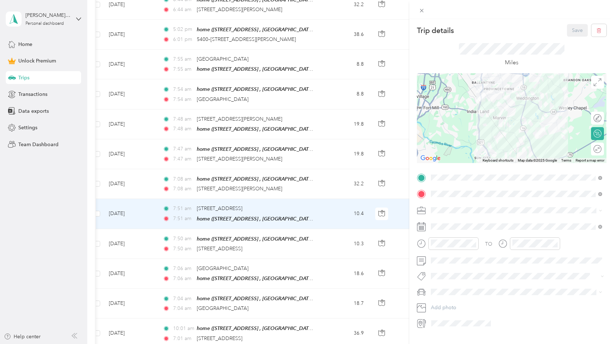
click at [443, 225] on li "Work" at bounding box center [517, 220] width 176 height 13
click at [576, 29] on button "Save" at bounding box center [577, 30] width 21 height 13
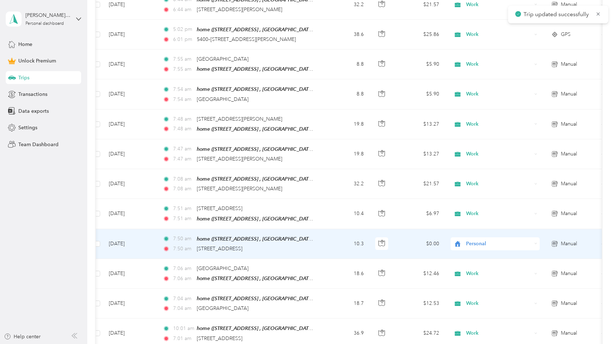
click at [480, 240] on span "Personal" at bounding box center [499, 244] width 66 height 8
click at [500, 139] on li "Work" at bounding box center [495, 136] width 89 height 13
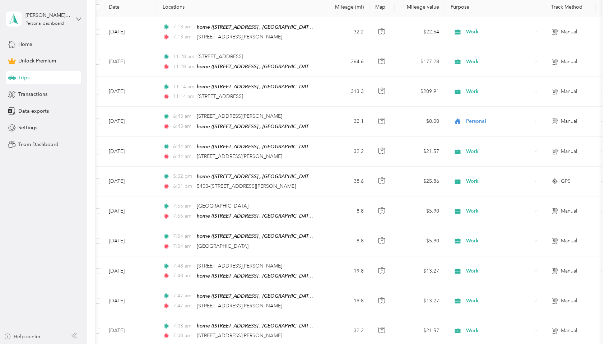
scroll to position [165, 0]
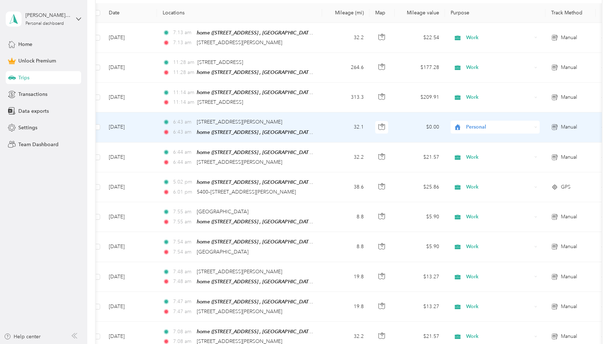
click at [481, 126] on span "Personal" at bounding box center [499, 127] width 66 height 8
click at [481, 139] on span "Work" at bounding box center [502, 139] width 66 height 8
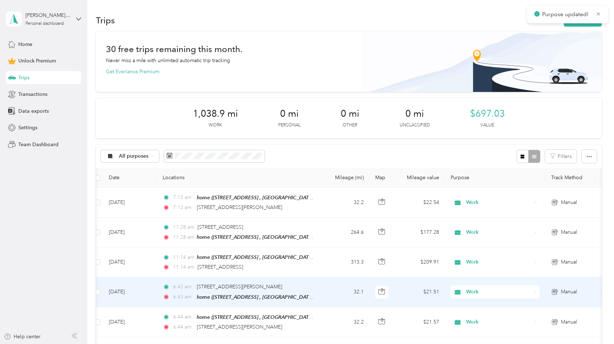
scroll to position [0, 0]
click at [30, 114] on span "Data exports" at bounding box center [33, 111] width 31 height 8
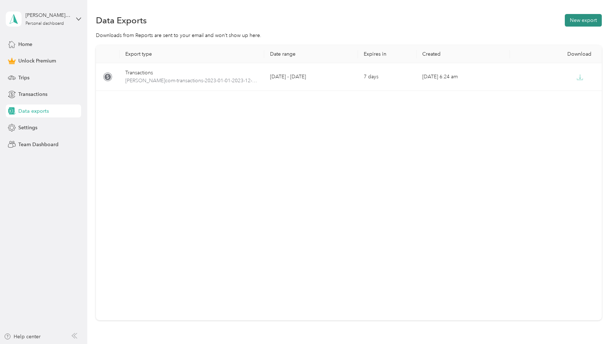
click at [577, 17] on button "New export" at bounding box center [583, 20] width 37 height 13
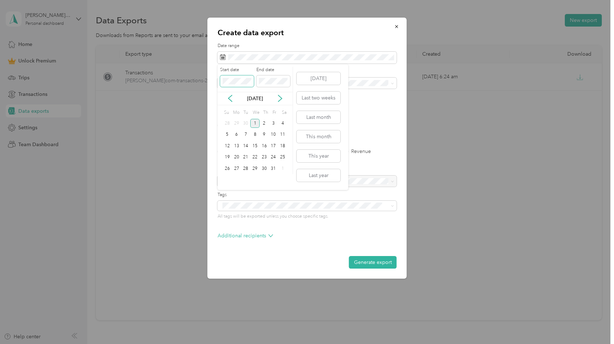
click at [216, 344] on div "Create data export Date range Purpose Advanced filters File format Excel CSV PD…" at bounding box center [305, 344] width 611 height 0
click at [237, 125] on div "1" at bounding box center [236, 123] width 9 height 9
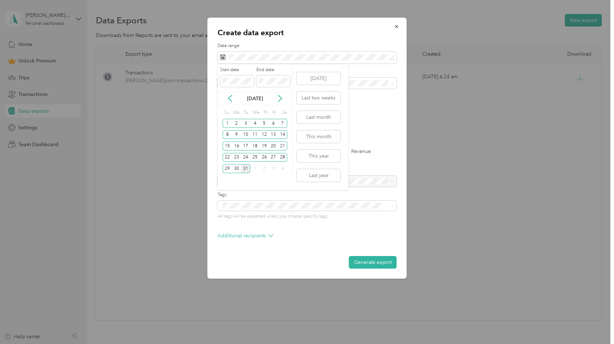
click at [247, 171] on div "31" at bounding box center [245, 168] width 9 height 9
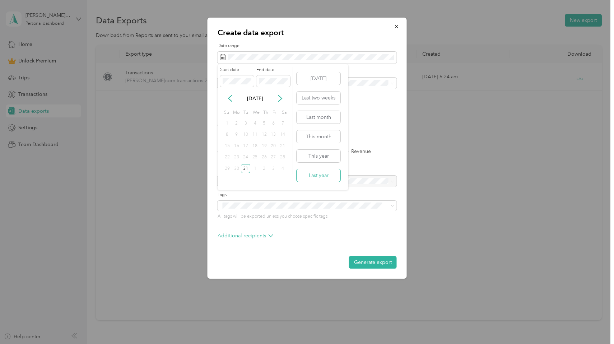
click at [327, 178] on button "Last year" at bounding box center [319, 175] width 44 height 13
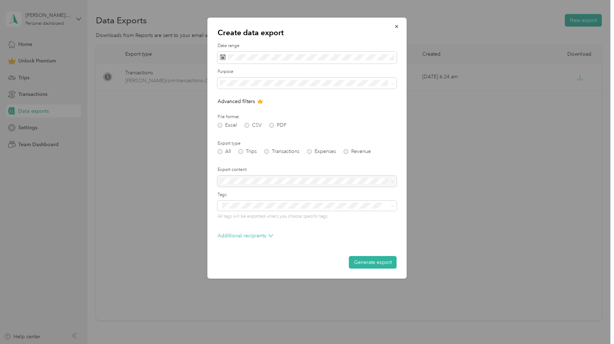
click at [221, 123] on div "Excel CSV PDF" at bounding box center [307, 125] width 179 height 5
click at [221, 125] on div "Excel CSV PDF" at bounding box center [307, 125] width 179 height 5
drag, startPoint x: 365, startPoint y: 264, endPoint x: 308, endPoint y: 217, distance: 74.1
click at [335, 245] on form "Date range Purpose Advanced filters File format Excel CSV PDF Export type All T…" at bounding box center [307, 156] width 179 height 226
click at [221, 151] on div "All Trips Transactions Expenses Revenue" at bounding box center [307, 151] width 179 height 5
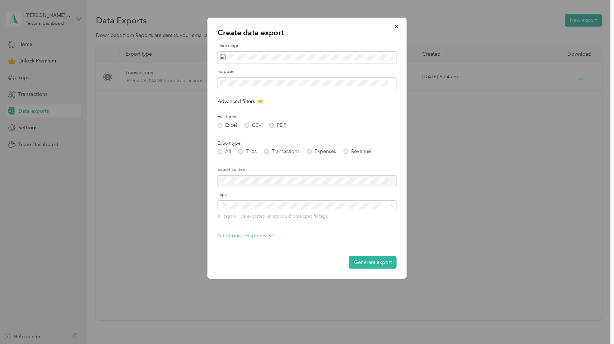
click at [243, 149] on div "All Trips Transactions Expenses Revenue" at bounding box center [307, 151] width 179 height 5
click at [368, 261] on button "Generate export" at bounding box center [373, 262] width 48 height 13
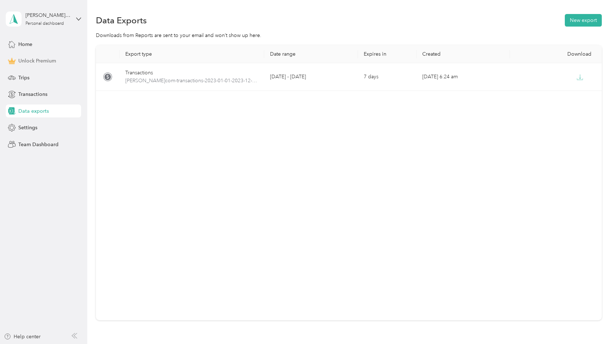
click at [49, 64] on span "Unlock Premium" at bounding box center [37, 61] width 38 height 8
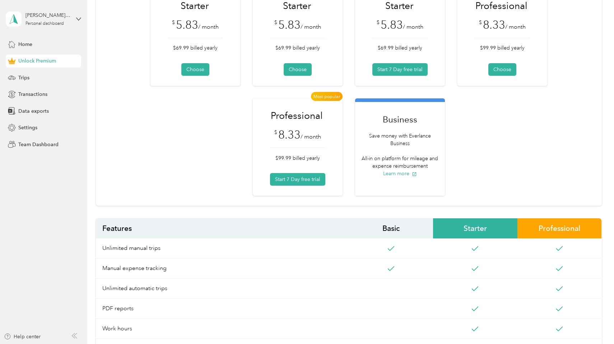
scroll to position [98, 0]
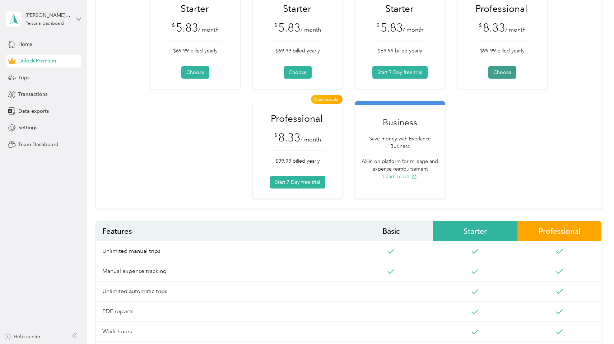
click at [504, 73] on button "Choose" at bounding box center [503, 72] width 28 height 13
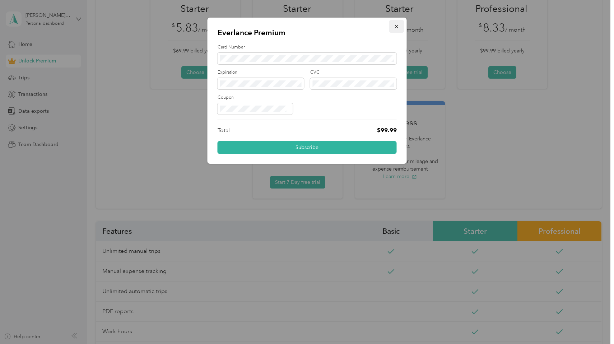
click at [398, 26] on icon "button" at bounding box center [397, 26] width 5 height 5
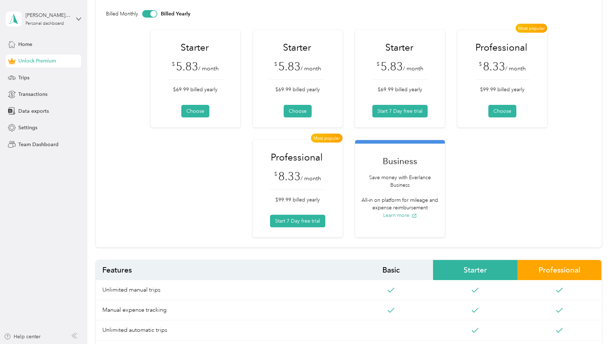
scroll to position [55, 0]
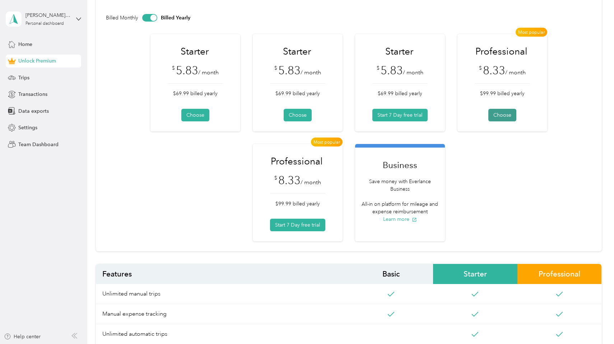
click at [503, 115] on button "Choose" at bounding box center [503, 115] width 28 height 13
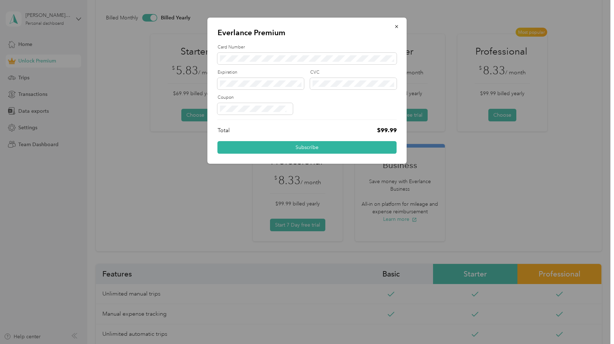
click at [253, 122] on form "Card Number Expiration CVC Coupon Total $99.99 Subscribe" at bounding box center [307, 99] width 179 height 110
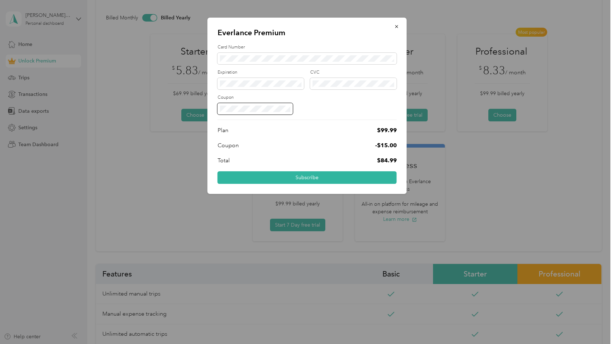
click at [199, 344] on div "Everlance Premium Card Number Expiration CVC Coupon Plan $ 99.99 Coupon -$ 15.0…" at bounding box center [305, 344] width 611 height 0
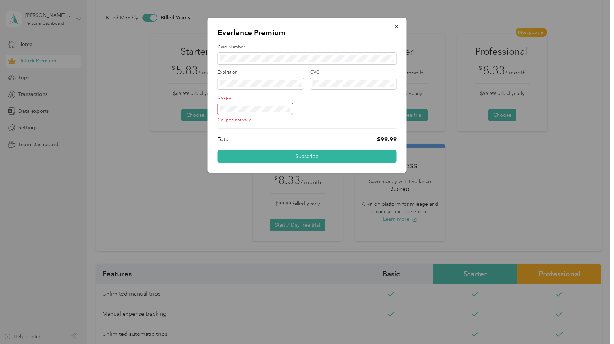
click at [186, 344] on div "Everlance Premium Card Number Expiration CVC Coupon Coupon not valid Total $99.…" at bounding box center [305, 344] width 611 height 0
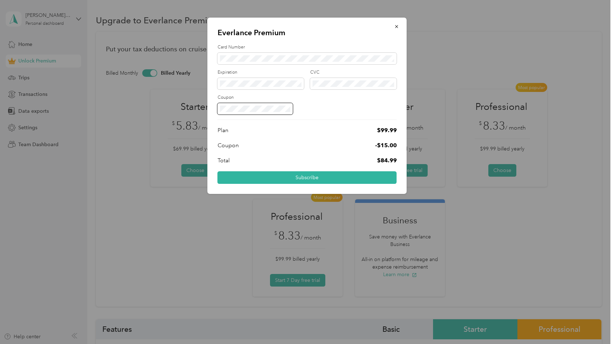
scroll to position [55, 0]
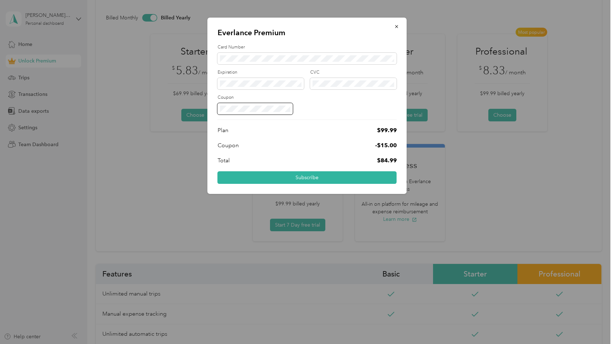
click at [291, 176] on button "Subscribe" at bounding box center [307, 177] width 179 height 13
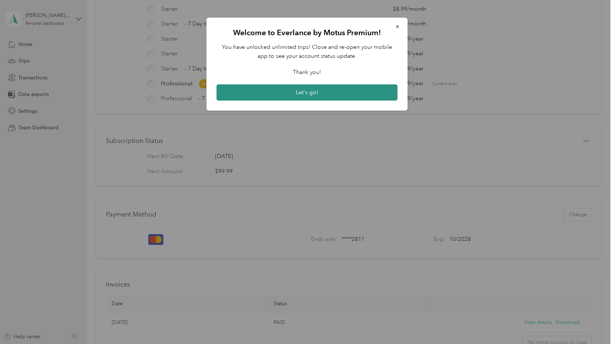
click at [343, 93] on button "Let's go!" at bounding box center [307, 92] width 181 height 17
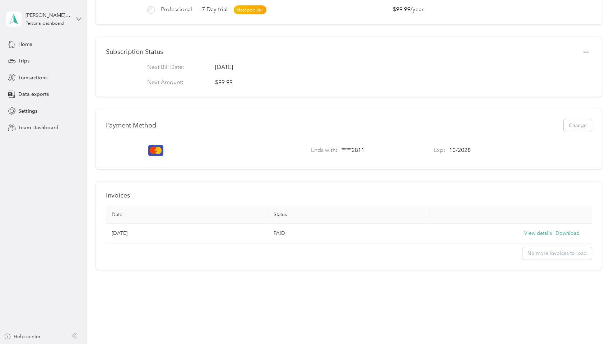
scroll to position [146, 0]
click at [533, 232] on button "View details" at bounding box center [539, 234] width 28 height 8
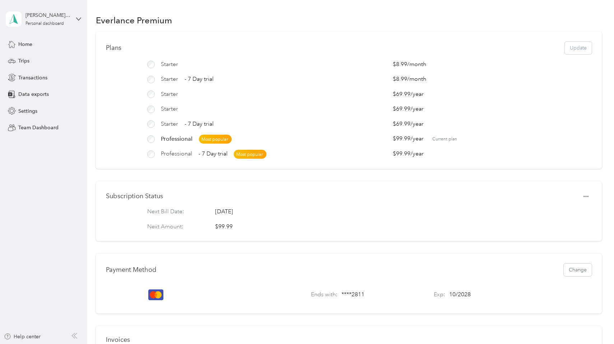
scroll to position [0, 0]
click at [29, 45] on span "Home" at bounding box center [25, 45] width 14 height 8
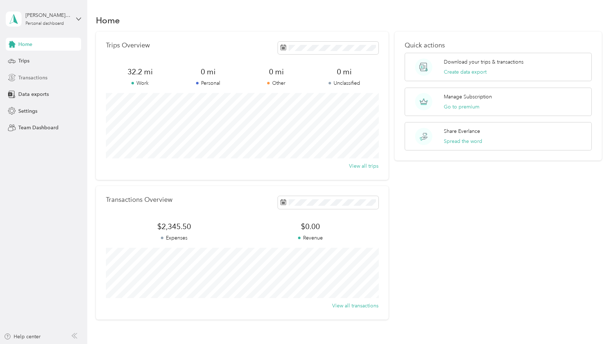
click at [35, 77] on span "Transactions" at bounding box center [32, 78] width 29 height 8
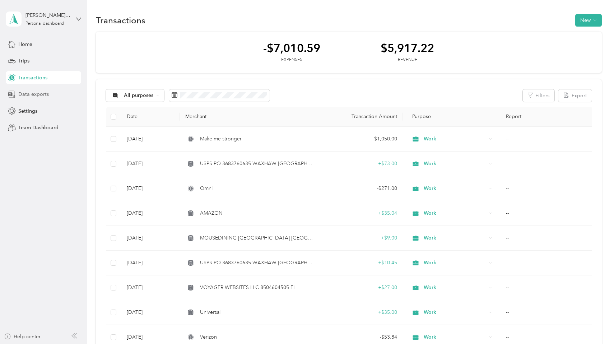
click at [37, 94] on span "Data exports" at bounding box center [33, 95] width 31 height 8
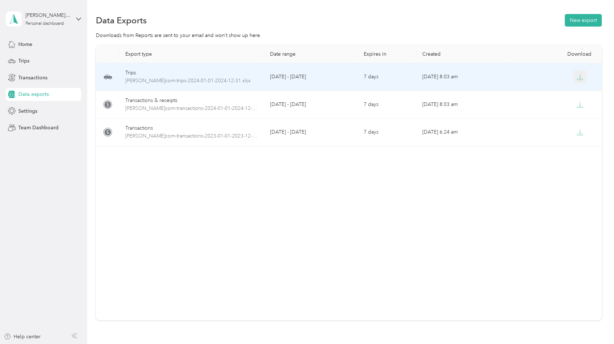
click at [576, 76] on button "button" at bounding box center [580, 76] width 13 height 13
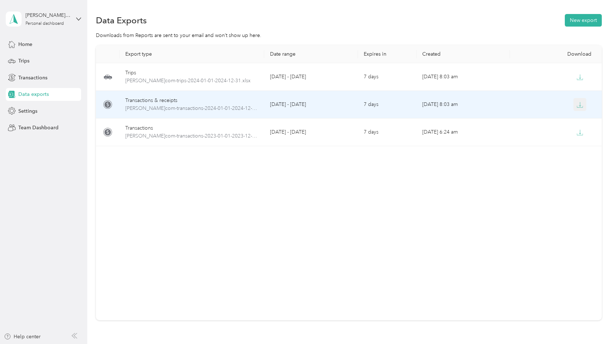
click at [583, 106] on icon "button" at bounding box center [580, 105] width 6 height 6
